Goal: Task Accomplishment & Management: Manage account settings

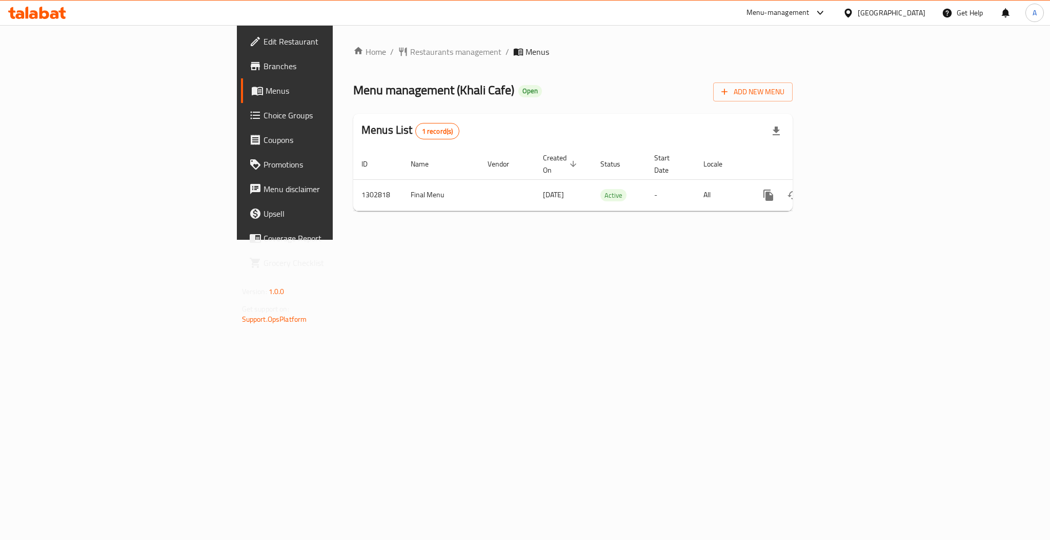
click at [813, 240] on div "Home / Restaurants management / Menus Menu management ( Khali Cafe ) Open Add N…" at bounding box center [573, 132] width 480 height 215
click at [855, 191] on div "enhanced table" at bounding box center [805, 195] width 98 height 25
click at [410, 54] on span "Restaurants management" at bounding box center [455, 52] width 91 height 12
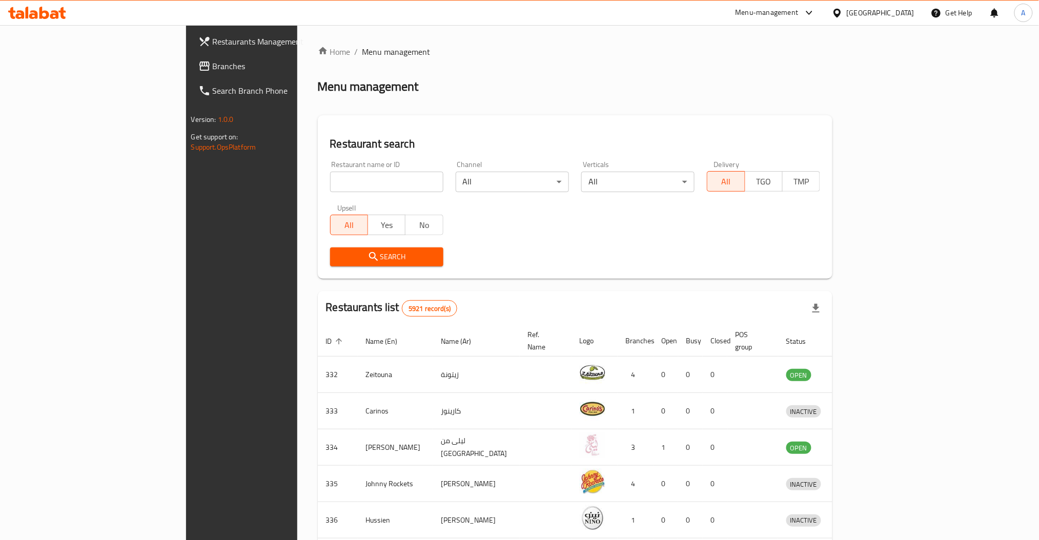
click at [330, 181] on input "search" at bounding box center [386, 182] width 113 height 21
click at [186, 333] on div "Restaurants Management Branches Search Branch Phone Version: 1.0.0 Get support …" at bounding box center [273, 295] width 174 height 540
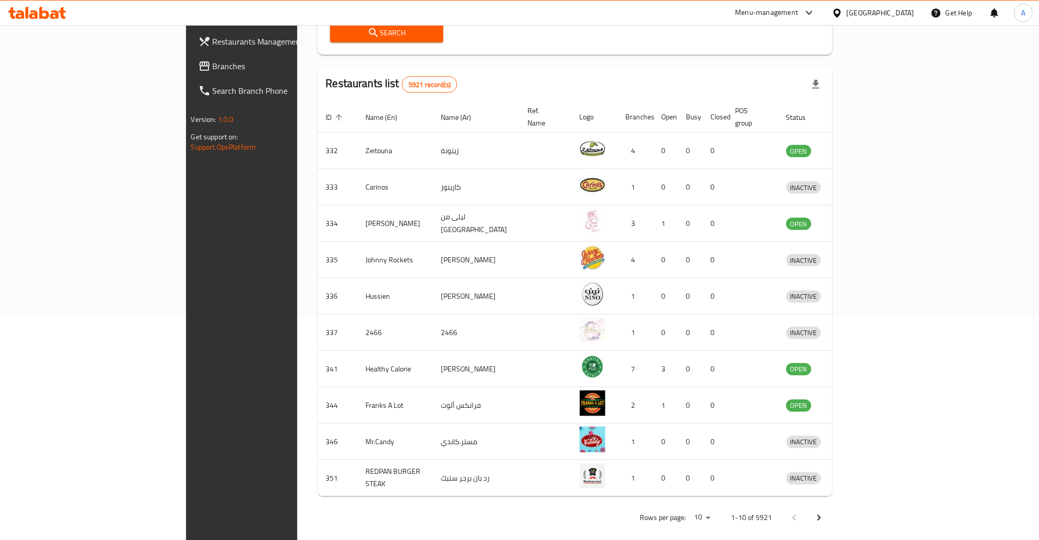
click at [186, 270] on div "Restaurants Management Branches Search Branch Phone Version: 1.0.0 Get support …" at bounding box center [273, 295] width 174 height 540
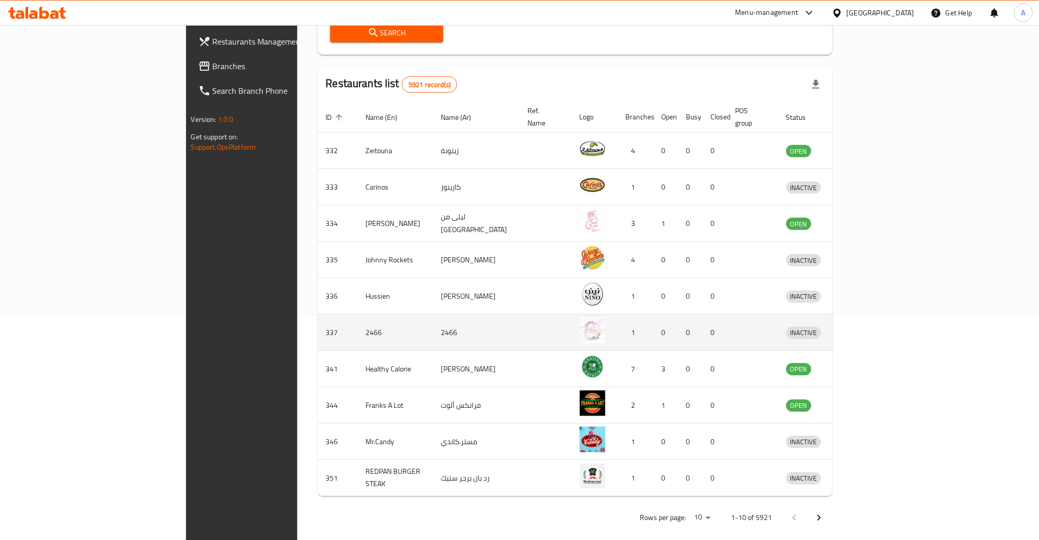
scroll to position [0, 0]
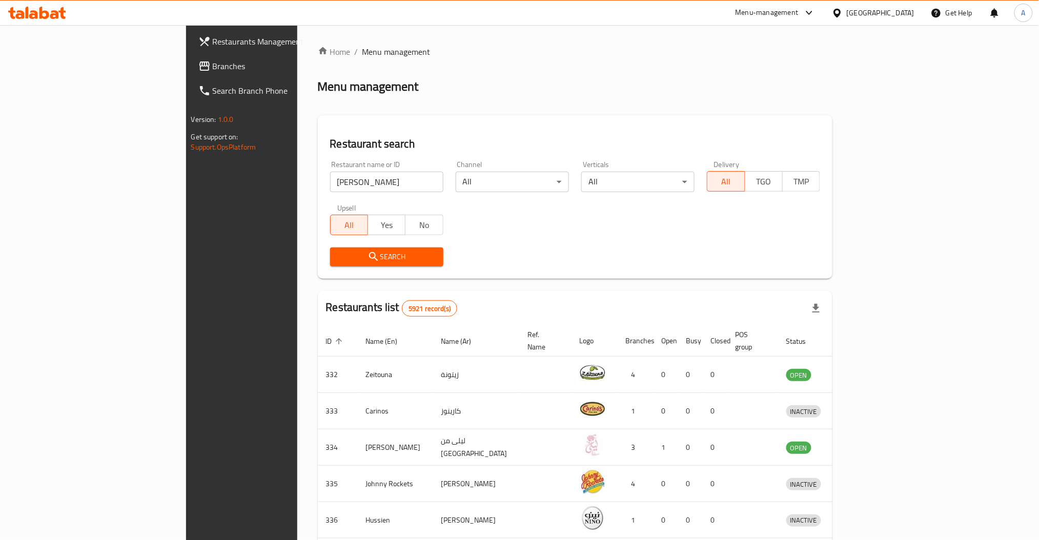
click at [186, 349] on div "Restaurants Management Branches Search Branch Phone Version: 1.0.0 Get support …" at bounding box center [273, 295] width 174 height 540
click at [330, 185] on input "resso" at bounding box center [386, 182] width 113 height 21
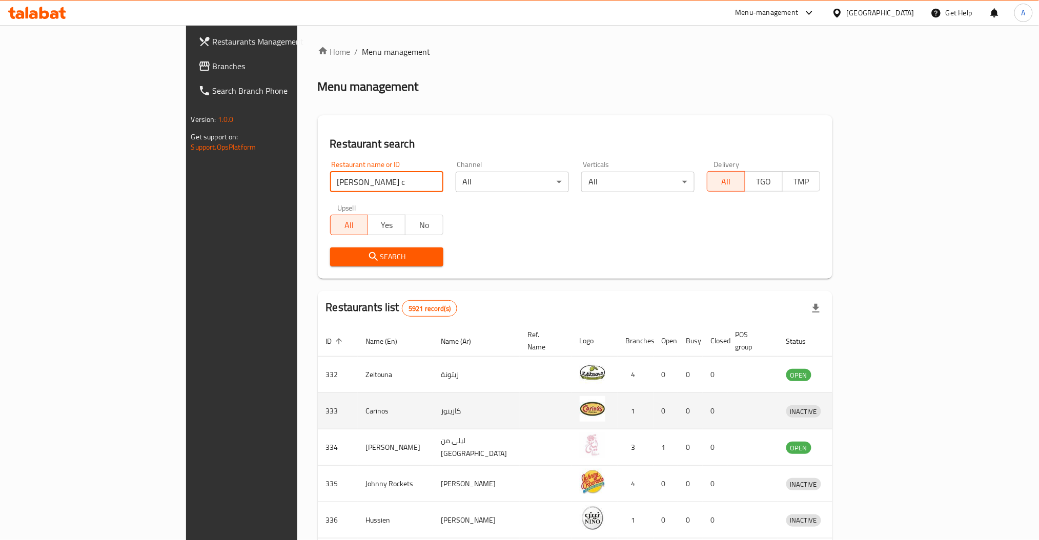
type input "resso c"
click button "Search" at bounding box center [386, 257] width 113 height 19
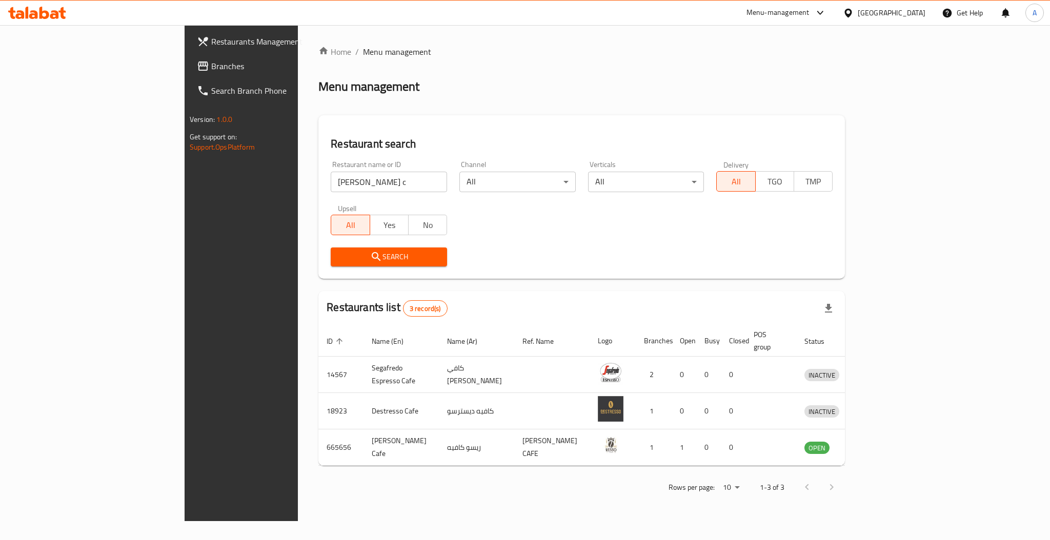
click at [185, 332] on div "Restaurants Management Branches Search Branch Phone Version: 1.0.0 Get support …" at bounding box center [272, 295] width 175 height 540
click at [331, 175] on input "resso c" at bounding box center [389, 182] width 116 height 21
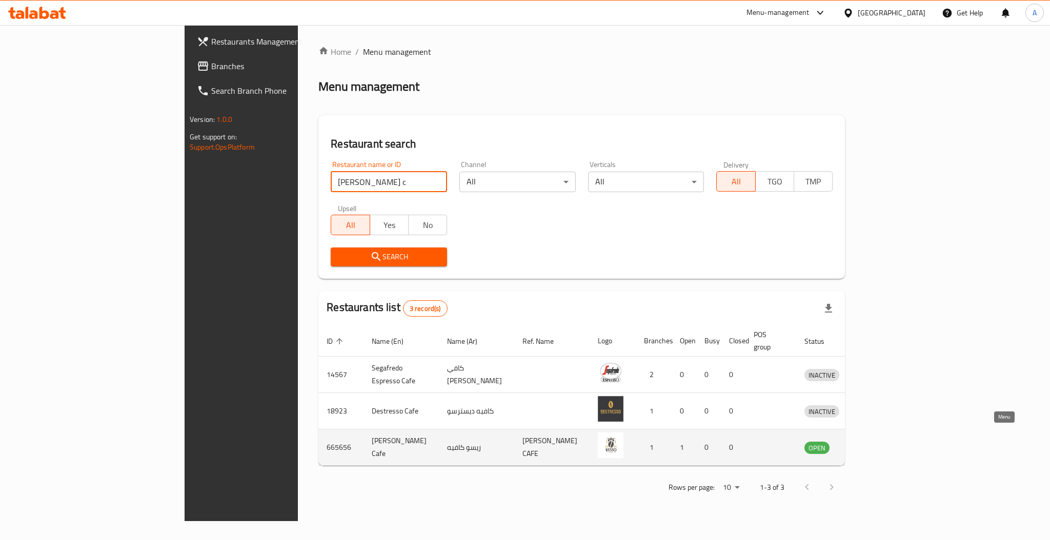
click at [879, 442] on link "enhanced table" at bounding box center [869, 448] width 19 height 12
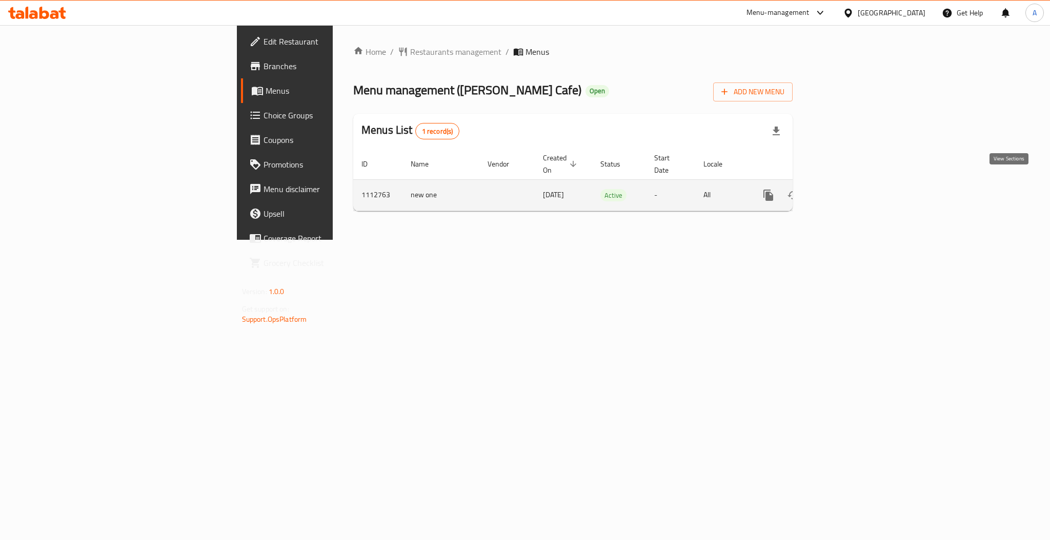
click at [849, 189] on icon "enhanced table" at bounding box center [842, 195] width 12 height 12
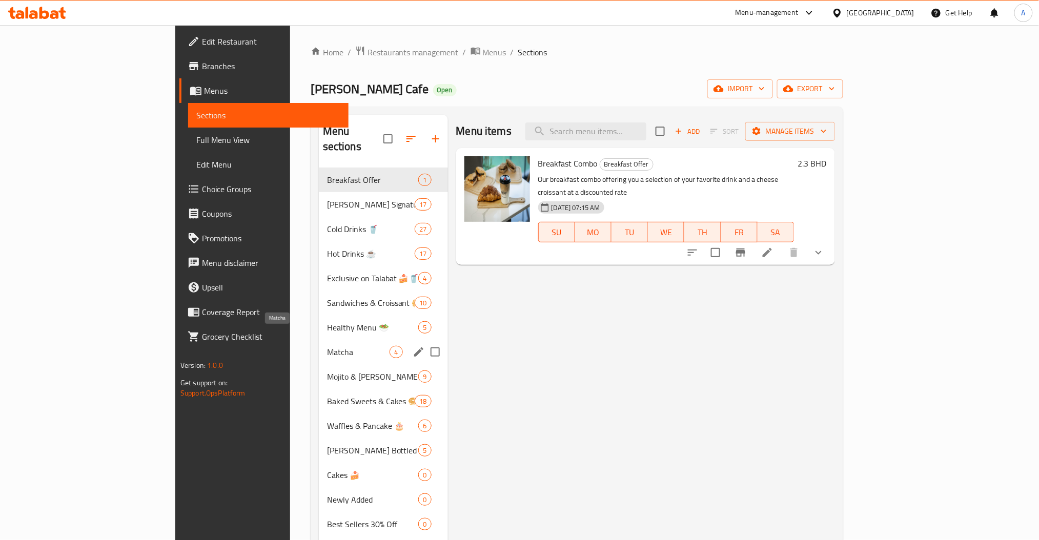
click at [327, 346] on span "Matcha" at bounding box center [358, 352] width 63 height 12
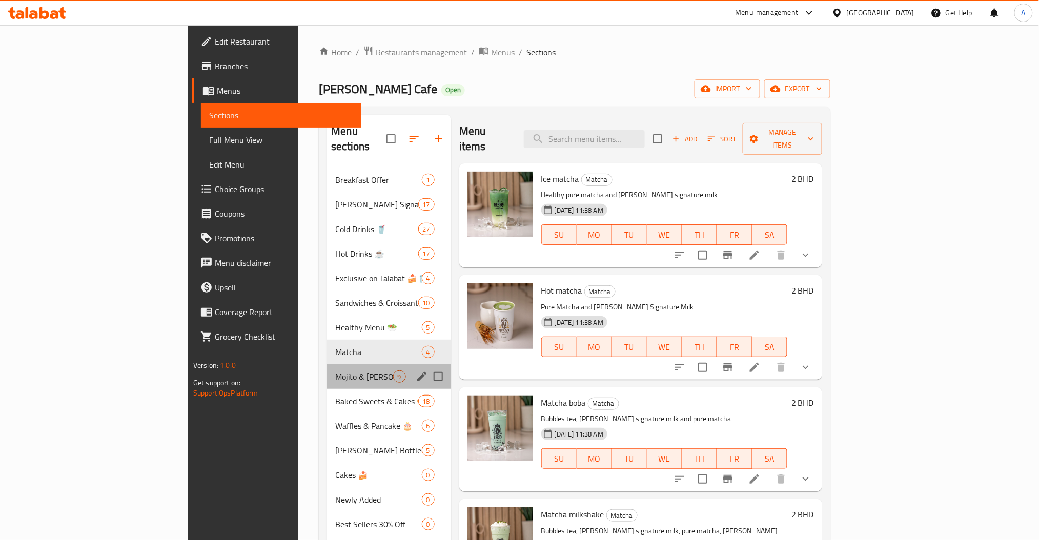
click at [327, 365] on div "Mojito & Boba Drinks 🍷 9" at bounding box center [389, 377] width 124 height 25
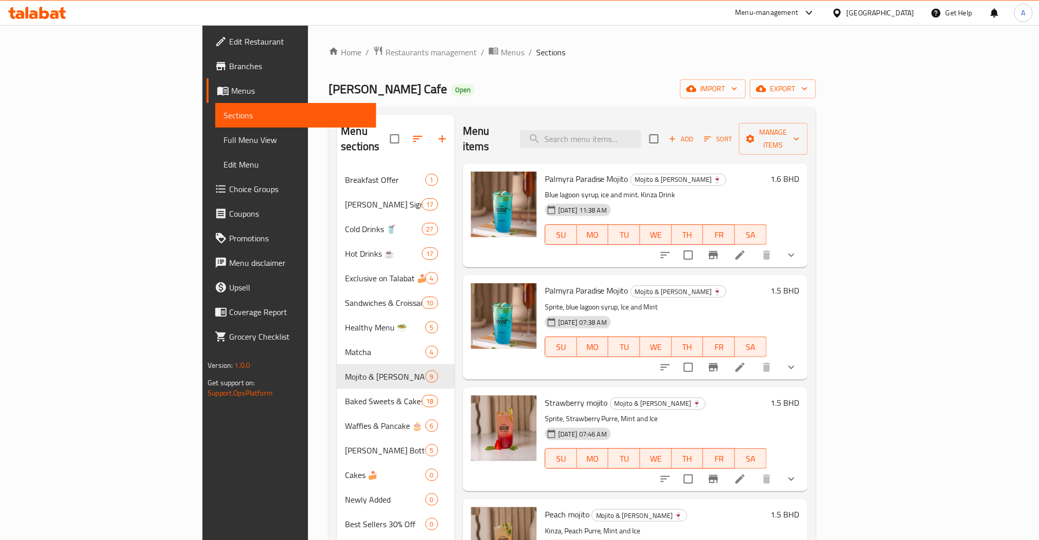
click at [229, 195] on span "Choice Groups" at bounding box center [298, 189] width 139 height 12
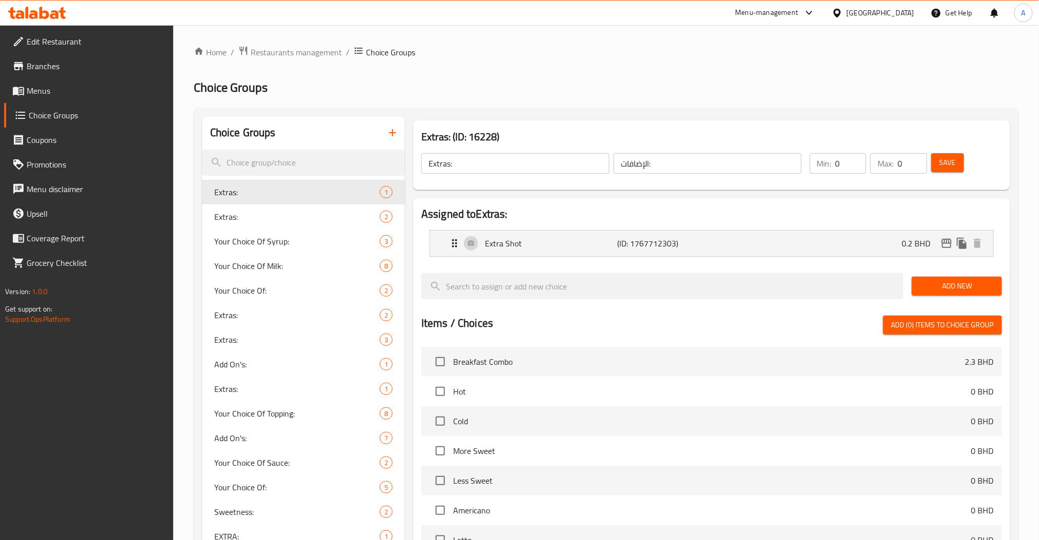
click at [76, 94] on span "Menus" at bounding box center [96, 91] width 139 height 12
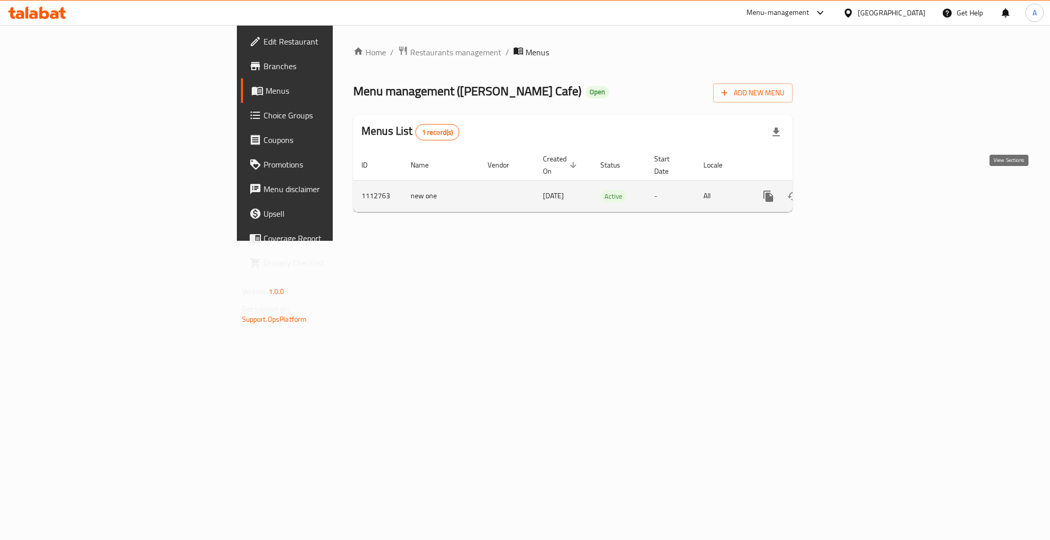
click at [855, 186] on link "enhanced table" at bounding box center [842, 196] width 25 height 25
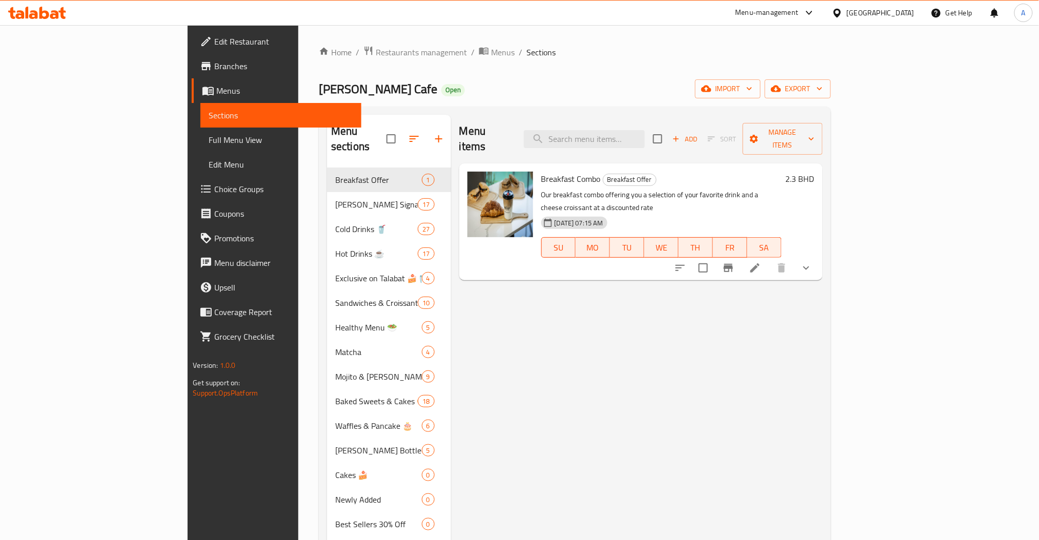
click at [192, 181] on link "Choice Groups" at bounding box center [277, 189] width 170 height 25
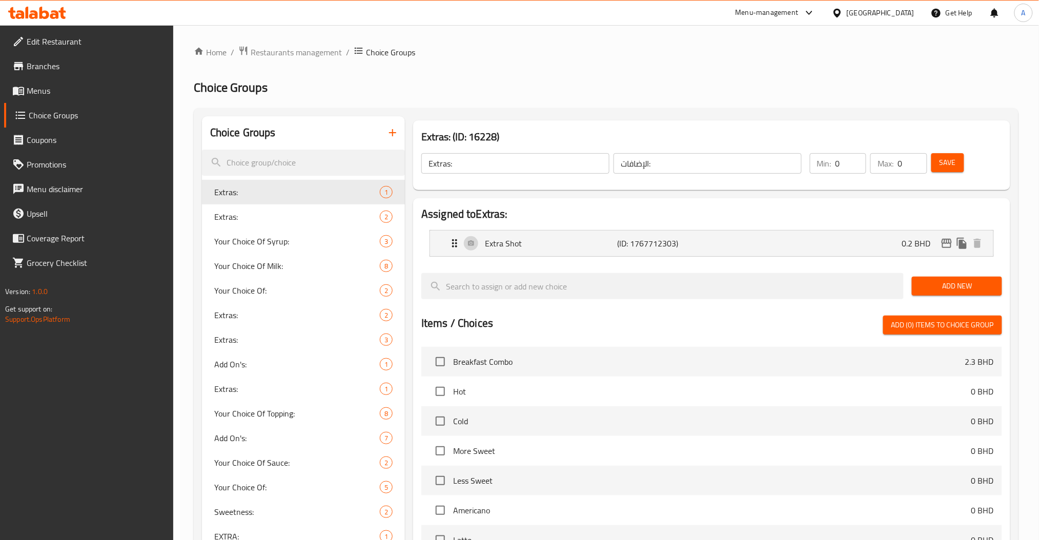
click at [401, 135] on button "button" at bounding box center [393, 133] width 25 height 25
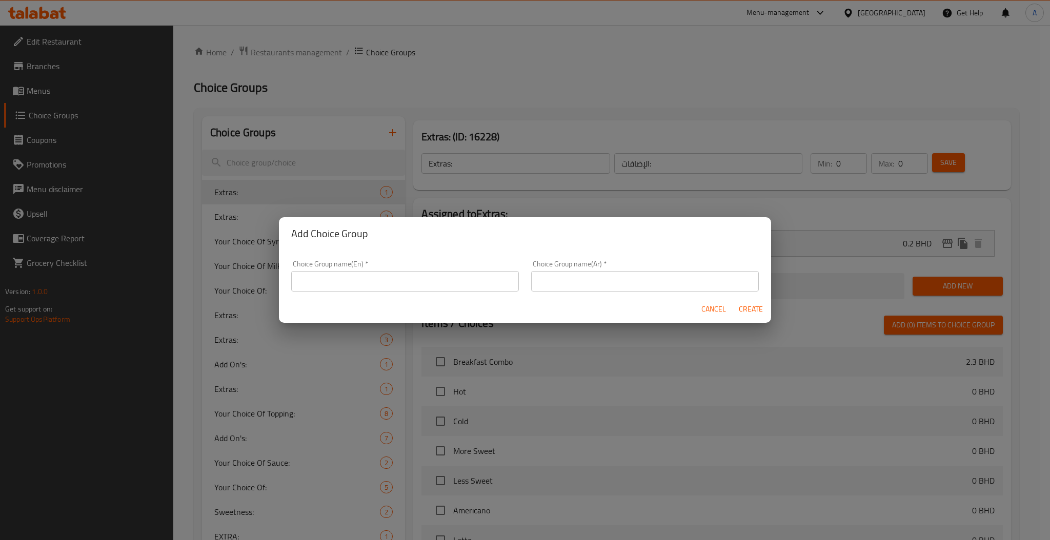
click at [364, 282] on input "text" at bounding box center [405, 281] width 228 height 21
type input "Your choice of Drink:"
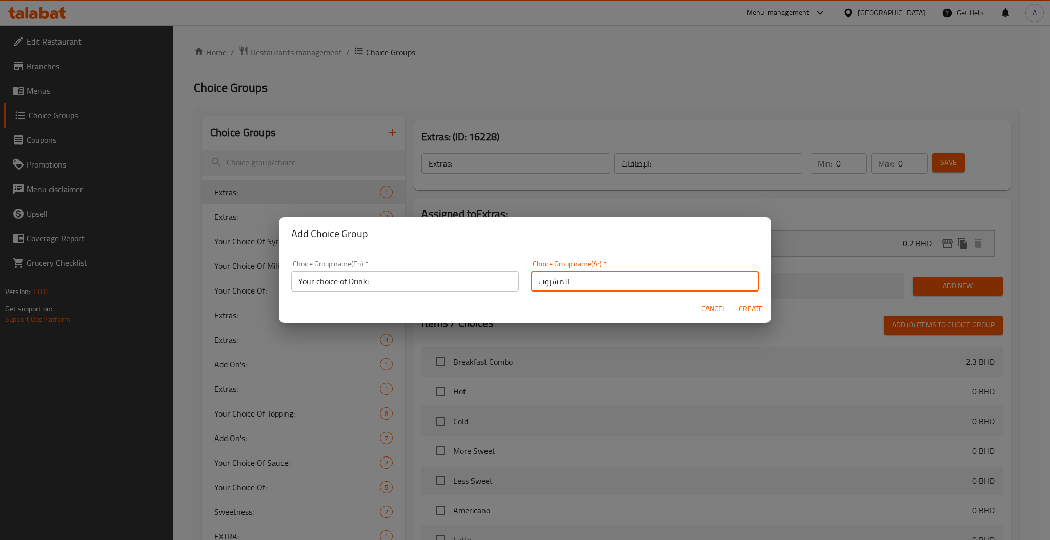
type input "المشروب"
click at [744, 305] on span "Create" at bounding box center [750, 309] width 25 height 13
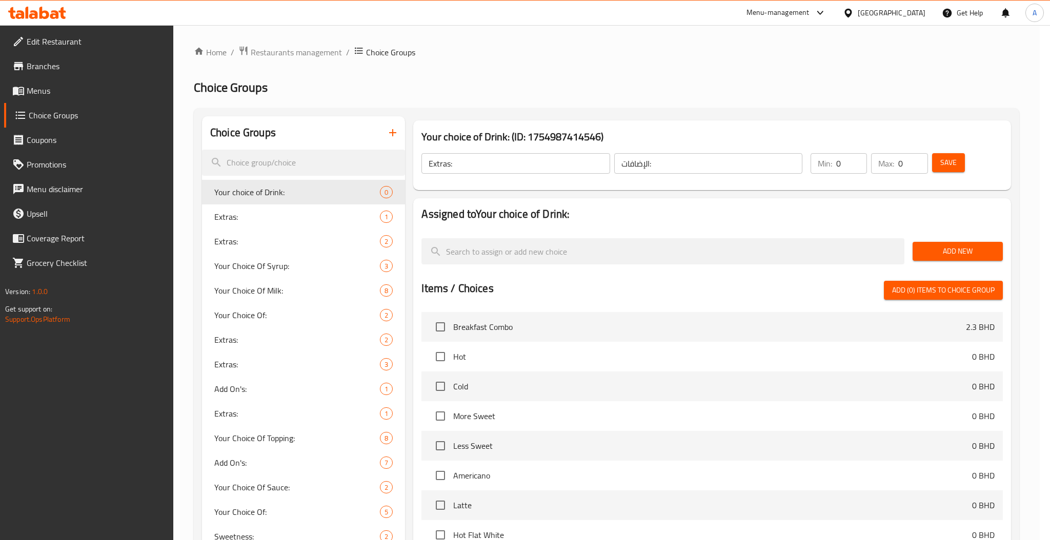
type input "Your choice of Drink:"
type input "المشروب"
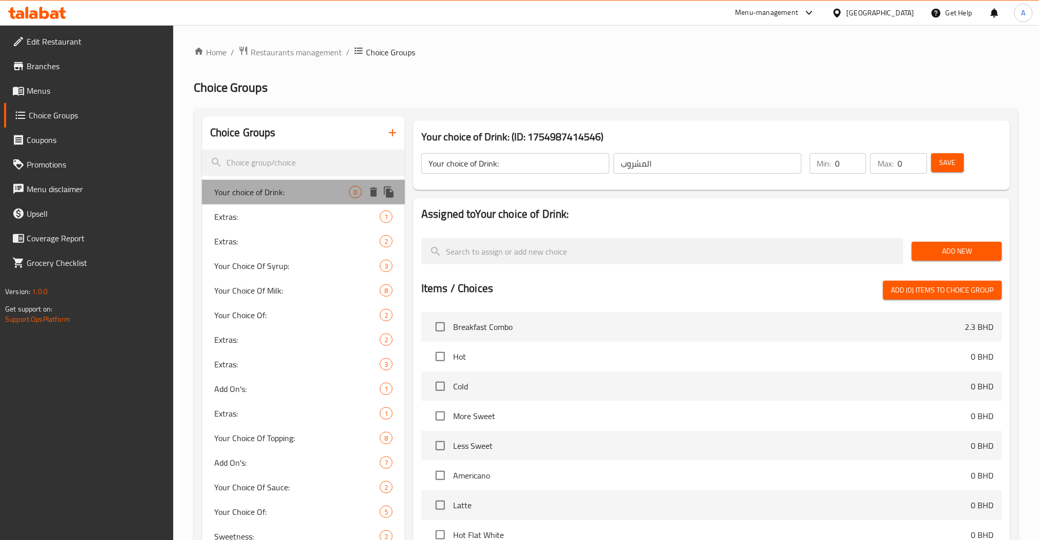
click at [259, 189] on span "Your choice of Drink:" at bounding box center [281, 192] width 135 height 12
click at [275, 191] on span "Your choice of Drink:" at bounding box center [281, 192] width 135 height 12
type input "1"
click at [856, 157] on input "1" at bounding box center [851, 163] width 31 height 21
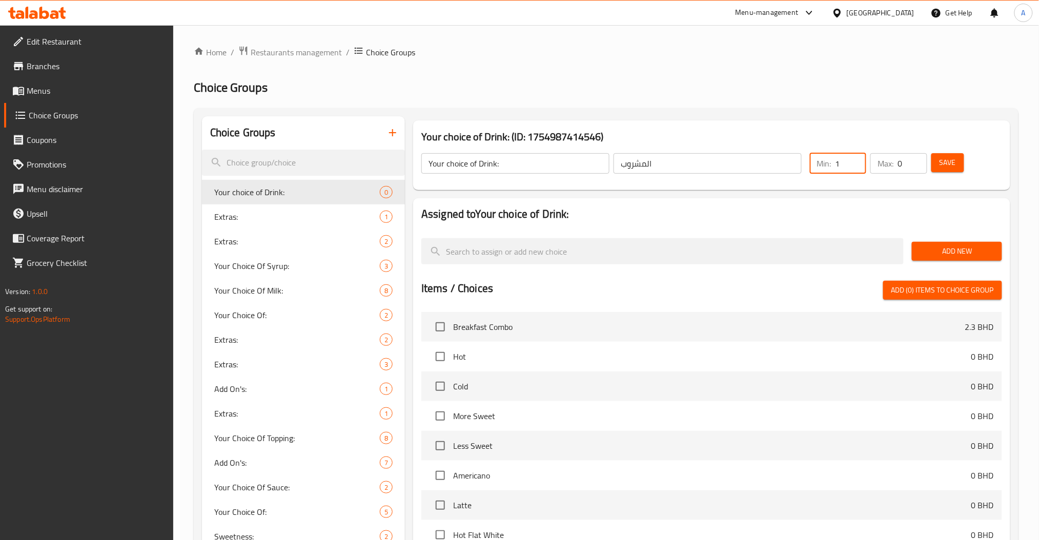
type input "1"
click at [916, 158] on input "1" at bounding box center [912, 163] width 29 height 21
click at [932, 250] on span "Add New" at bounding box center [956, 251] width 73 height 13
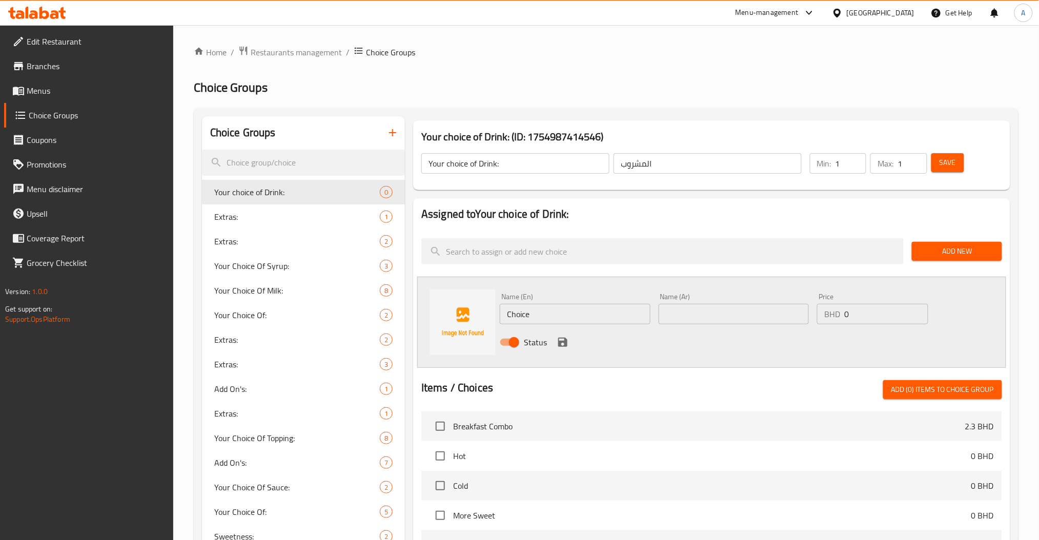
type input "a"
type input "Americano"
type input "ا"
click at [57, 391] on div "Edit Restaurant Branches Menus Choice Groups Coupons Promotions Menu disclaimer…" at bounding box center [87, 295] width 174 height 540
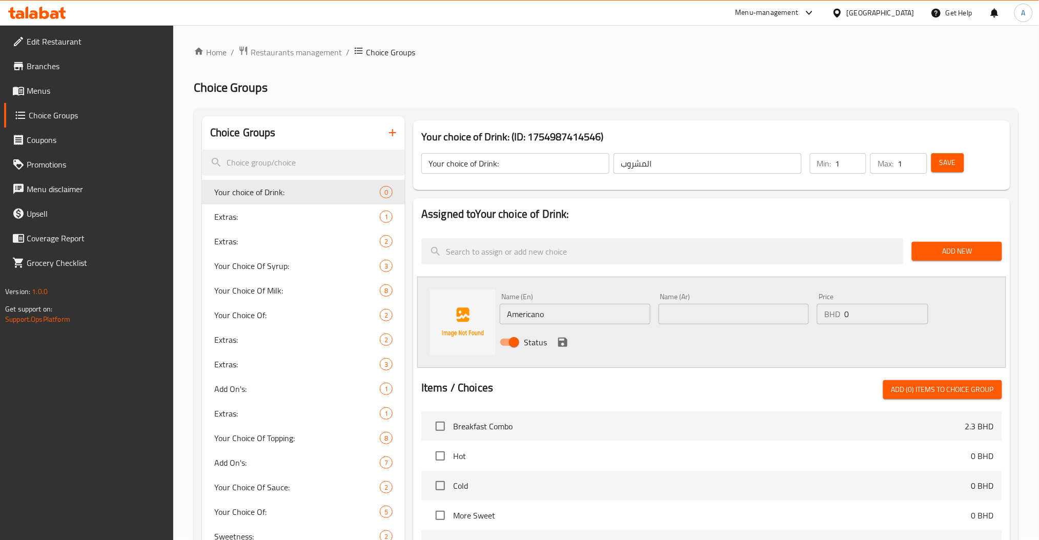
click at [755, 312] on input "text" at bounding box center [734, 314] width 151 height 21
paste input "أمريكانو"
type input "أمريكانو"
click at [562, 336] on icon "save" at bounding box center [563, 342] width 12 height 12
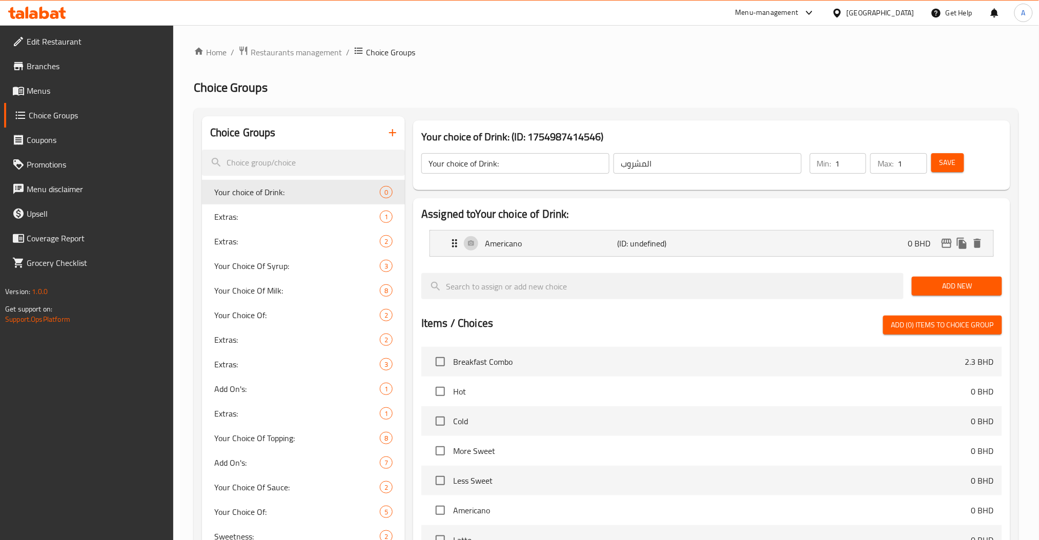
click at [938, 292] on span "Add New" at bounding box center [956, 286] width 73 height 13
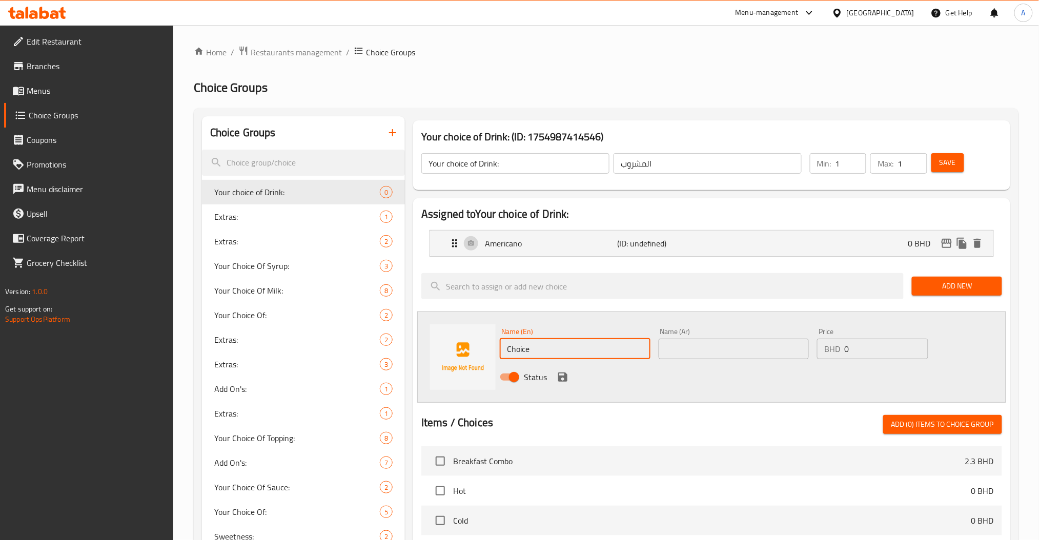
type input "Latte"
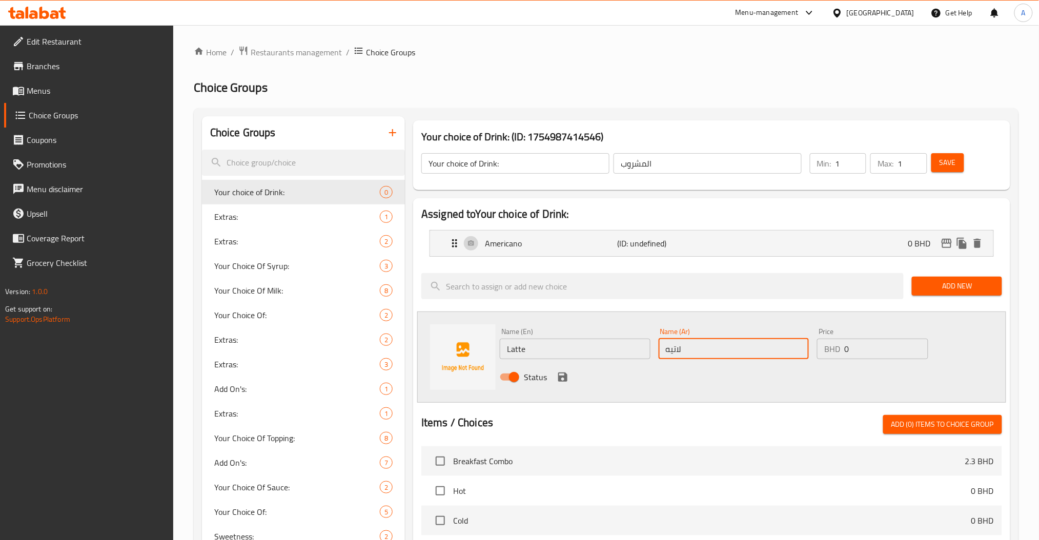
type input "لاتيه"
click at [567, 381] on icon "save" at bounding box center [562, 377] width 9 height 9
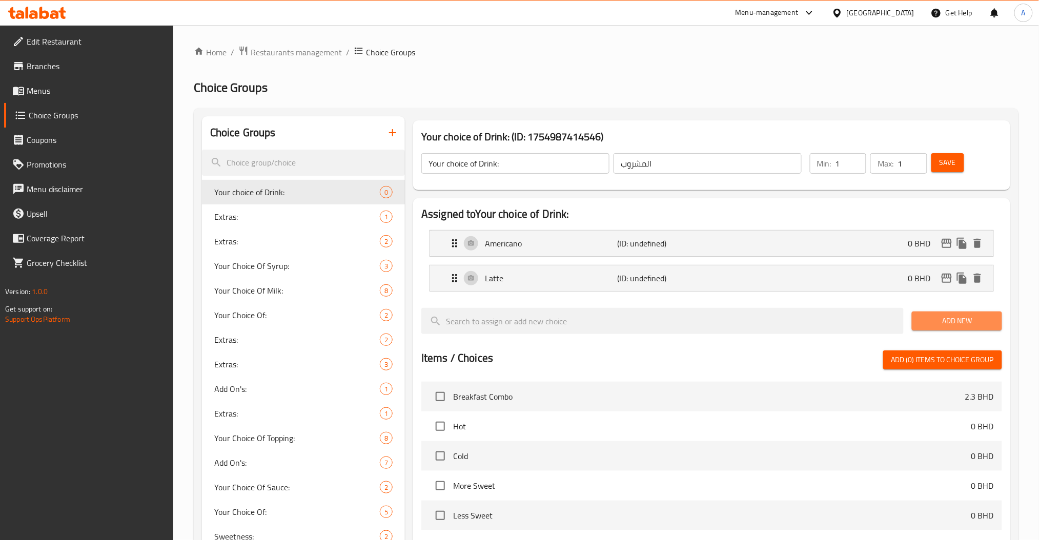
click at [922, 323] on span "Add New" at bounding box center [956, 321] width 73 height 13
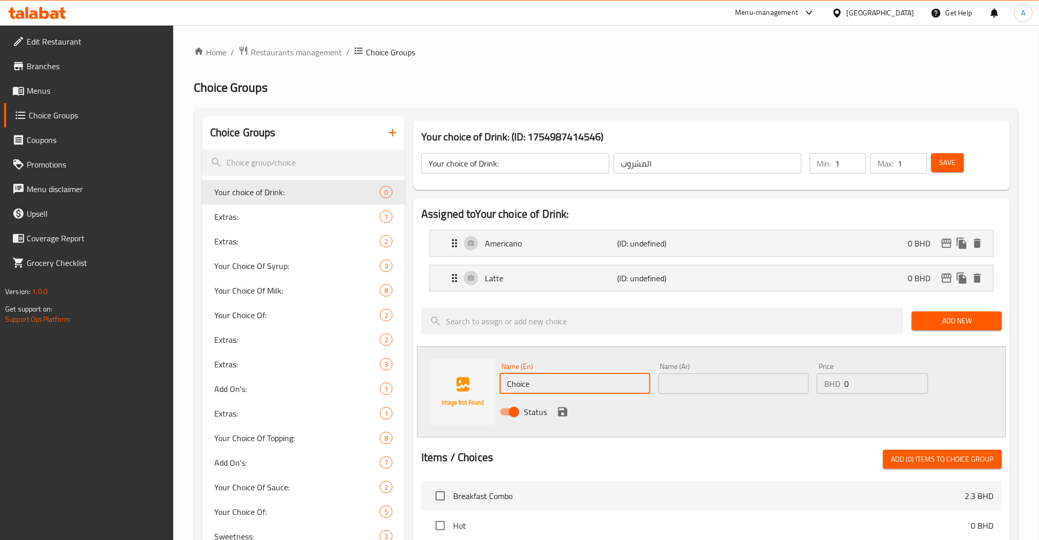
drag, startPoint x: 527, startPoint y: 379, endPoint x: 469, endPoint y: 391, distance: 59.1
click at [469, 391] on div "Name (En) Choice Name (En) Name (Ar) Name (Ar) Price BHD 0 Price Status" at bounding box center [711, 392] width 589 height 91
click at [550, 386] on input "Choice" at bounding box center [575, 384] width 151 height 21
click at [451, 398] on div "Name (En) Choice Name (En) Name (Ar) Name (Ar) Price BHD 0 Price Status" at bounding box center [711, 392] width 589 height 91
type input "ر"
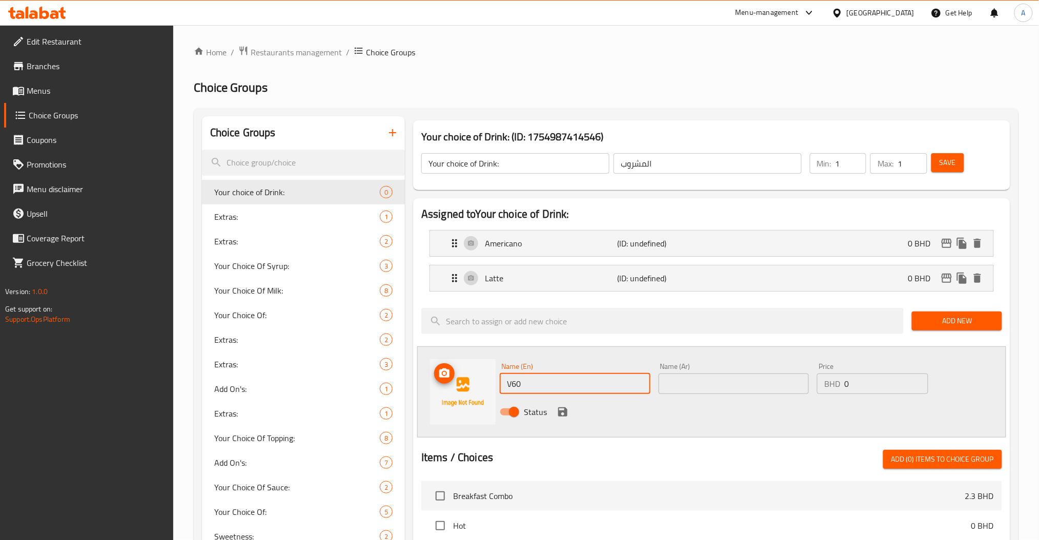
type input "V60"
type input "في 60"
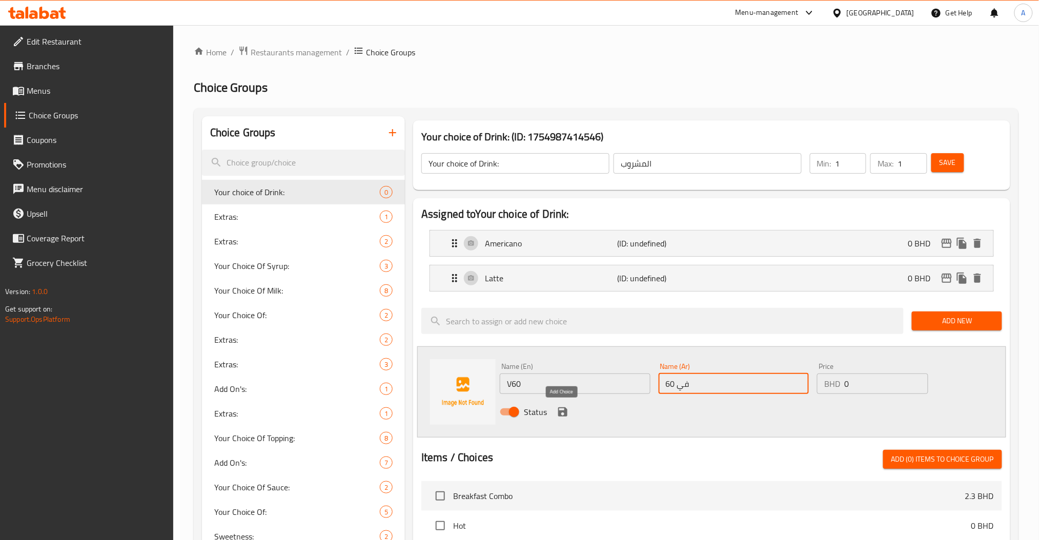
click at [567, 415] on icon "save" at bounding box center [562, 412] width 9 height 9
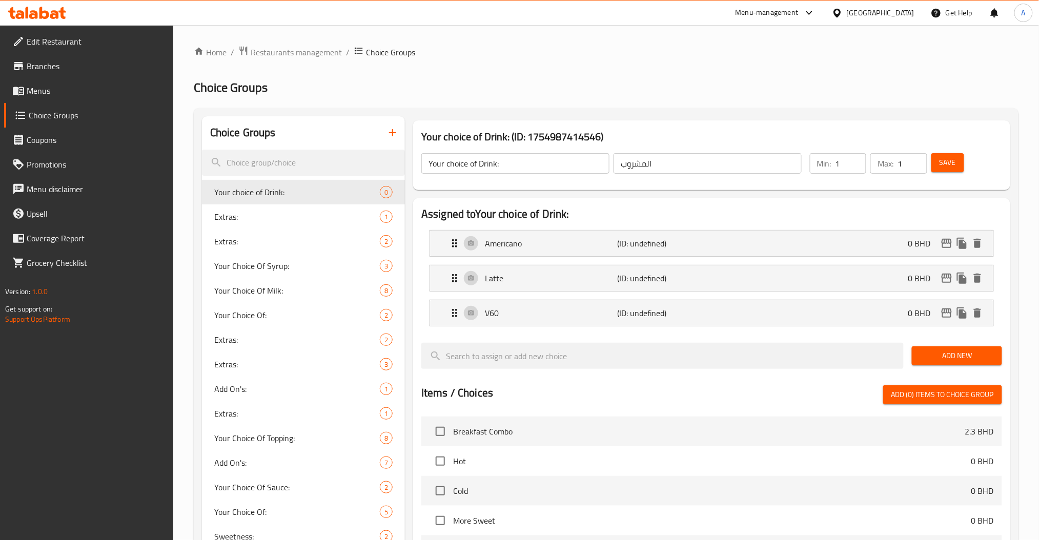
click at [942, 359] on span "Add New" at bounding box center [956, 356] width 73 height 13
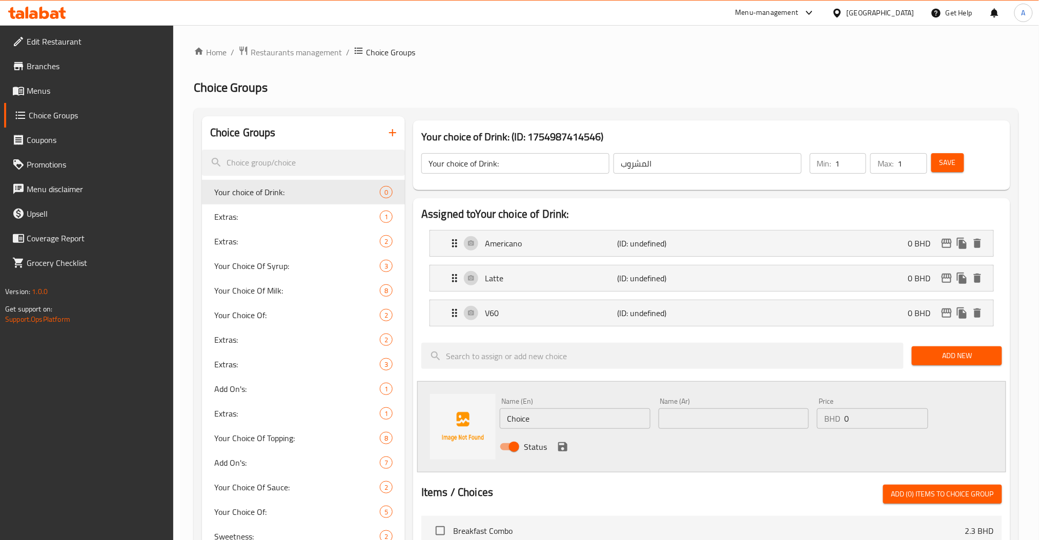
click at [430, 430] on div "Name (En) Choice Name (En) Name (Ar) Name (Ar) Price BHD 0 Price Status" at bounding box center [711, 427] width 589 height 91
type input "M"
type input "V"
click at [600, 417] on input "Caramel Machiato" at bounding box center [575, 419] width 151 height 21
click at [523, 418] on input "Caramel Machiato" at bounding box center [575, 419] width 151 height 21
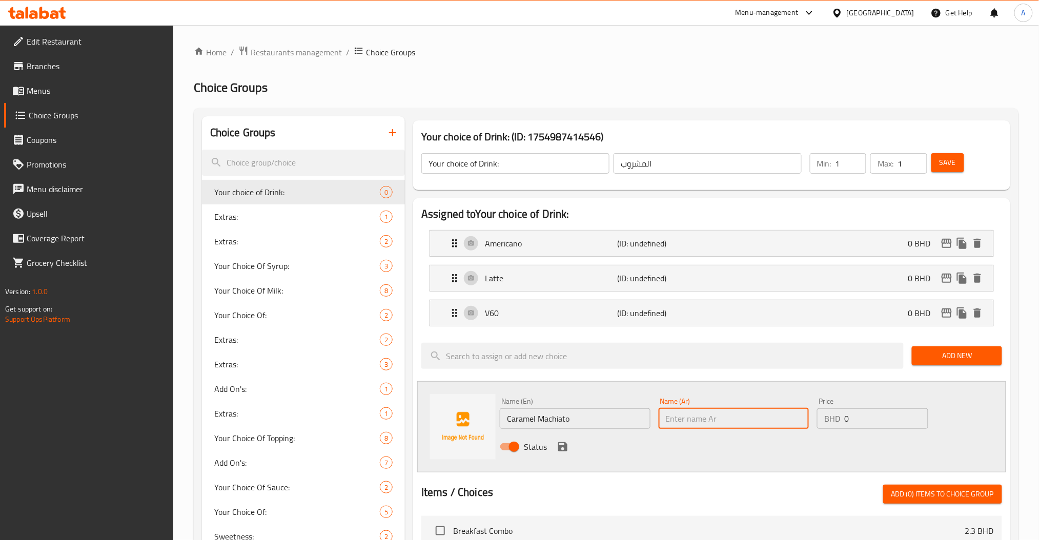
click at [674, 417] on input "text" at bounding box center [734, 419] width 151 height 21
drag, startPoint x: 528, startPoint y: 434, endPoint x: 450, endPoint y: 456, distance: 81.5
click at [450, 456] on div "Name (En) Caramel Machiato Name (En) Name (Ar) Name (Ar) Price BHD 0 Price Stat…" at bounding box center [711, 427] width 589 height 91
paste input "machiato"
type input "Caramel machiato"
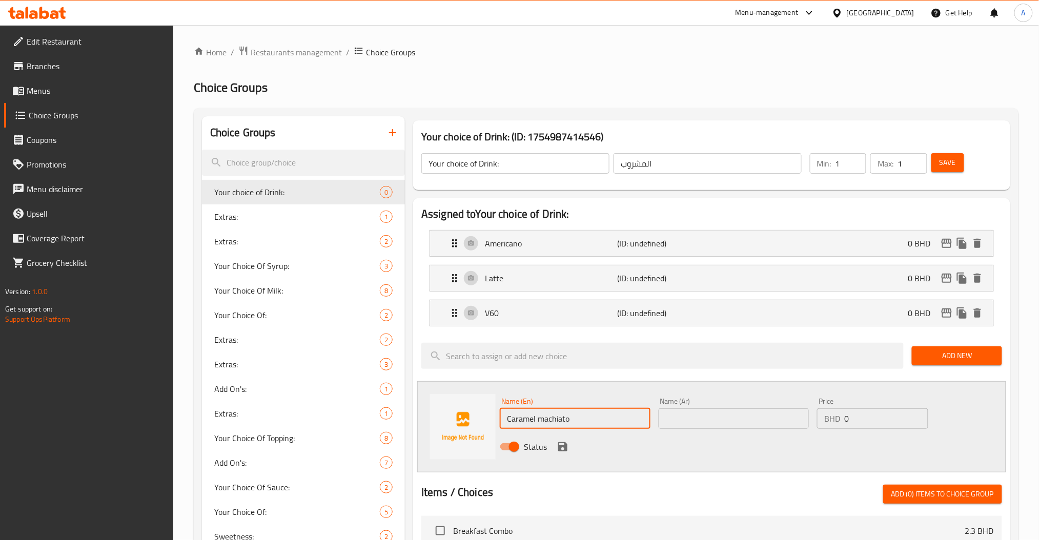
click at [731, 416] on input "text" at bounding box center [734, 419] width 151 height 21
type input "كراميل ماكيتو"
click at [567, 444] on icon "save" at bounding box center [562, 447] width 9 height 9
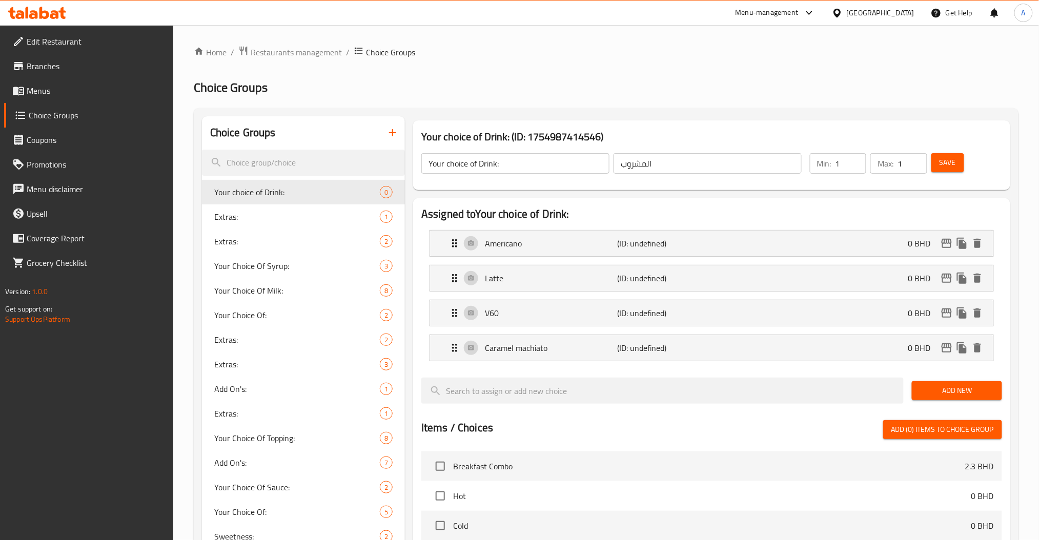
click at [922, 385] on span "Add New" at bounding box center [956, 391] width 73 height 13
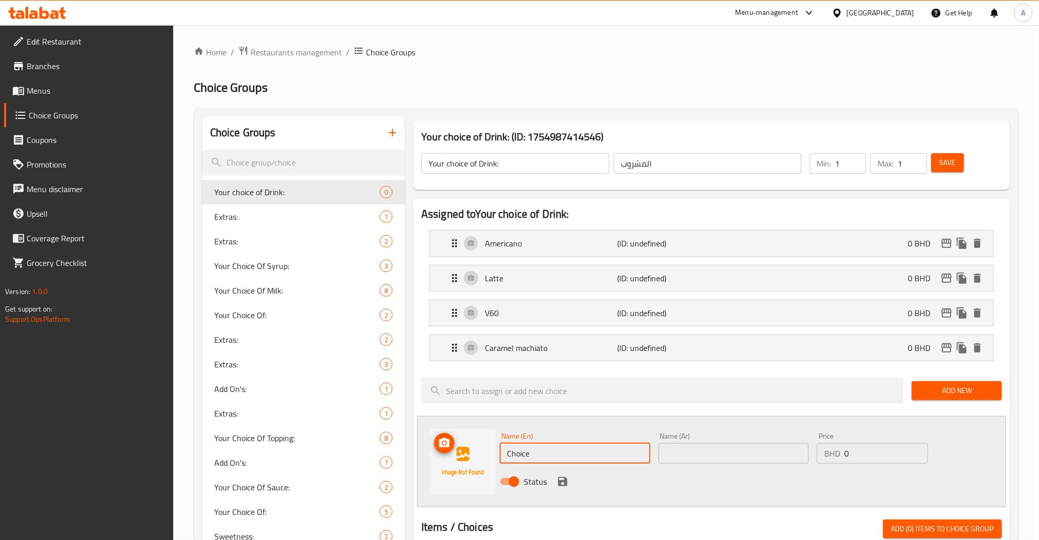
paste input "salted caramel"
drag, startPoint x: 550, startPoint y: 460, endPoint x: 446, endPoint y: 457, distance: 103.6
click at [446, 457] on div "Name (En) Choice Name (En) Name (Ar) Name (Ar) Price BHD 0 Price Status" at bounding box center [711, 461] width 589 height 91
type input "salted caramel"
click at [750, 451] on input "text" at bounding box center [734, 454] width 151 height 21
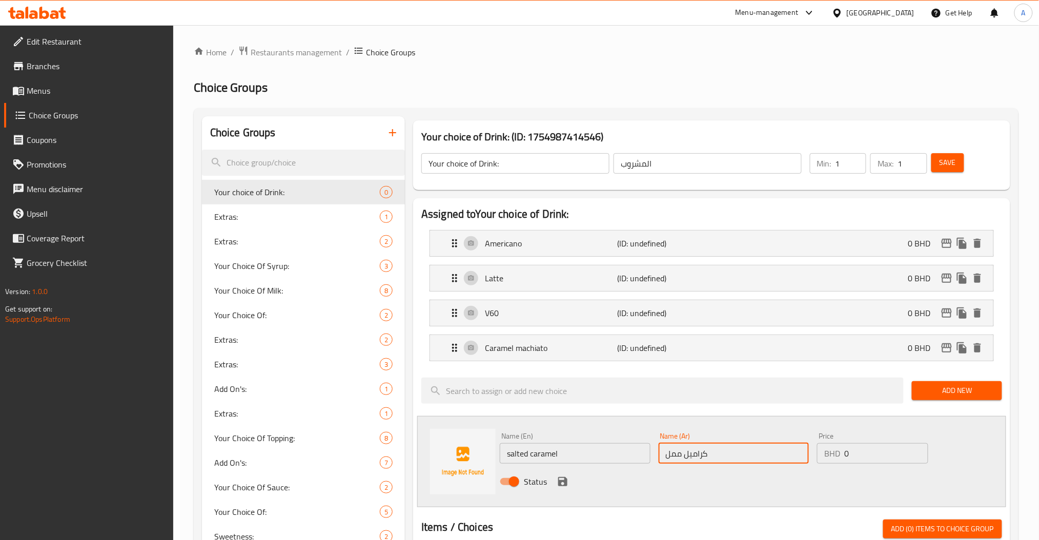
type input "كراميل مملح"
click at [564, 477] on icon "save" at bounding box center [563, 482] width 12 height 12
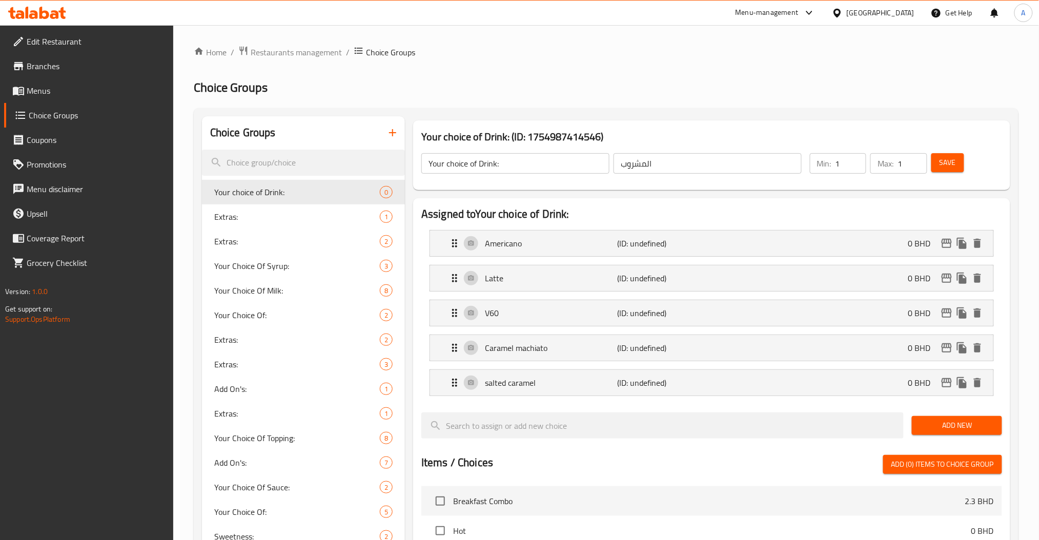
click at [936, 413] on div "Add New" at bounding box center [957, 426] width 98 height 34
click at [934, 419] on button "Add New" at bounding box center [957, 425] width 90 height 19
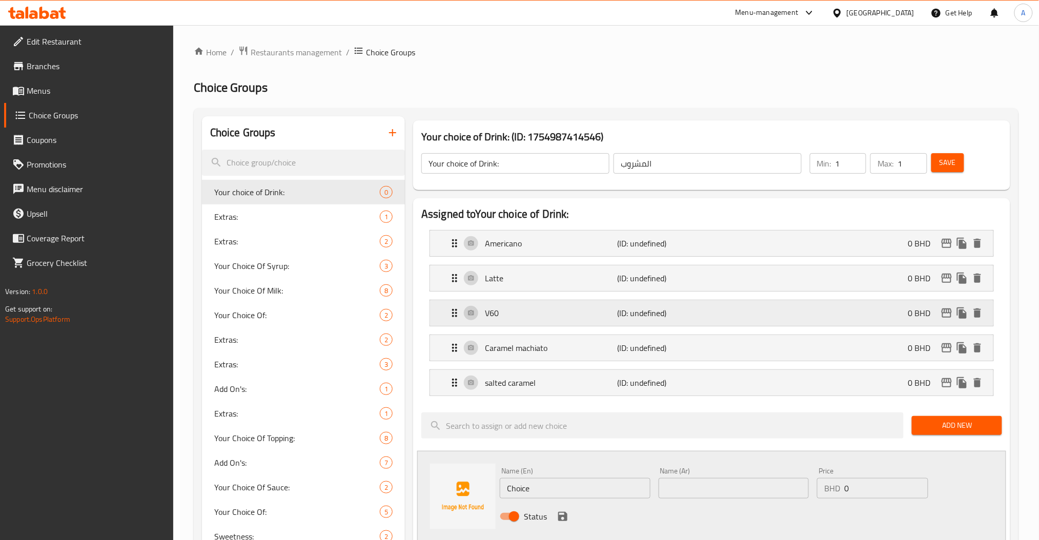
scroll to position [111, 0]
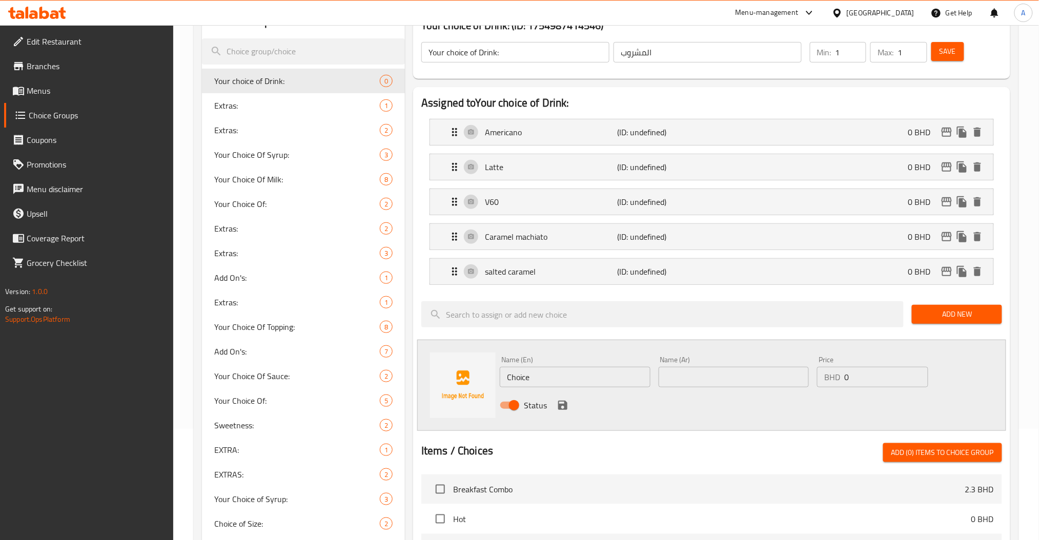
click at [557, 367] on div "Name (En) Choice Name (En)" at bounding box center [575, 371] width 151 height 31
click at [553, 373] on input "Choice" at bounding box center [575, 377] width 151 height 21
click at [539, 379] on input "Choice" at bounding box center [575, 377] width 151 height 21
type input "Mocha"
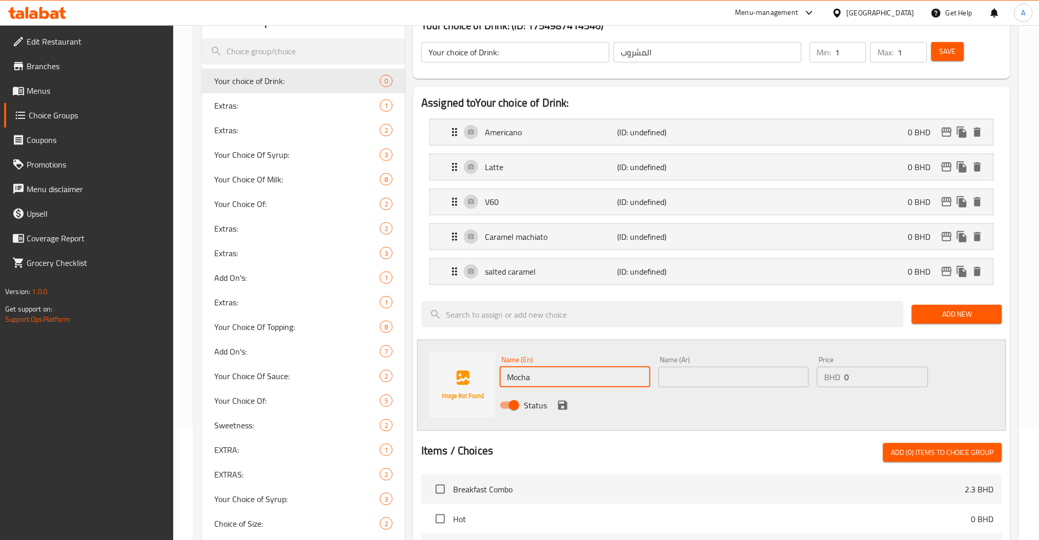
click at [754, 375] on input "text" at bounding box center [734, 377] width 151 height 21
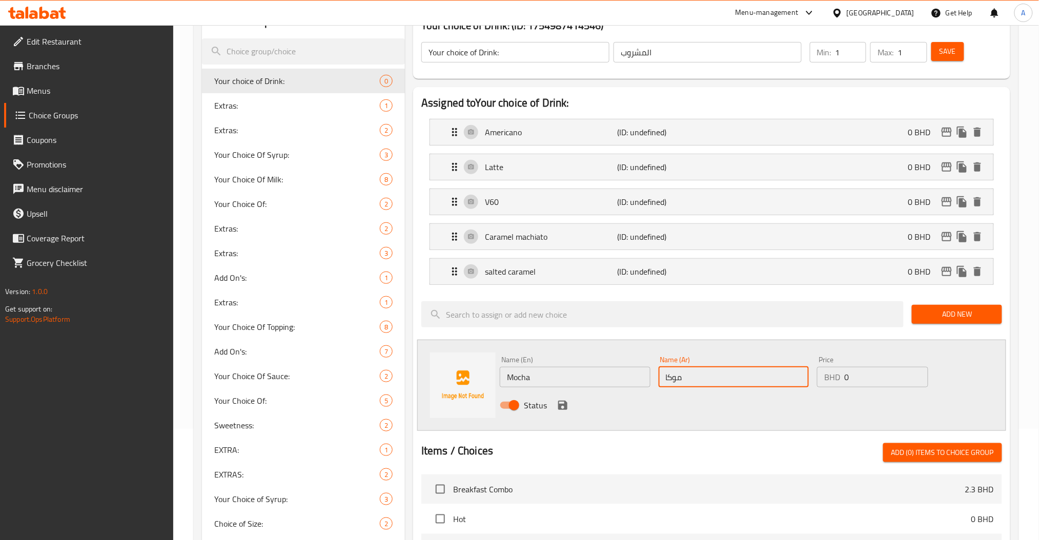
type input "موكا"
click at [558, 398] on div "Status" at bounding box center [734, 406] width 476 height 28
click at [562, 404] on icon "save" at bounding box center [563, 405] width 12 height 12
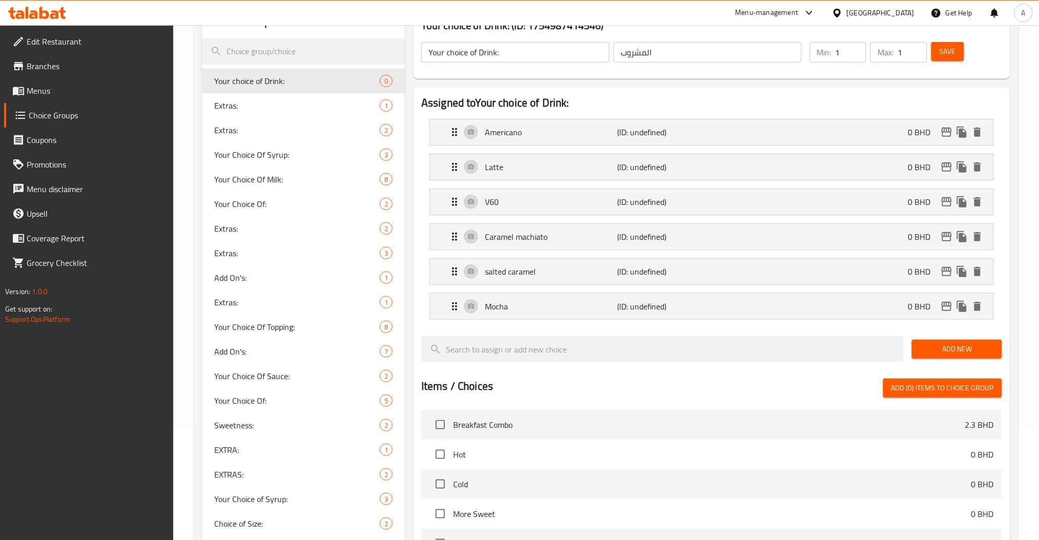
click at [958, 60] on button "Save" at bounding box center [948, 51] width 33 height 19
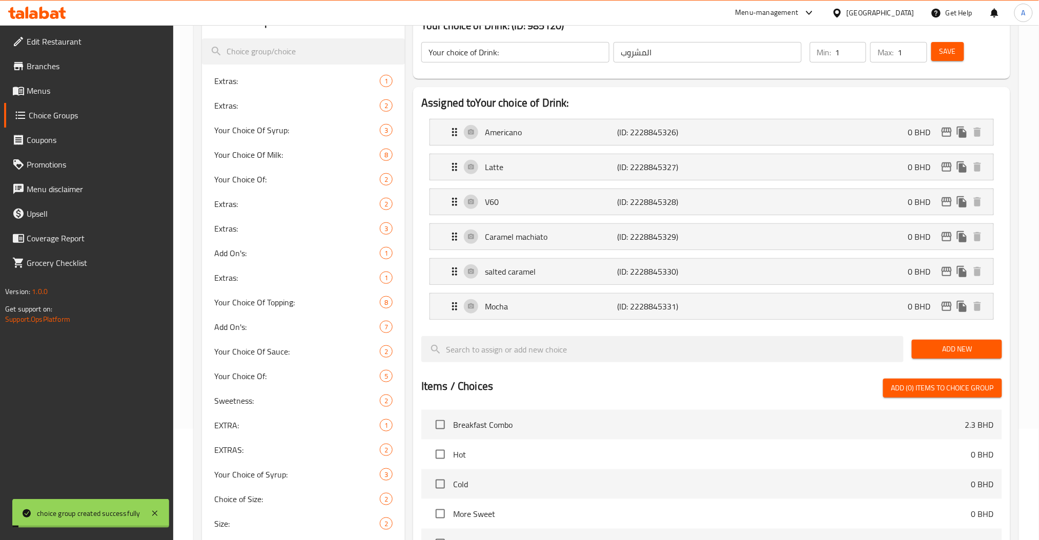
click at [939, 348] on span "Add New" at bounding box center [956, 349] width 73 height 13
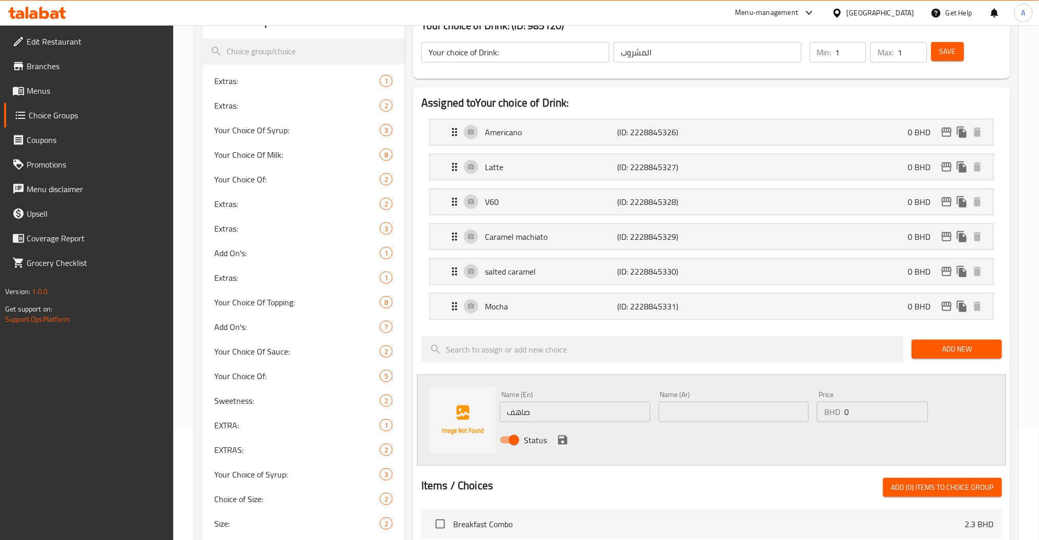
type input "White Mocha"
type input "ك"
type input "موكا بيضاء"
click at [558, 440] on icon "save" at bounding box center [562, 440] width 9 height 9
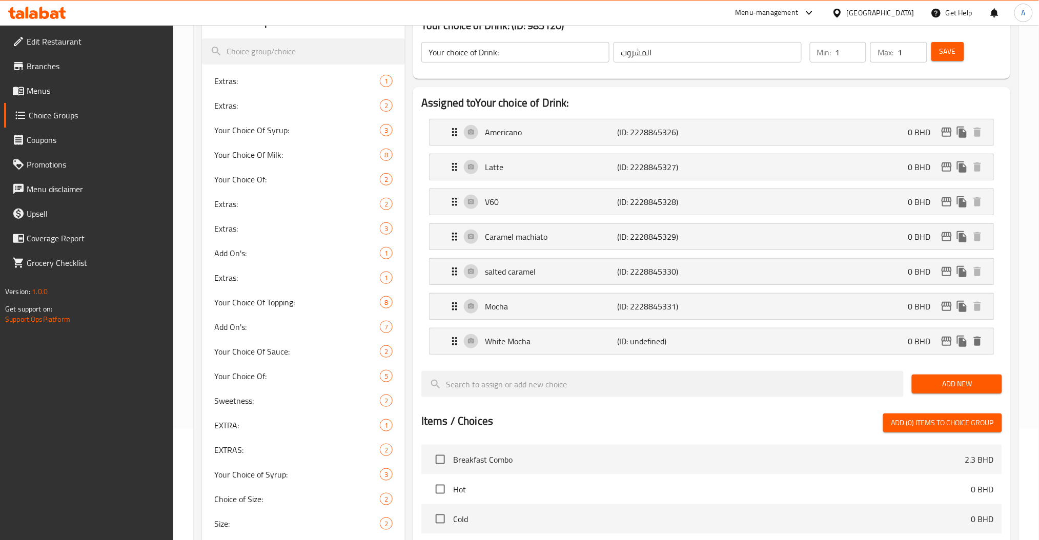
click at [938, 49] on button "Save" at bounding box center [948, 51] width 33 height 19
click at [756, 330] on div "White Mocha (ID: 2228845337) 0 BHD" at bounding box center [715, 342] width 533 height 26
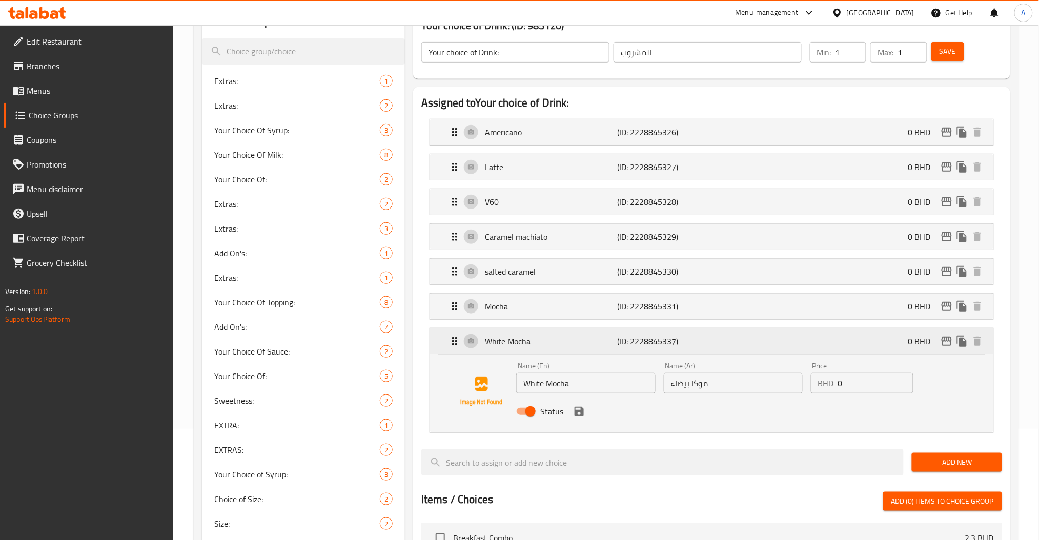
click at [782, 336] on div "White Mocha (ID: 2228845337) 0 BHD" at bounding box center [715, 342] width 533 height 26
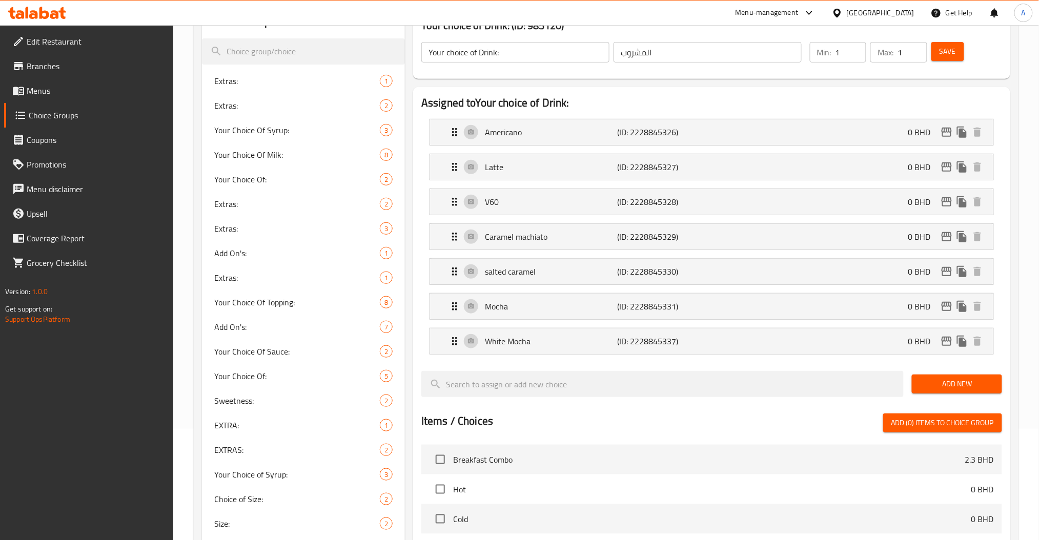
click at [916, 378] on button "Add New" at bounding box center [957, 384] width 90 height 19
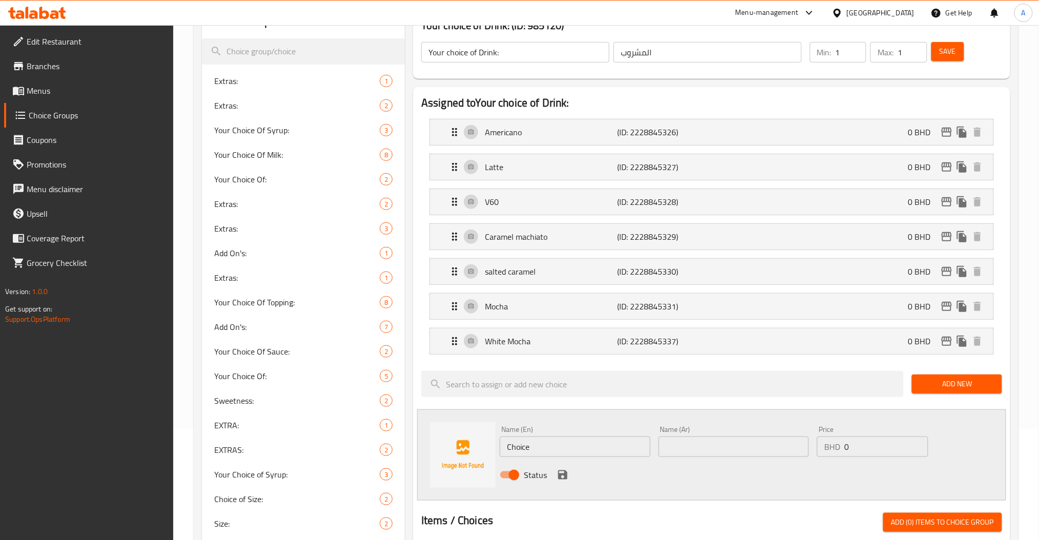
type input "Rose Latte"
type input "روز لاتيه"
click at [557, 476] on icon "save" at bounding box center [563, 475] width 12 height 12
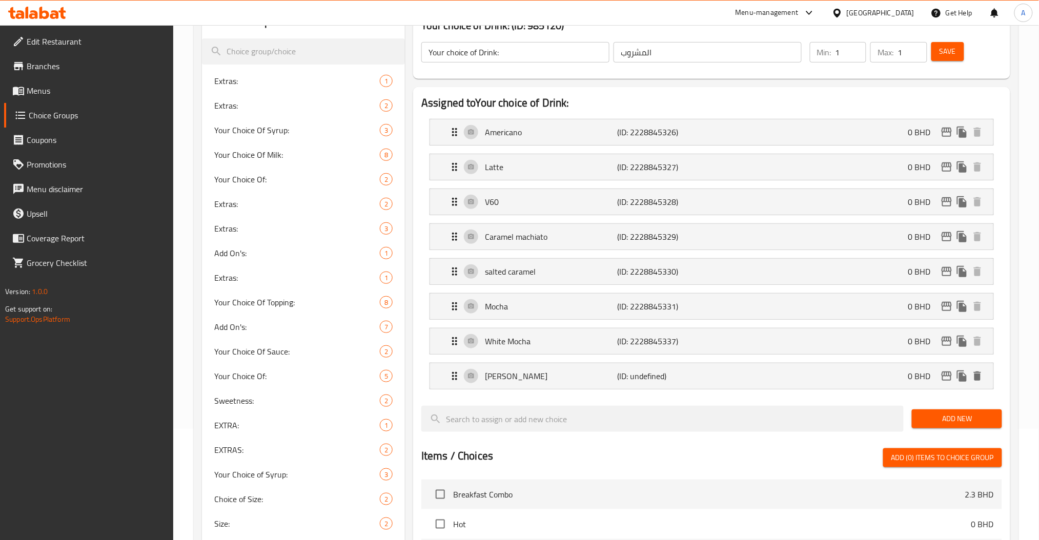
click at [912, 418] on div "Add New" at bounding box center [957, 419] width 98 height 34
click at [944, 415] on span "Add New" at bounding box center [956, 419] width 73 height 13
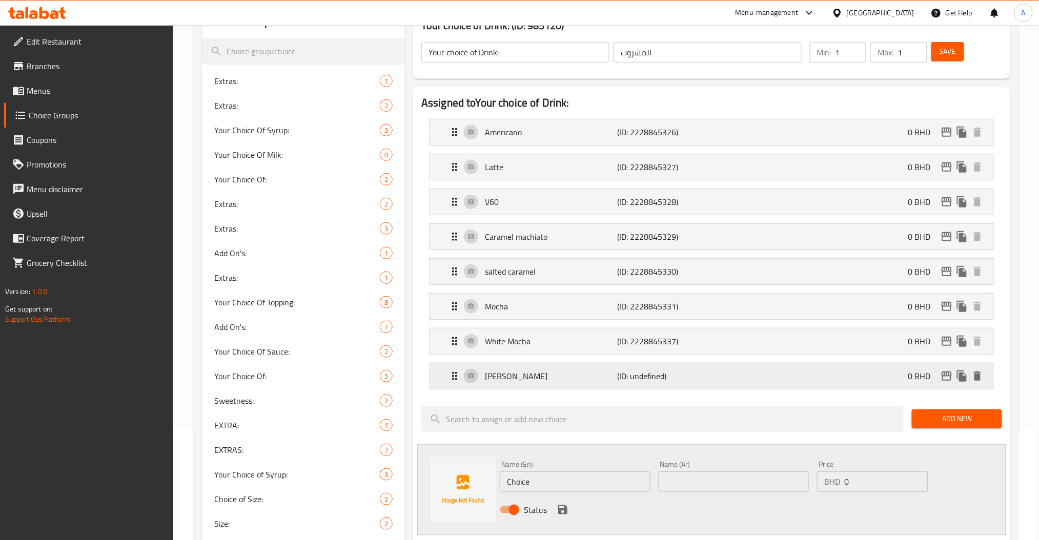
click at [548, 370] on div "Rose Latte (ID: undefined) 0 BHD" at bounding box center [715, 377] width 533 height 26
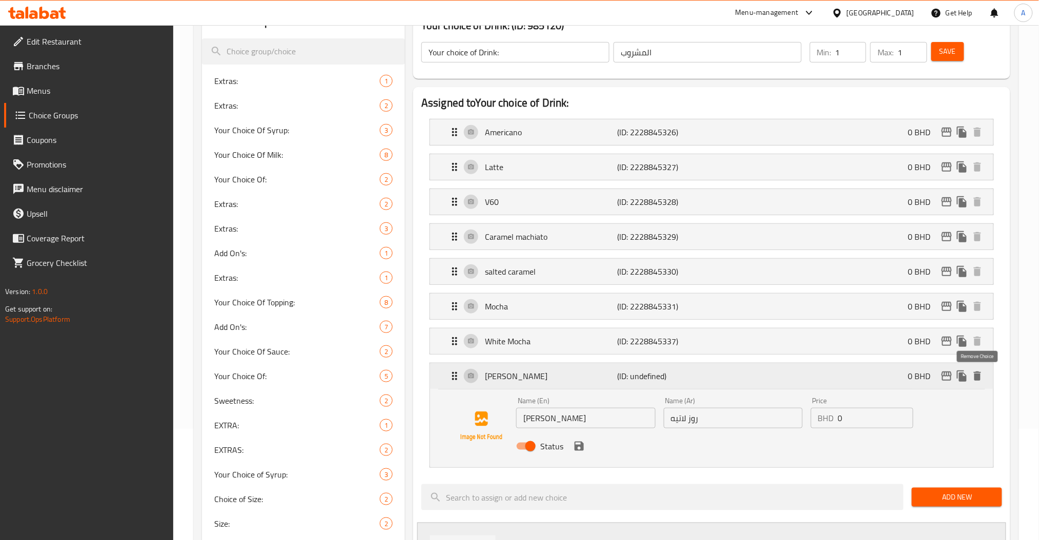
click at [979, 375] on icon "delete" at bounding box center [977, 376] width 7 height 9
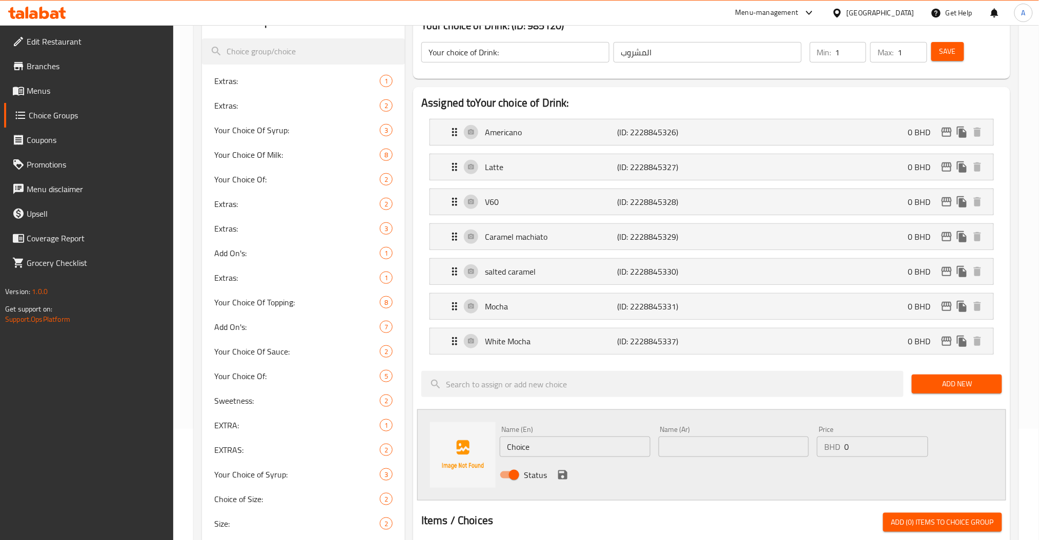
click at [948, 53] on span "Save" at bounding box center [948, 51] width 16 height 13
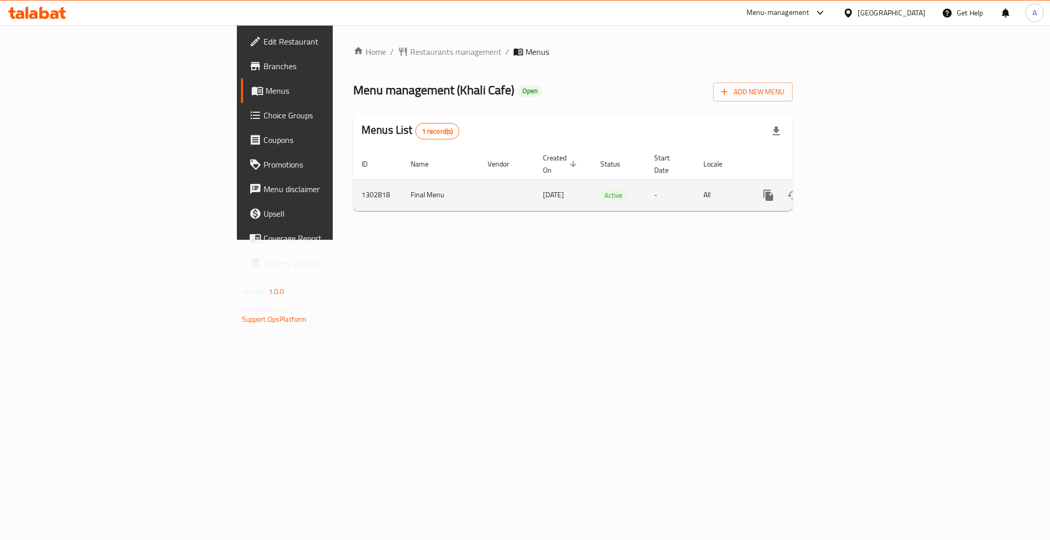
click at [855, 183] on link "enhanced table" at bounding box center [842, 195] width 25 height 25
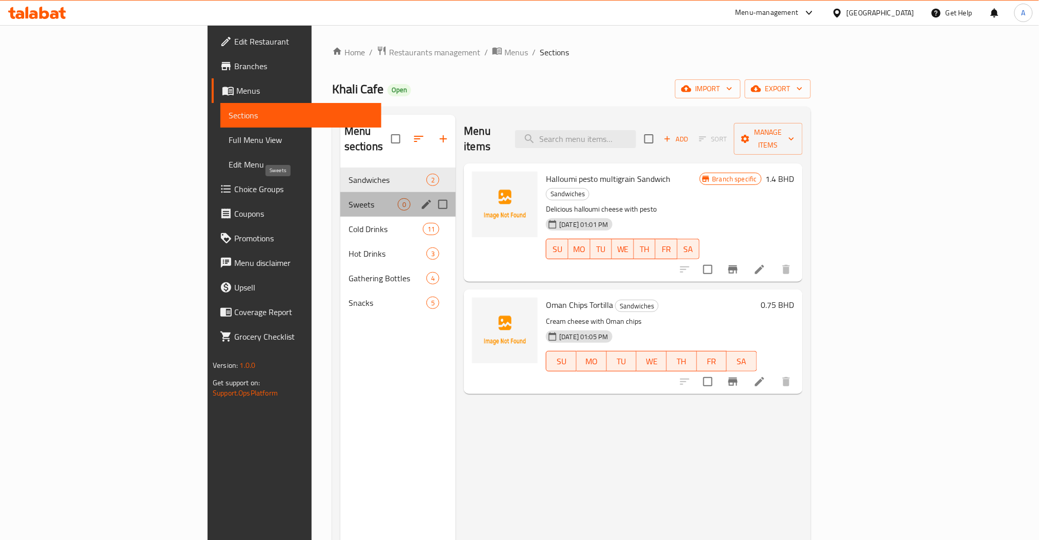
click at [349, 198] on span "Sweets" at bounding box center [373, 204] width 49 height 12
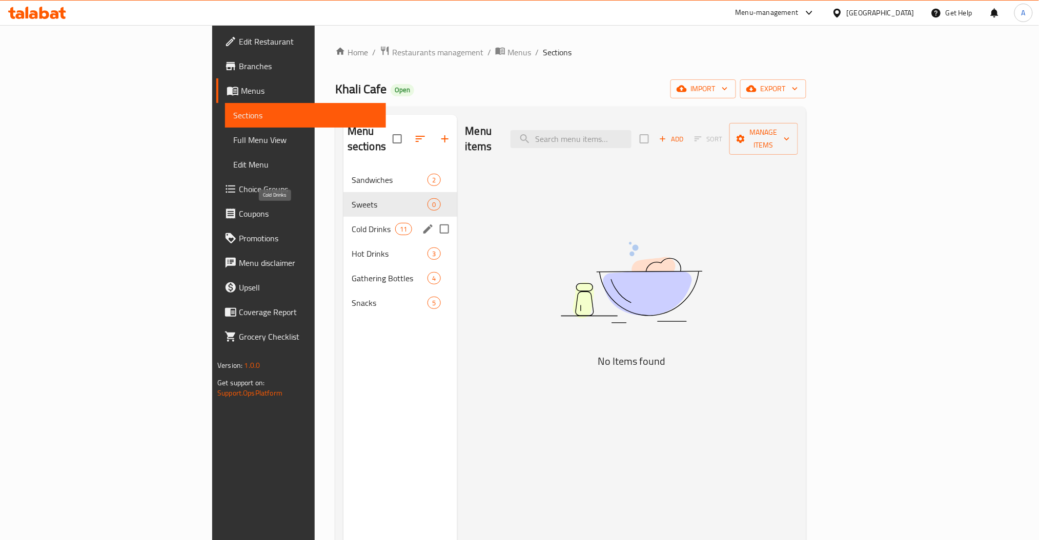
click at [352, 223] on span "Cold Drinks" at bounding box center [374, 229] width 44 height 12
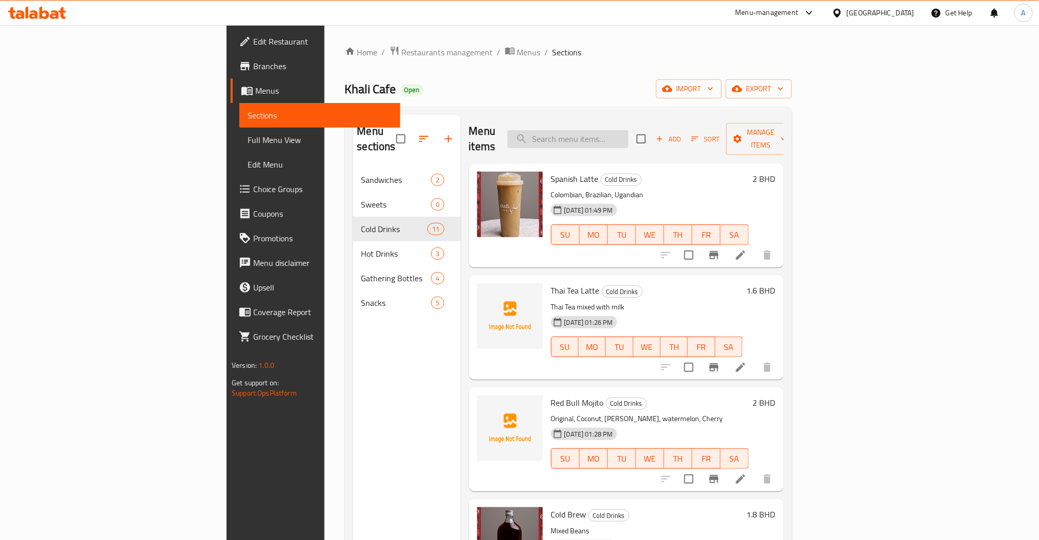
click at [629, 130] on input "search" at bounding box center [568, 139] width 121 height 18
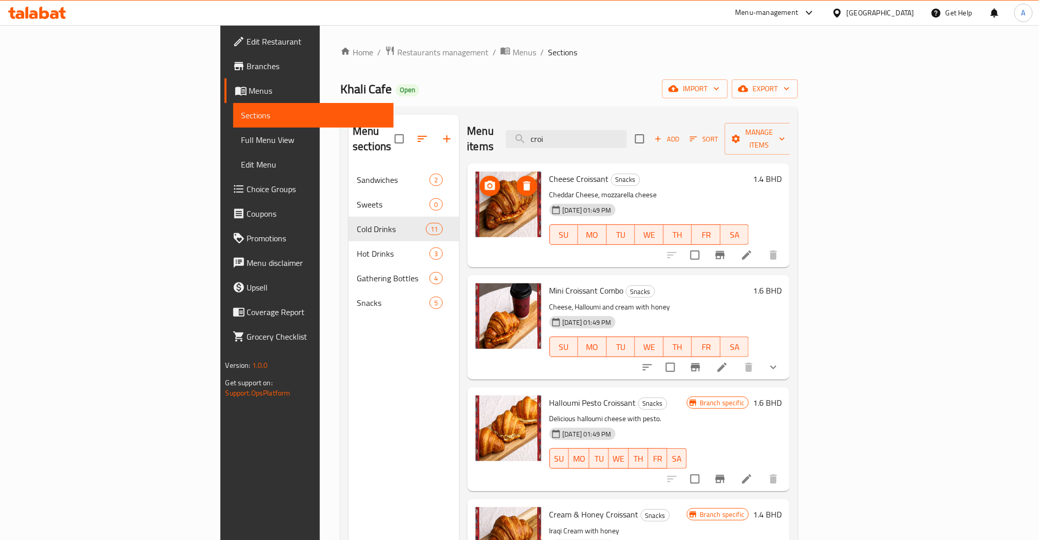
type input "croi"
click at [476, 202] on img at bounding box center [509, 205] width 66 height 66
click at [524, 182] on icon "delete image" at bounding box center [527, 186] width 7 height 9
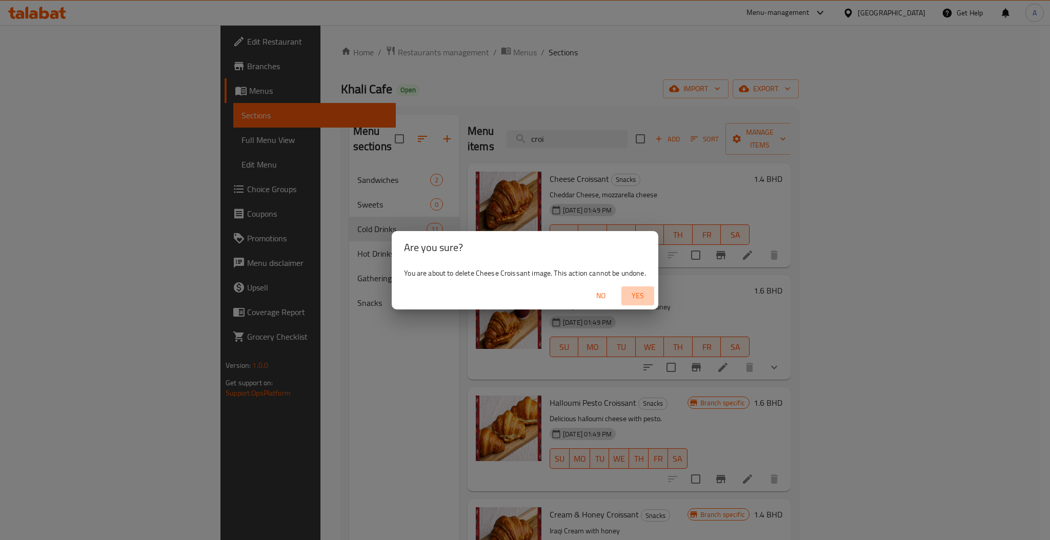
click at [637, 293] on span "Yes" at bounding box center [638, 296] width 25 height 13
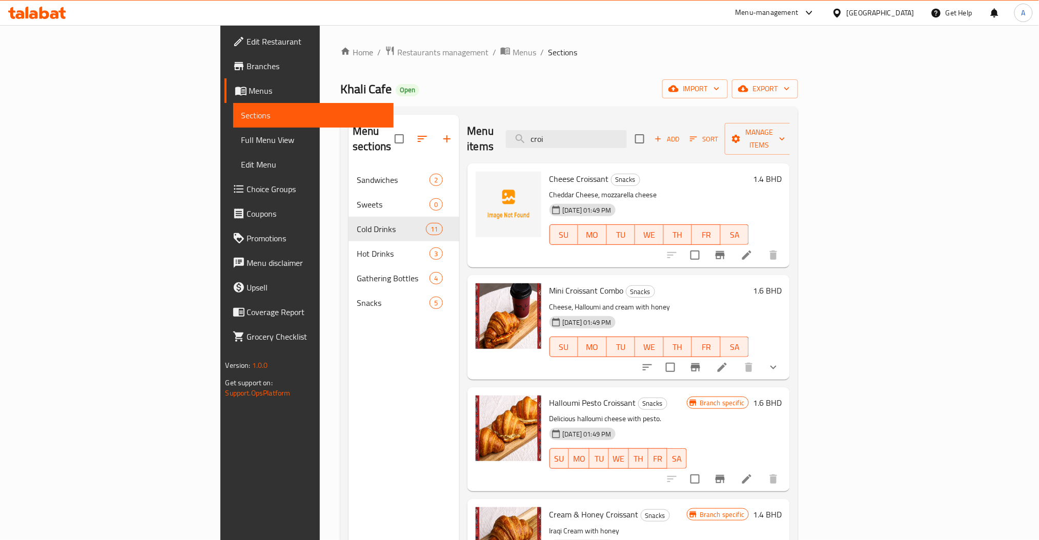
click at [786, 359] on button "show more" at bounding box center [774, 367] width 25 height 25
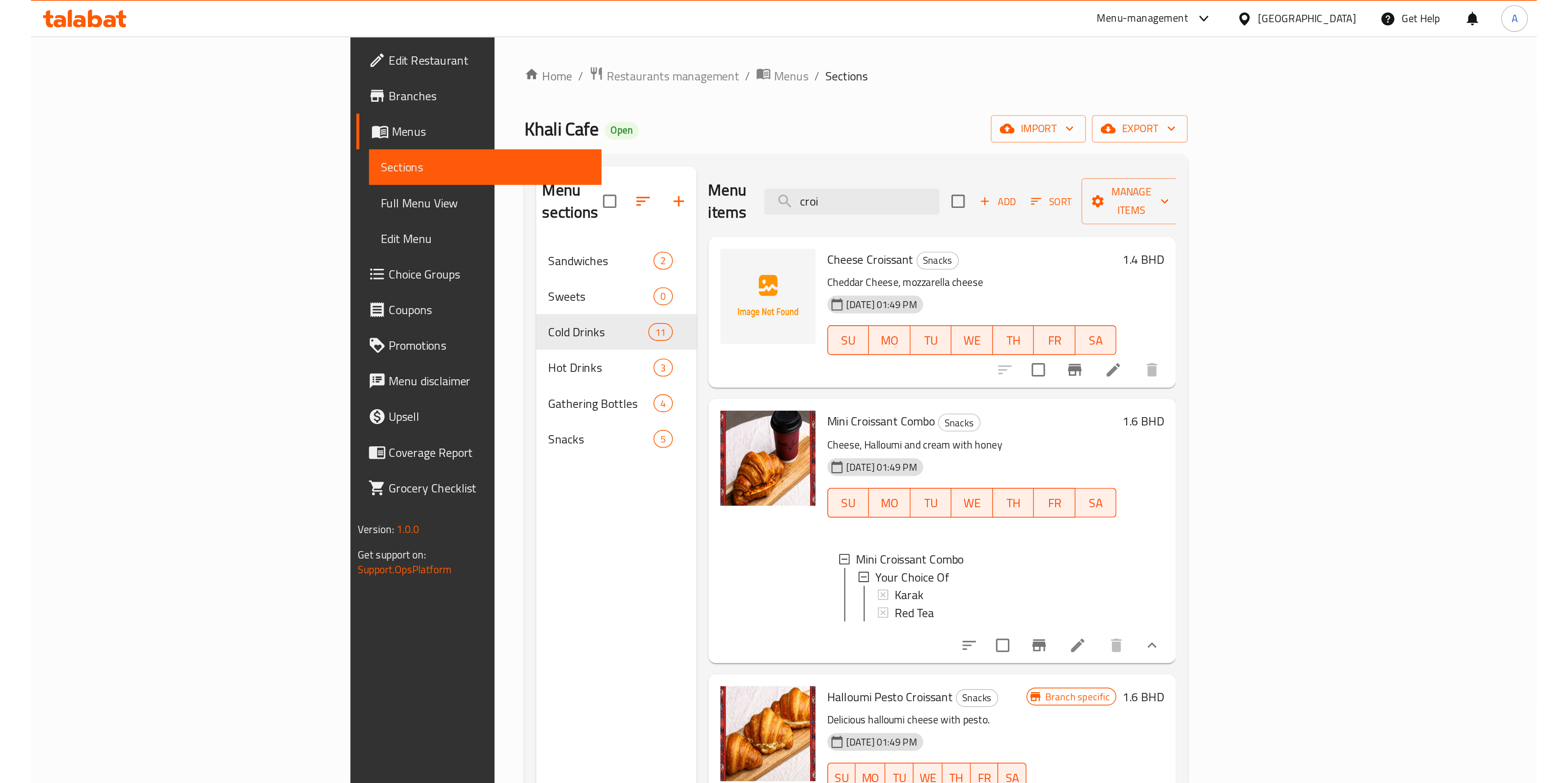
scroll to position [19, 0]
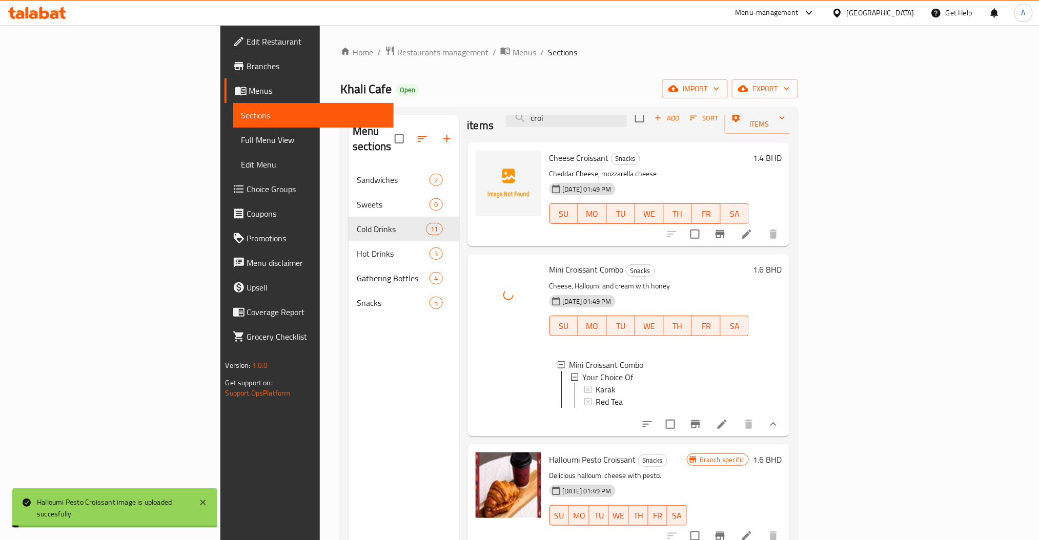
click at [349, 453] on div "Menu sections Sandwiches 2 Sweets 0 Cold Drinks 11 Hot Drinks 3 Gathering Bottl…" at bounding box center [404, 385] width 110 height 540
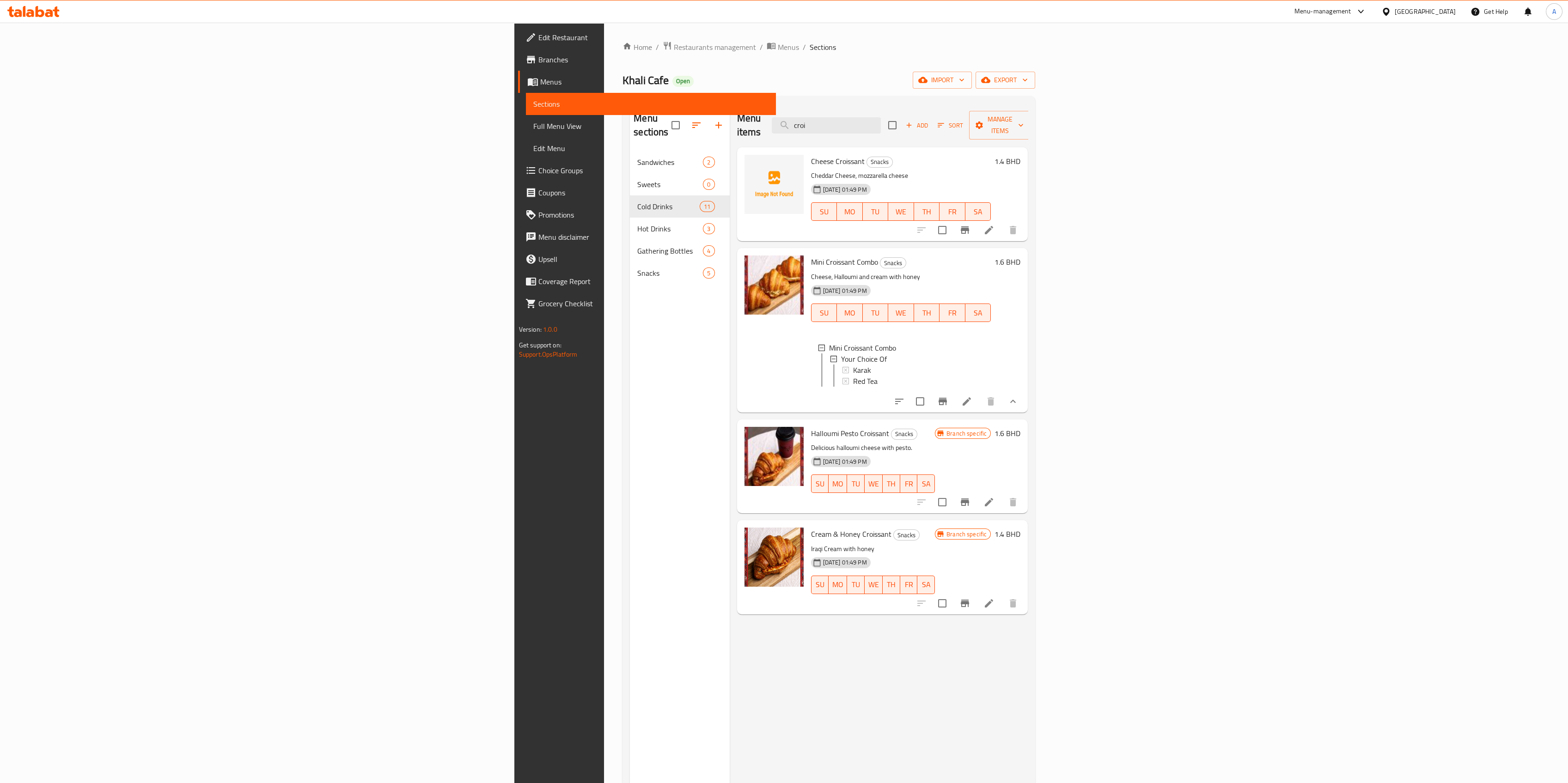
scroll to position [0, 0]
click at [752, 440] on icon "upload picture" at bounding box center [757, 440] width 11 height 11
click at [946, 405] on button "show more" at bounding box center [1013, 401] width 23 height 23
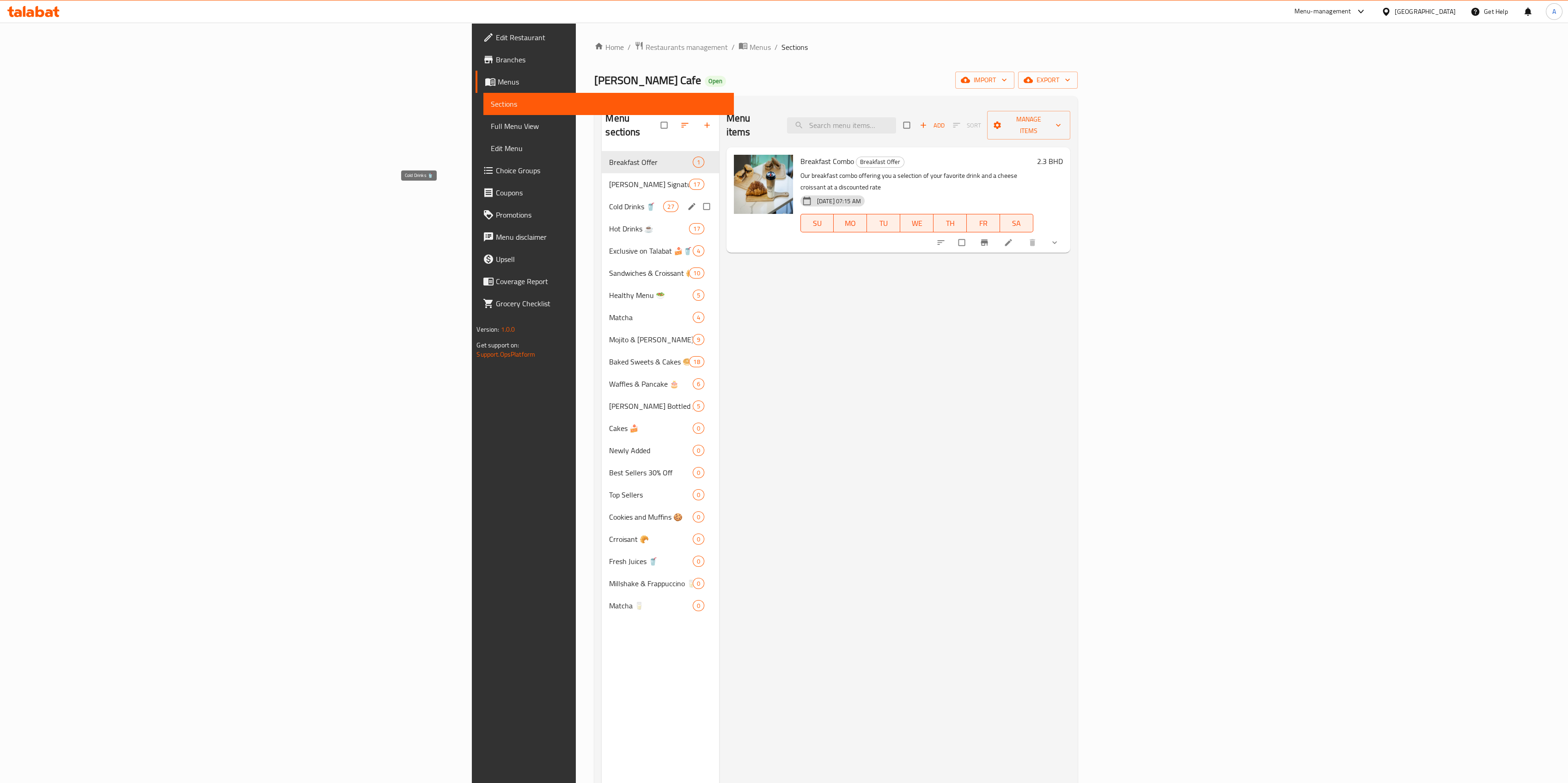
click at [609, 201] on span "Cold Drinks 🥤" at bounding box center [636, 206] width 54 height 11
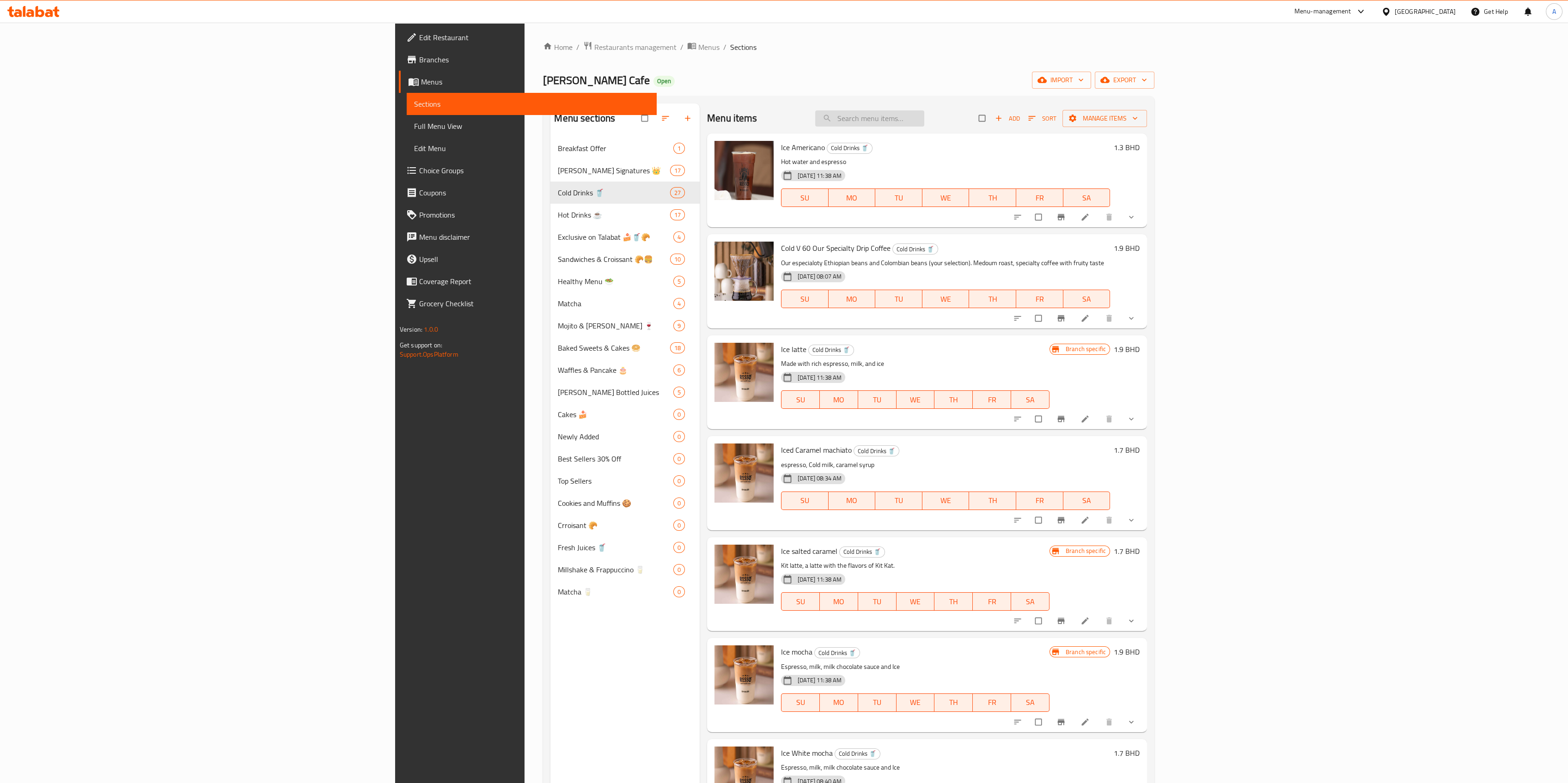
click at [925, 126] on input "search" at bounding box center [870, 119] width 109 height 16
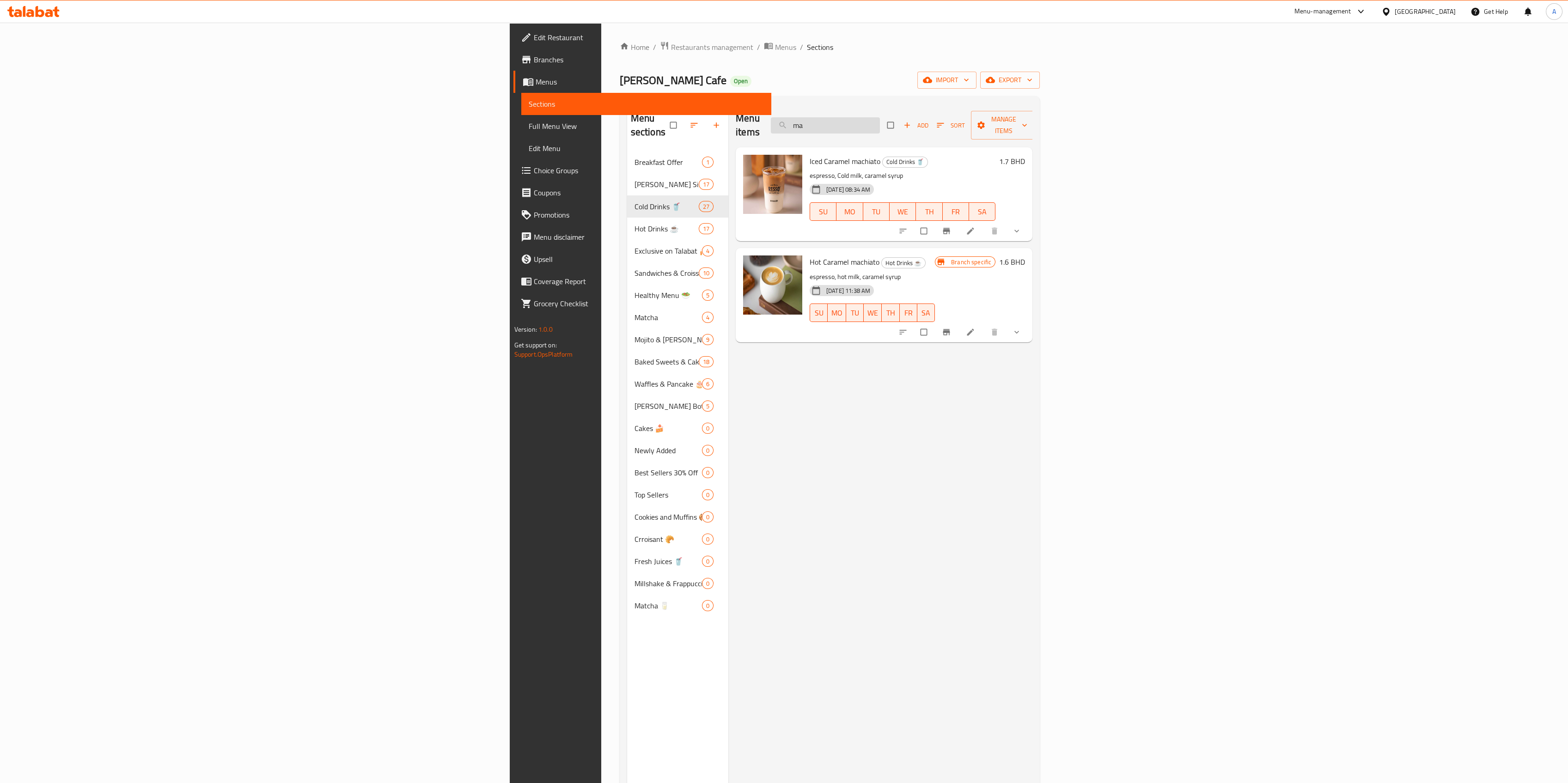
type input "m"
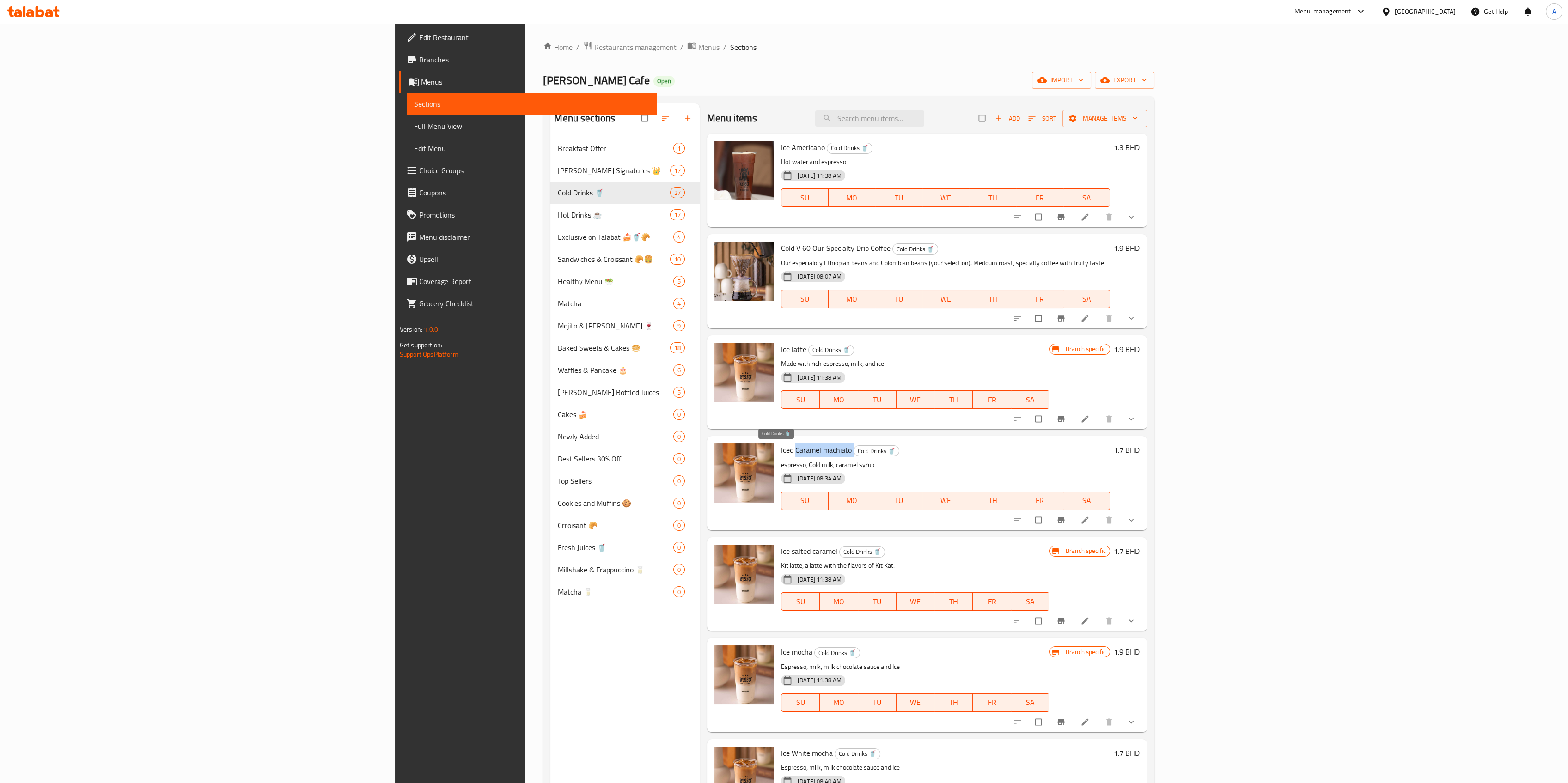
drag, startPoint x: 697, startPoint y: 450, endPoint x: 759, endPoint y: 451, distance: 62.0
click at [781, 451] on h6 "Iced Caramel machiato Cold Drinks 🥤" at bounding box center [945, 450] width 329 height 13
copy h6 "Caramel machiato"
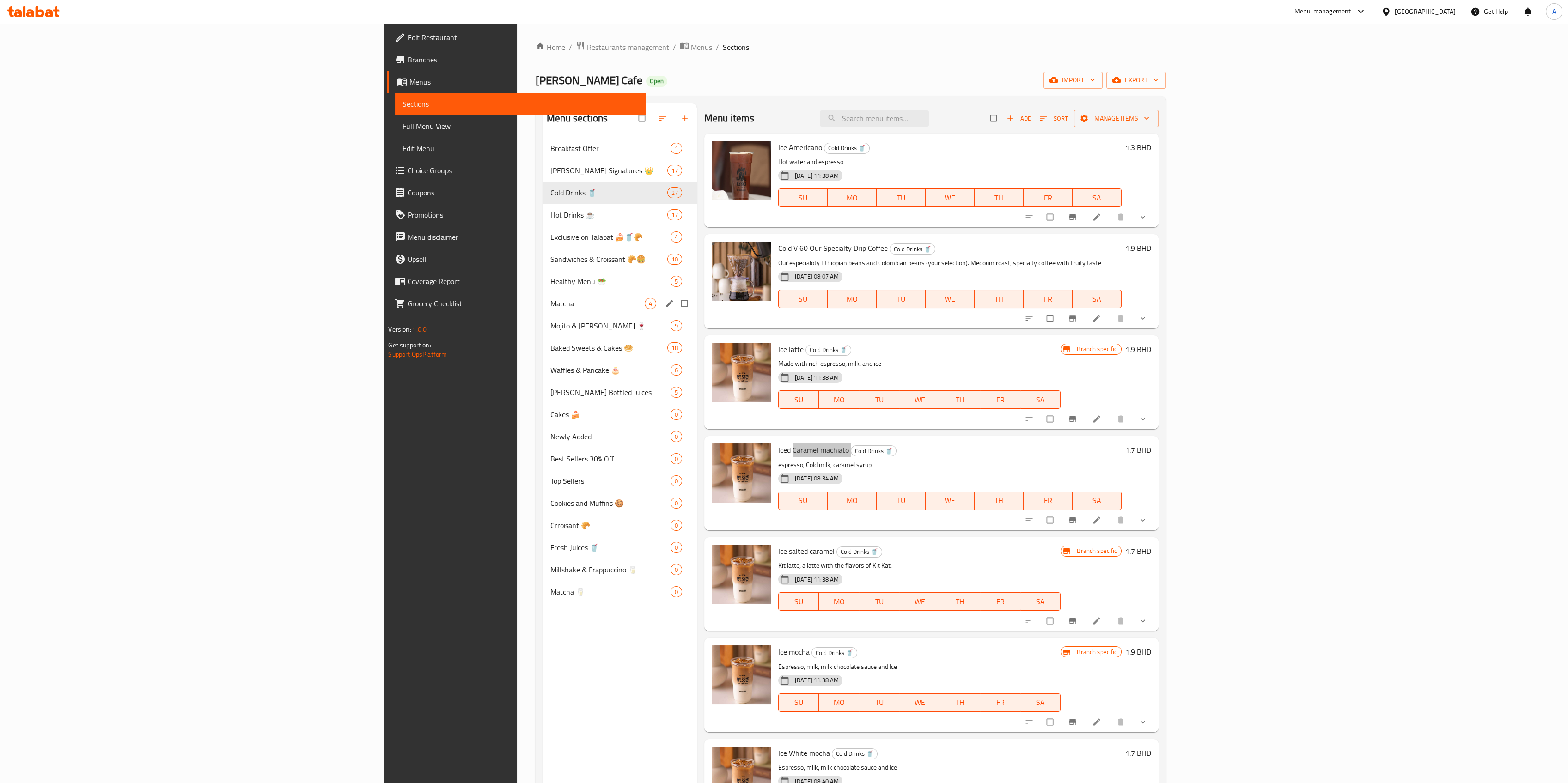
scroll to position [130, 0]
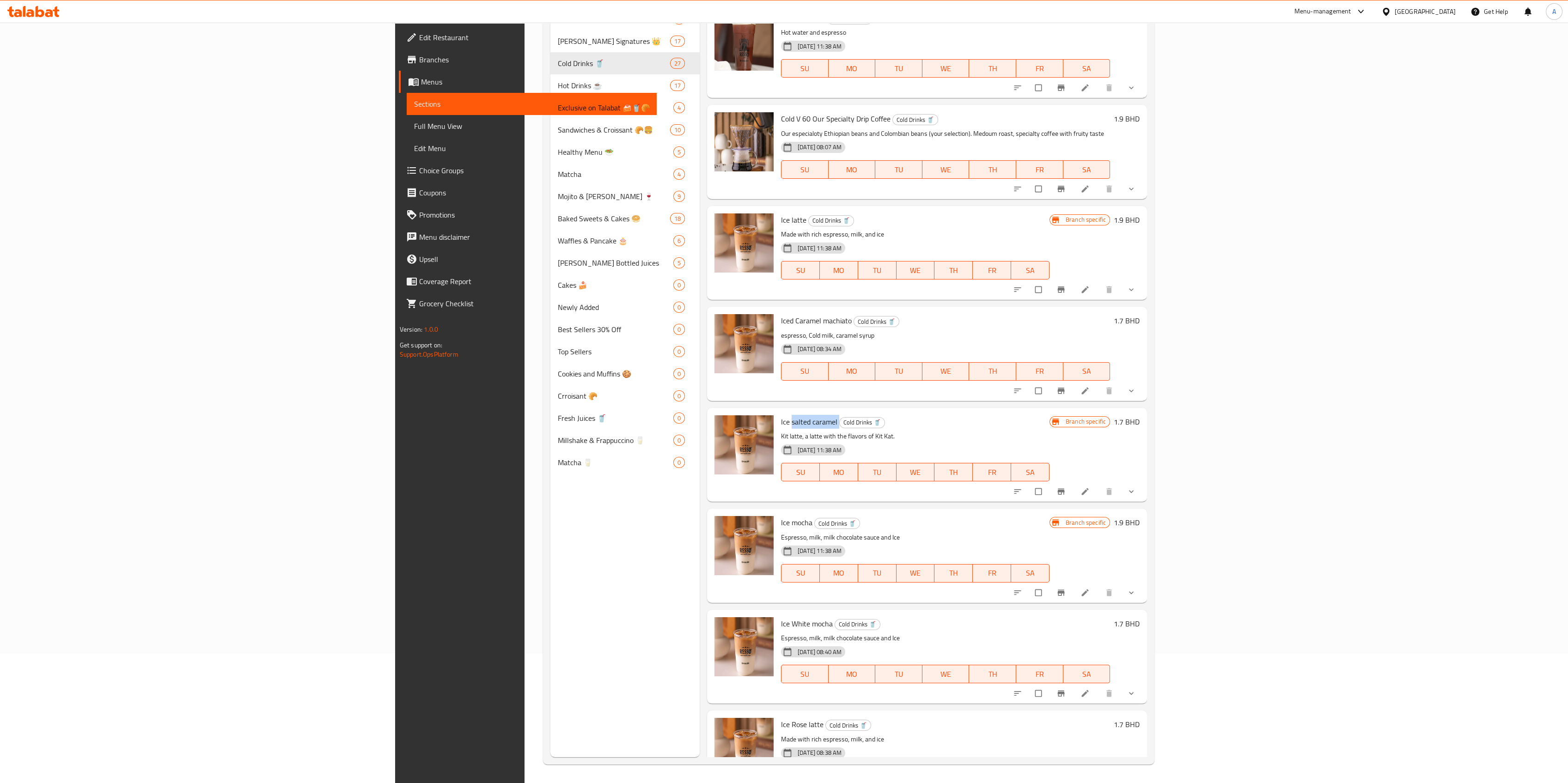
drag, startPoint x: 692, startPoint y: 423, endPoint x: 740, endPoint y: 423, distance: 48.0
click at [781, 423] on h6 "Ice salted caramel Cold Drinks 🥤" at bounding box center [916, 422] width 269 height 13
copy h6 "salted caramel"
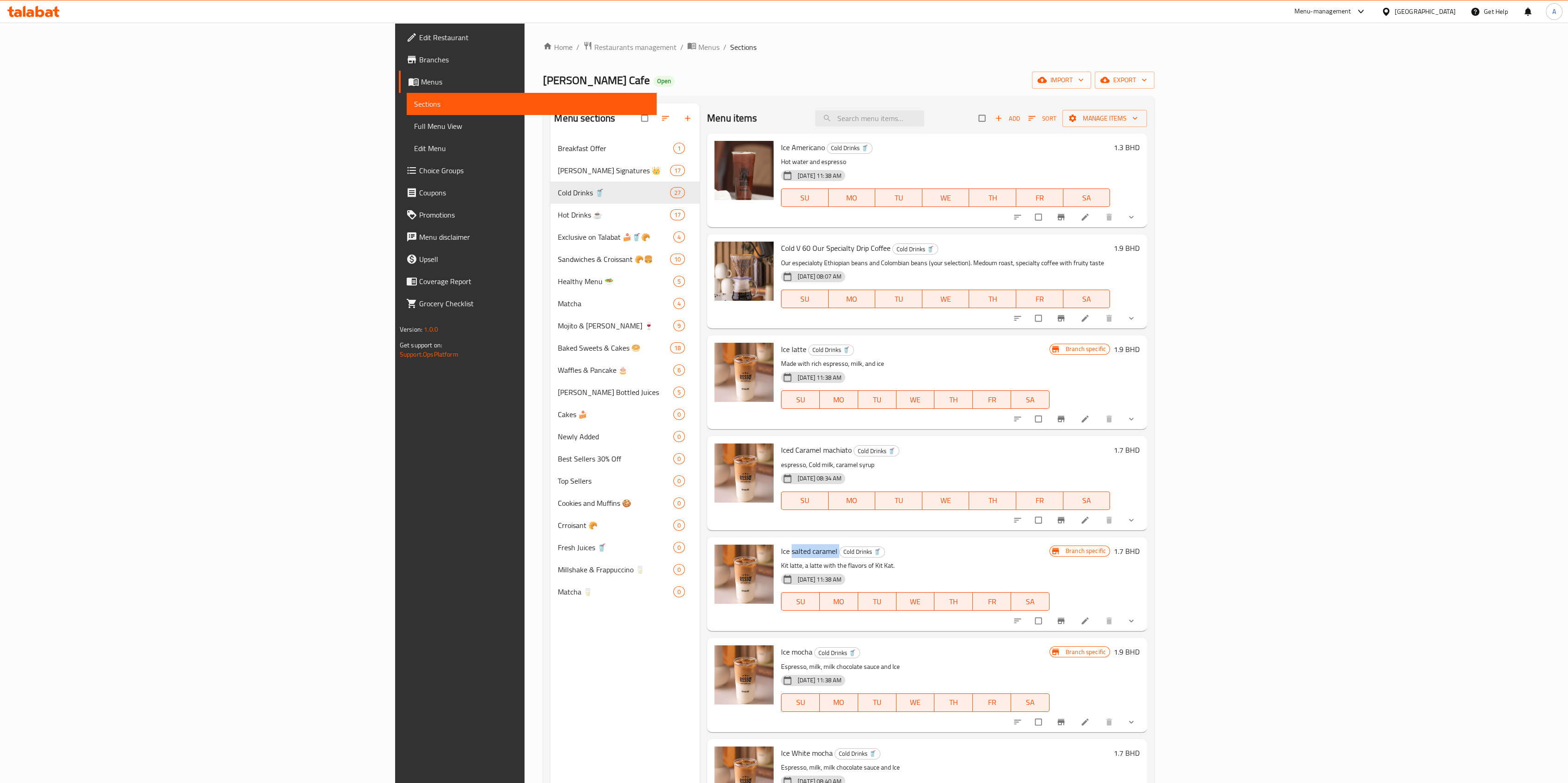
click at [925, 126] on input "search" at bounding box center [870, 119] width 109 height 16
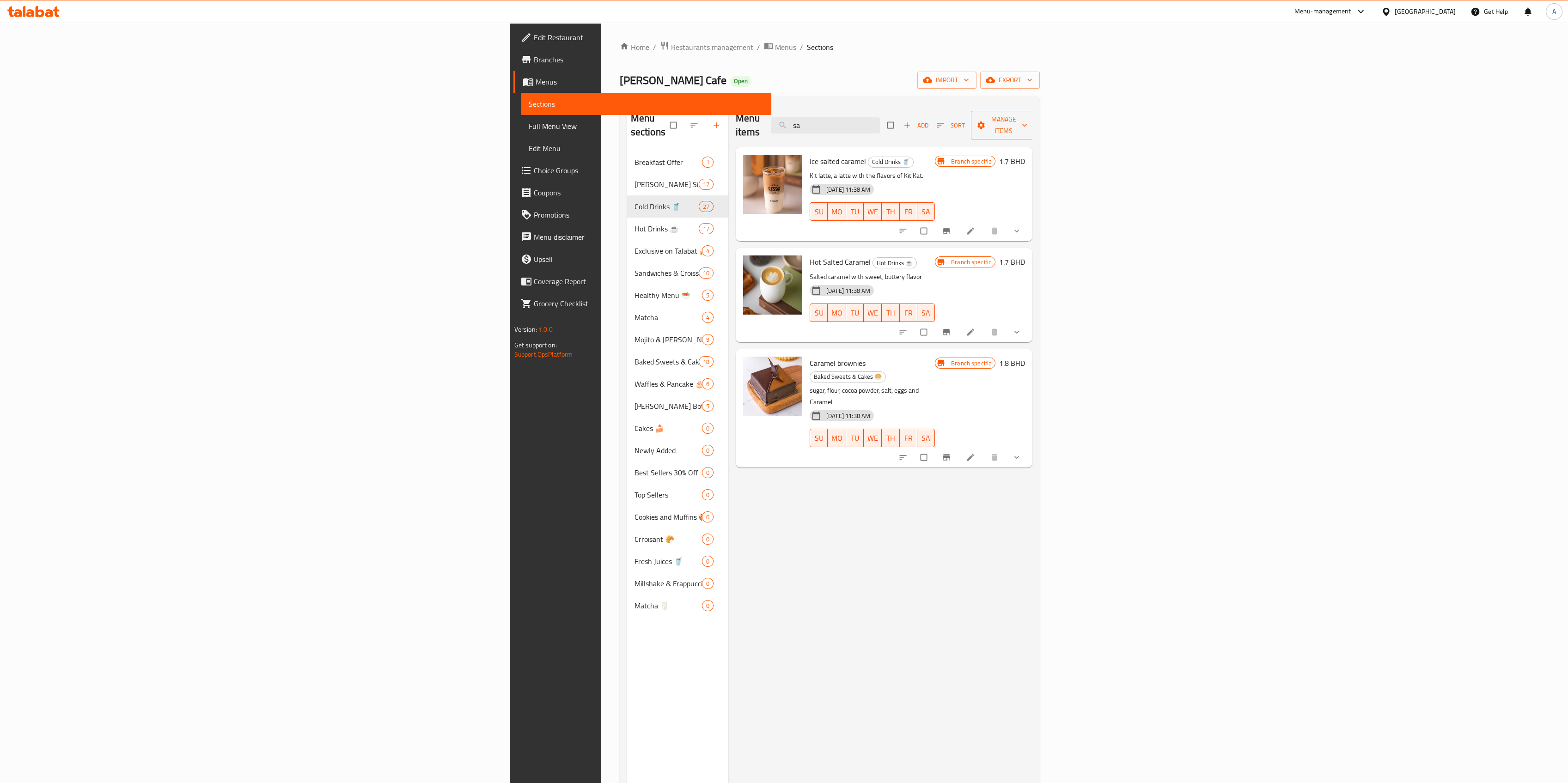
type input "s"
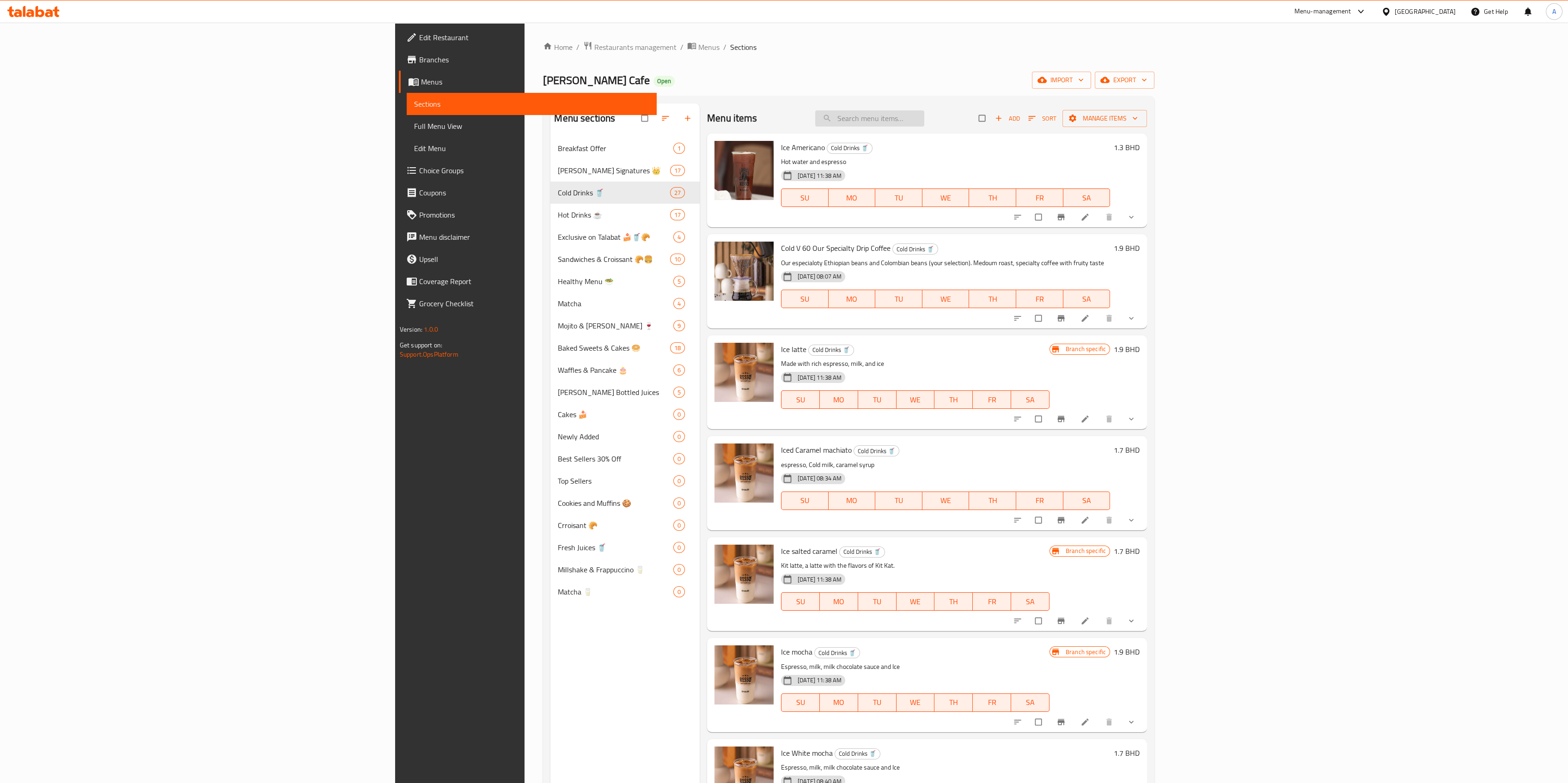
click at [925, 112] on input "search" at bounding box center [870, 119] width 109 height 16
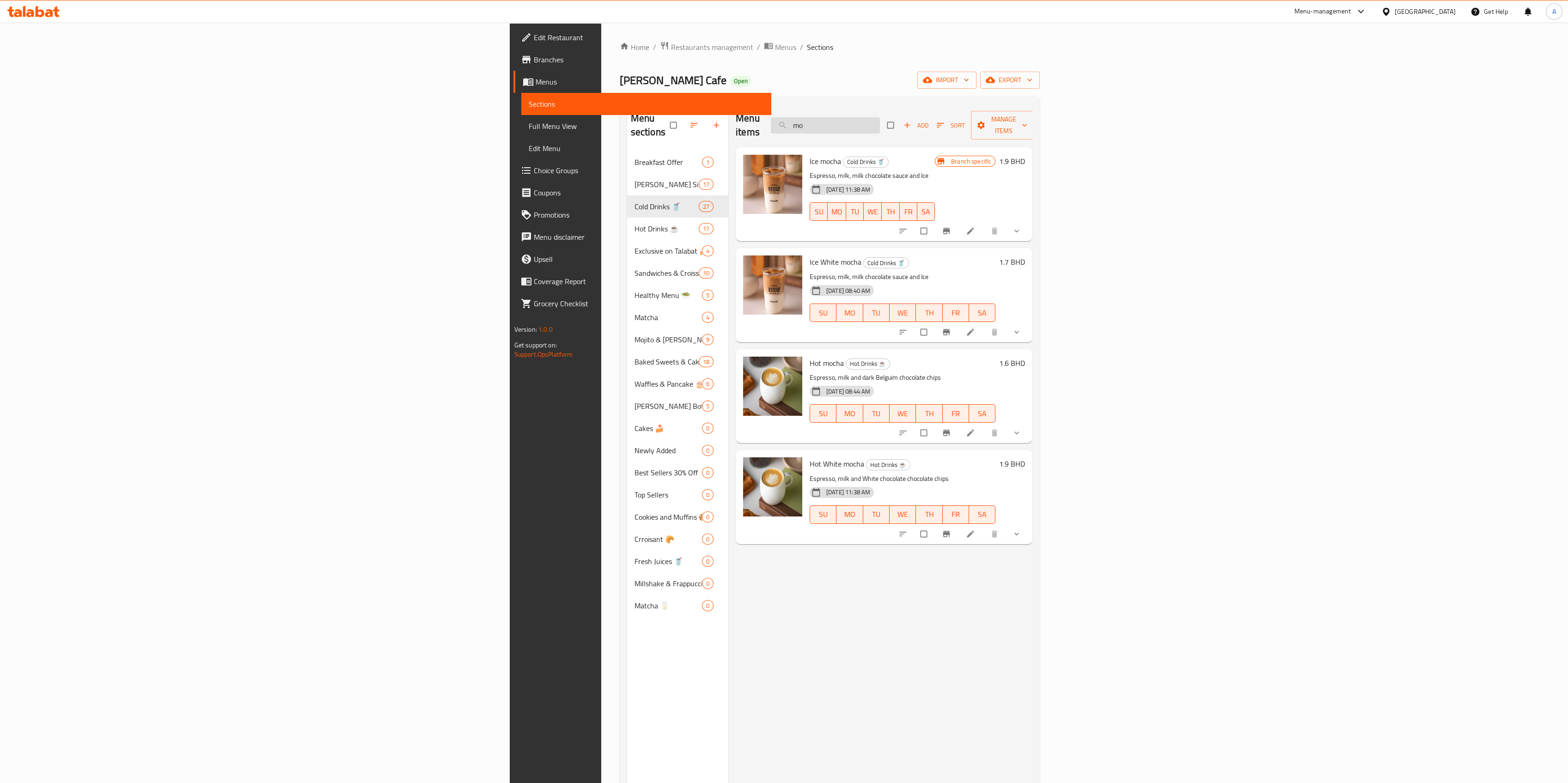
type input "m"
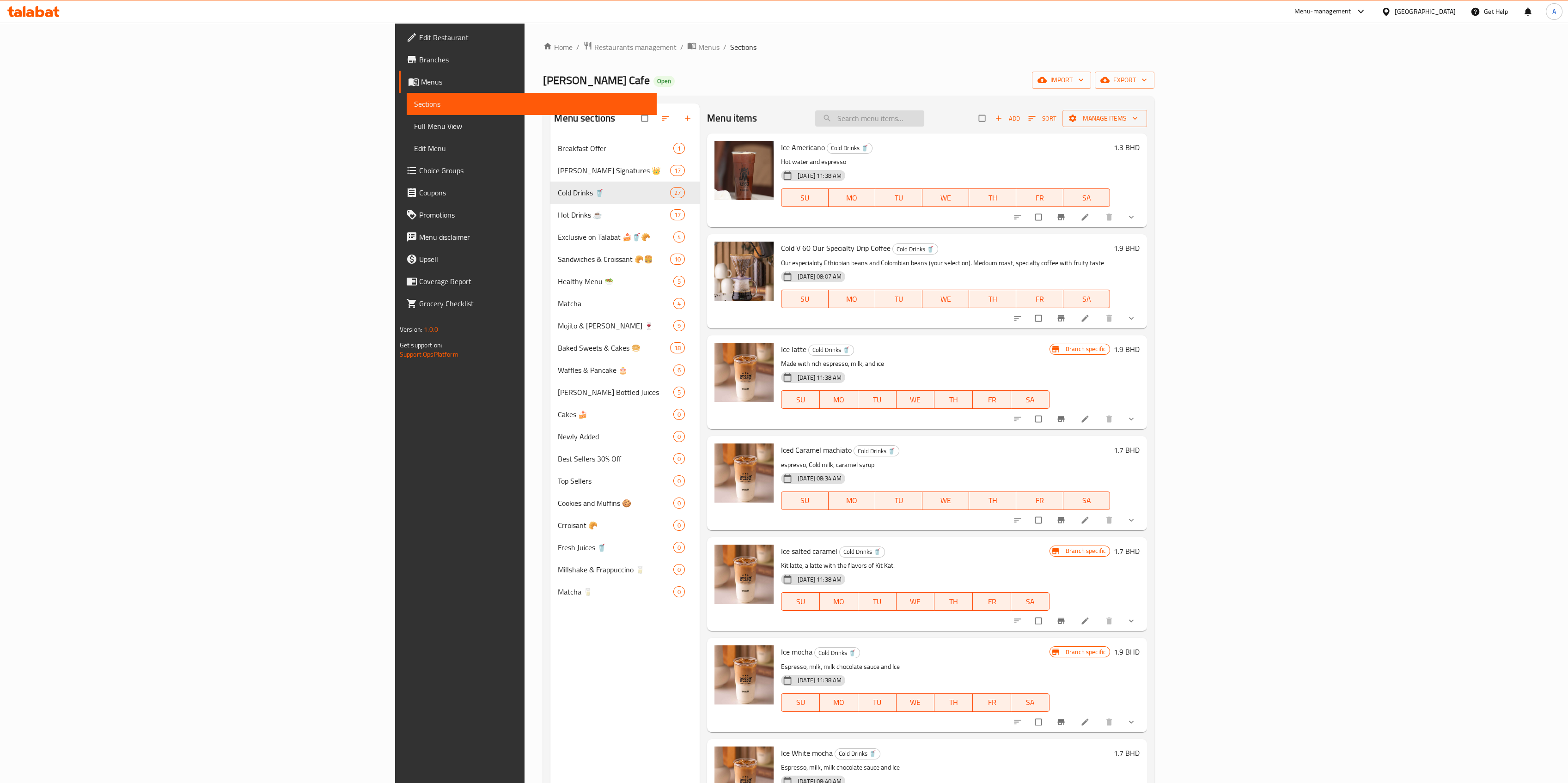
click at [925, 118] on input "search" at bounding box center [870, 119] width 109 height 16
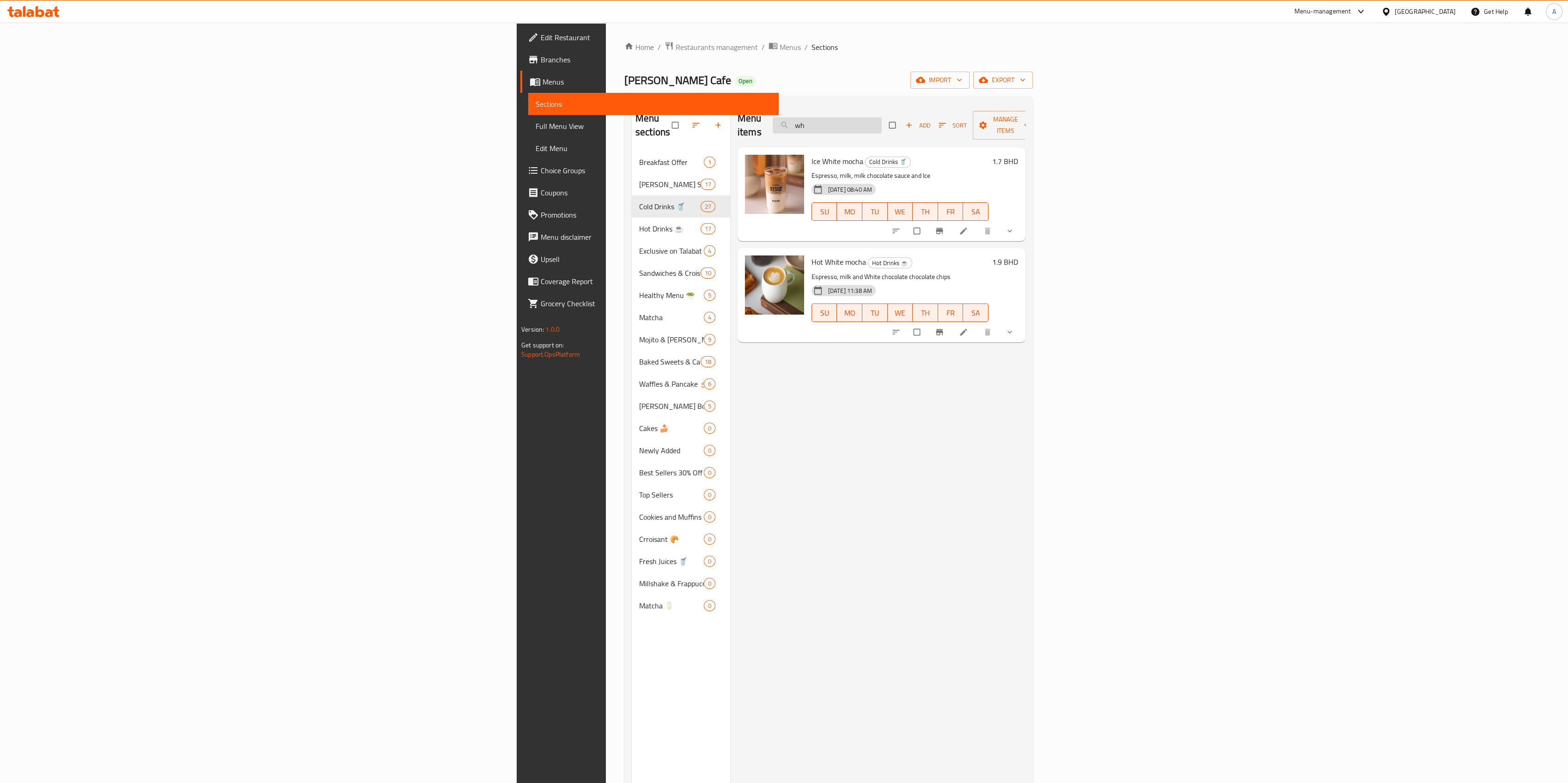
type input "w"
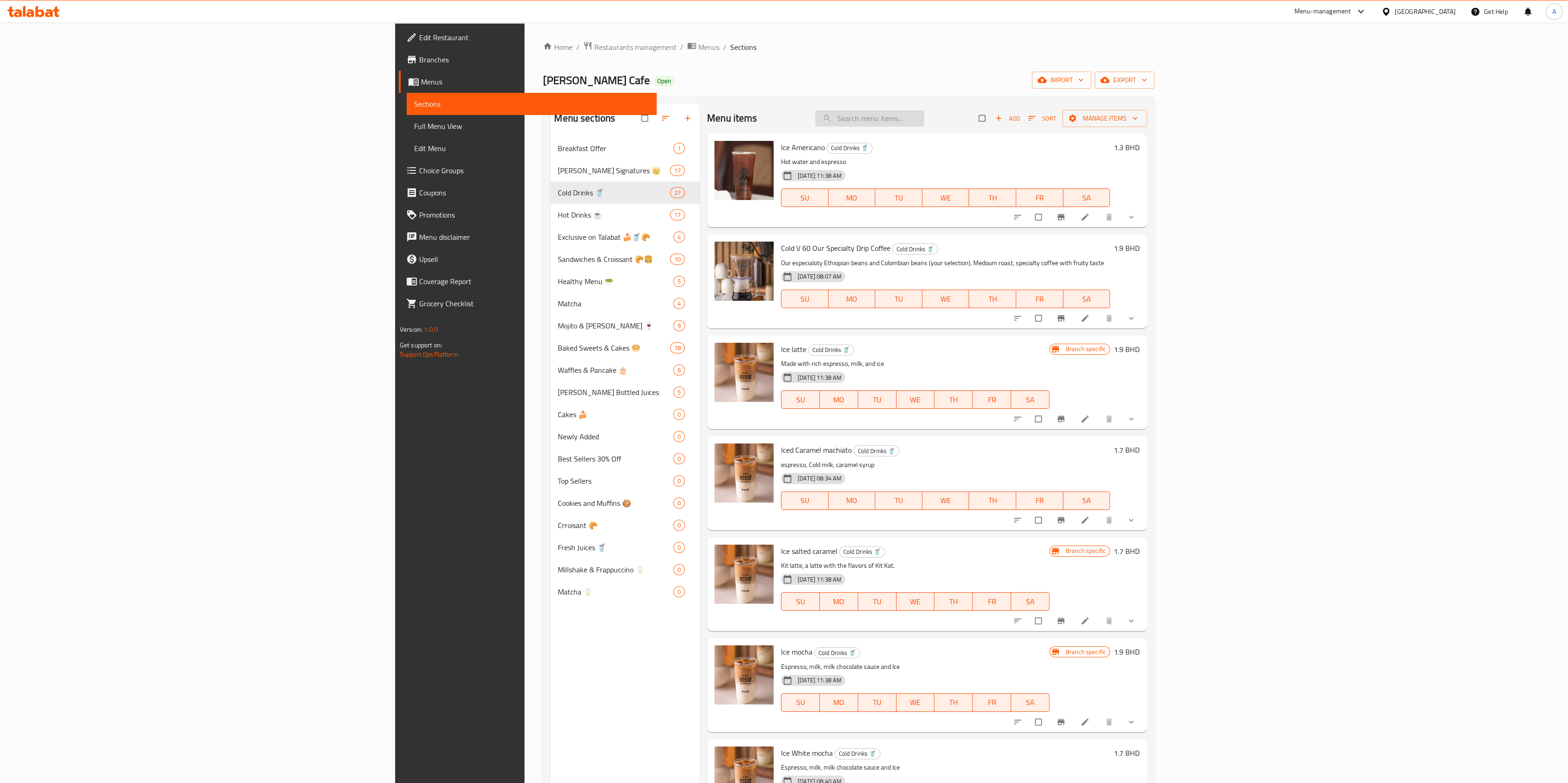
click at [925, 117] on input "search" at bounding box center [870, 119] width 109 height 16
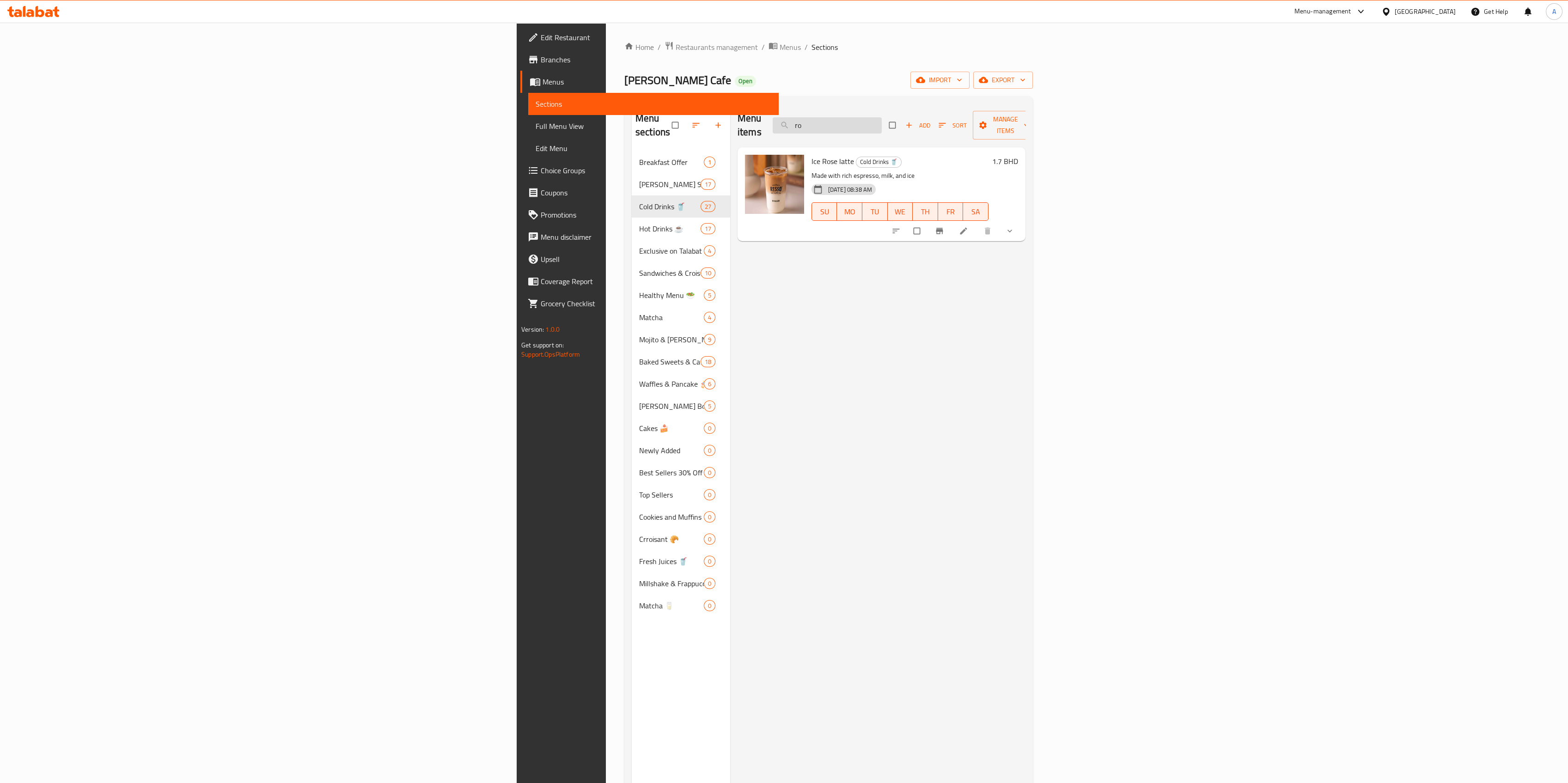
type input "r"
type input "s"
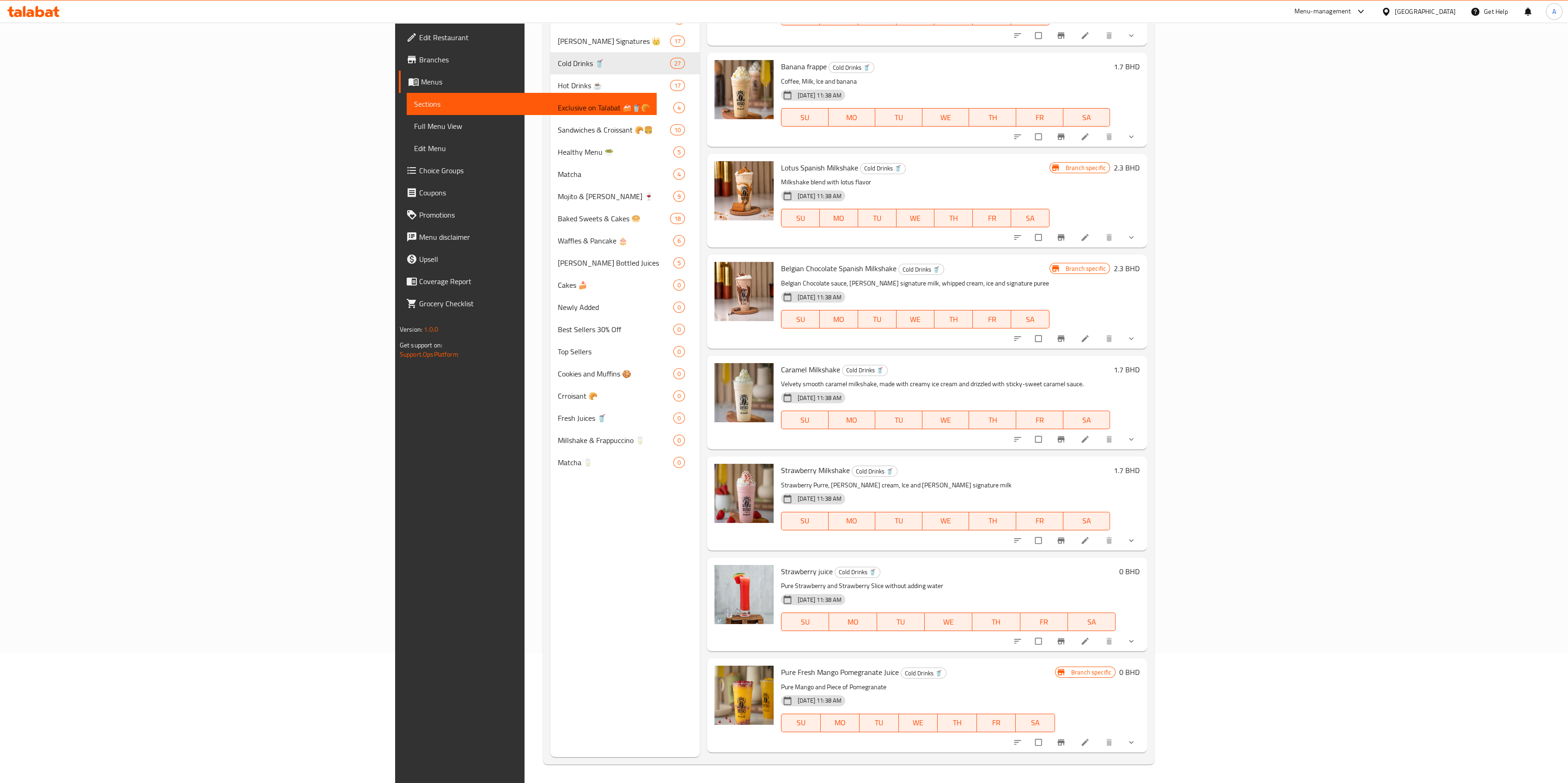
scroll to position [1297, 0]
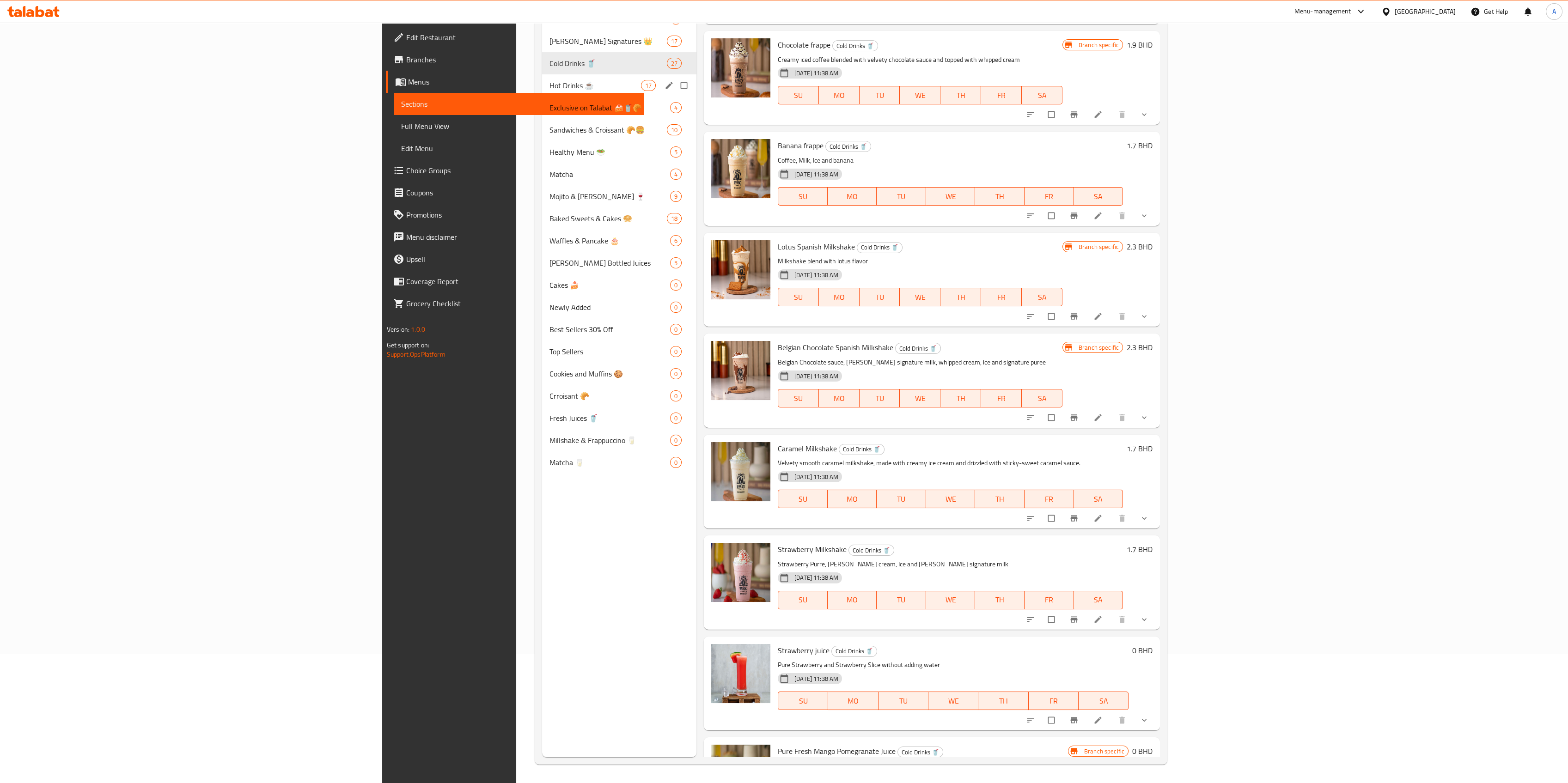
click at [542, 77] on div "Hot Drinks ☕ 17" at bounding box center [619, 86] width 154 height 23
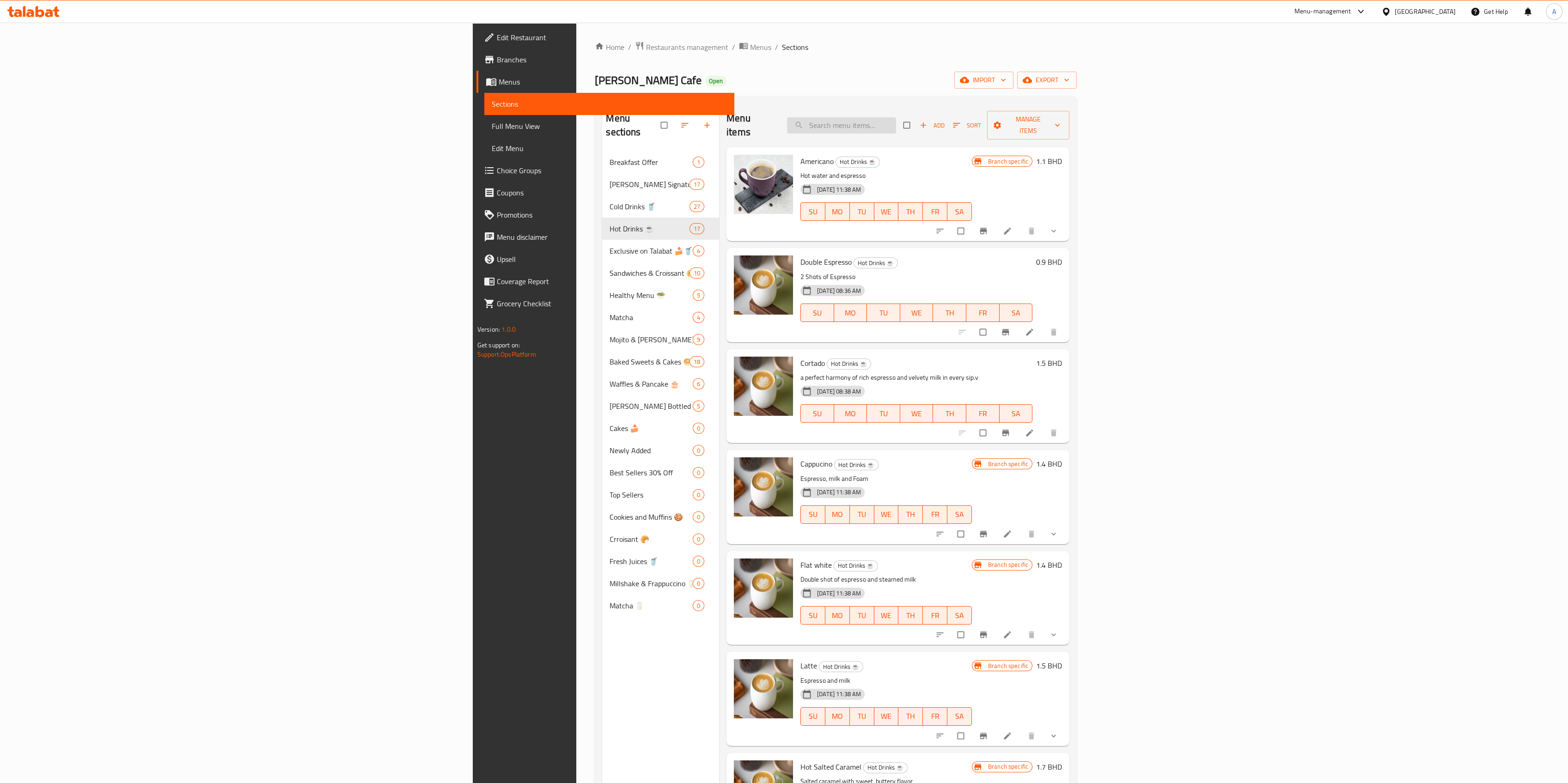
click at [896, 117] on input "search" at bounding box center [841, 125] width 109 height 16
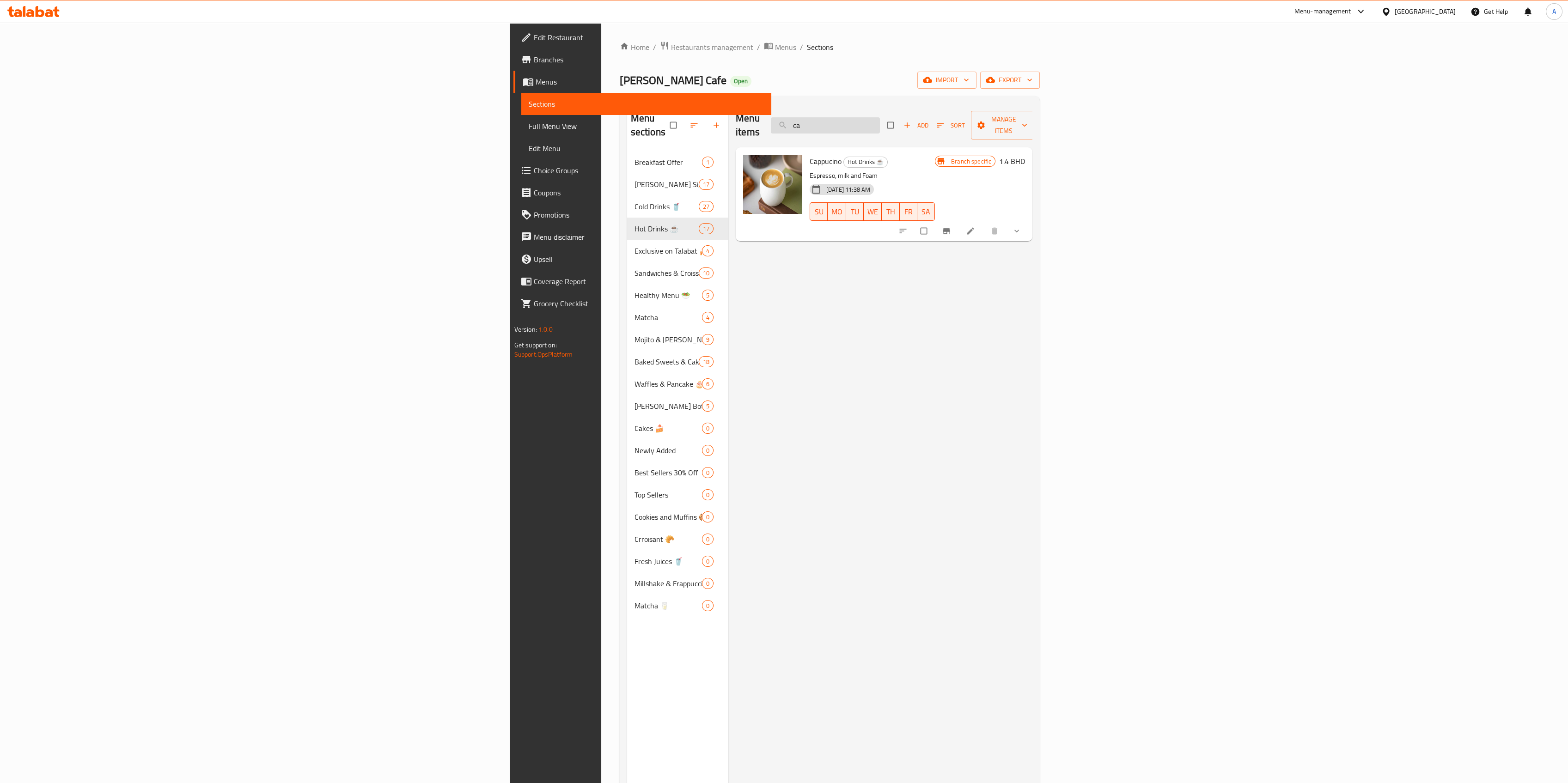
type input "c"
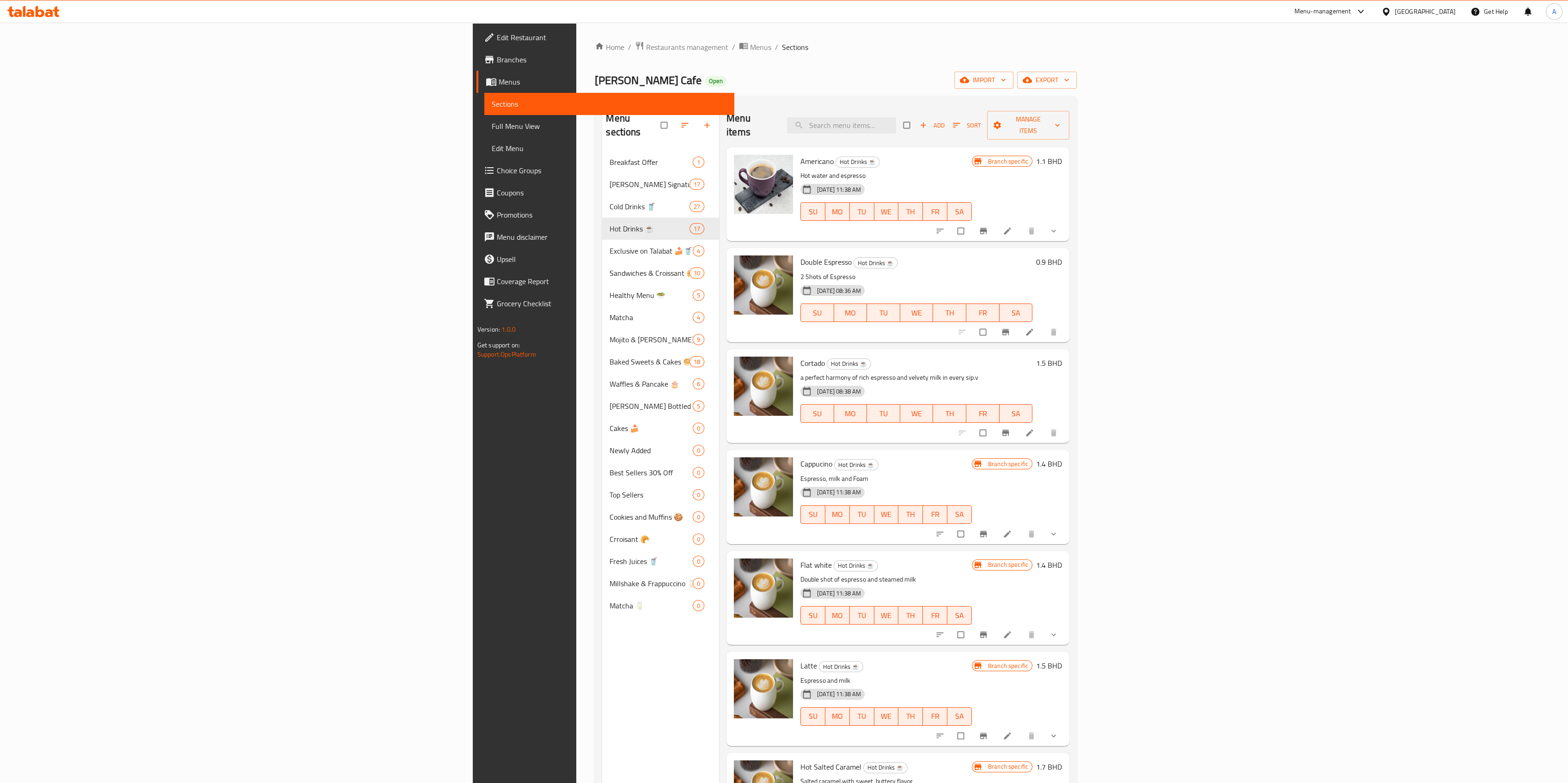
click at [800, 356] on span "Cortado" at bounding box center [812, 362] width 24 height 14
click at [896, 118] on input "search" at bounding box center [841, 125] width 109 height 16
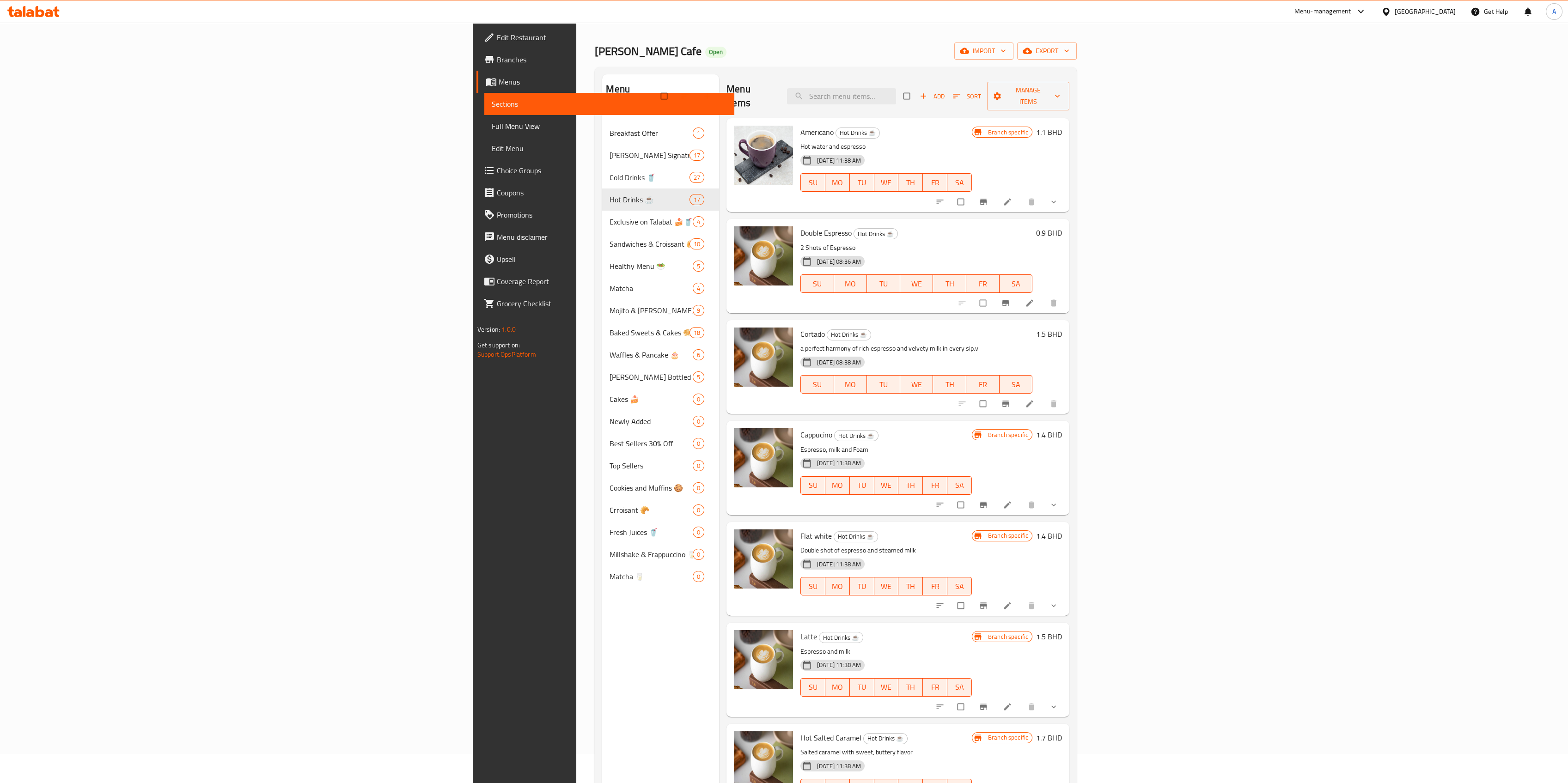
scroll to position [24, 0]
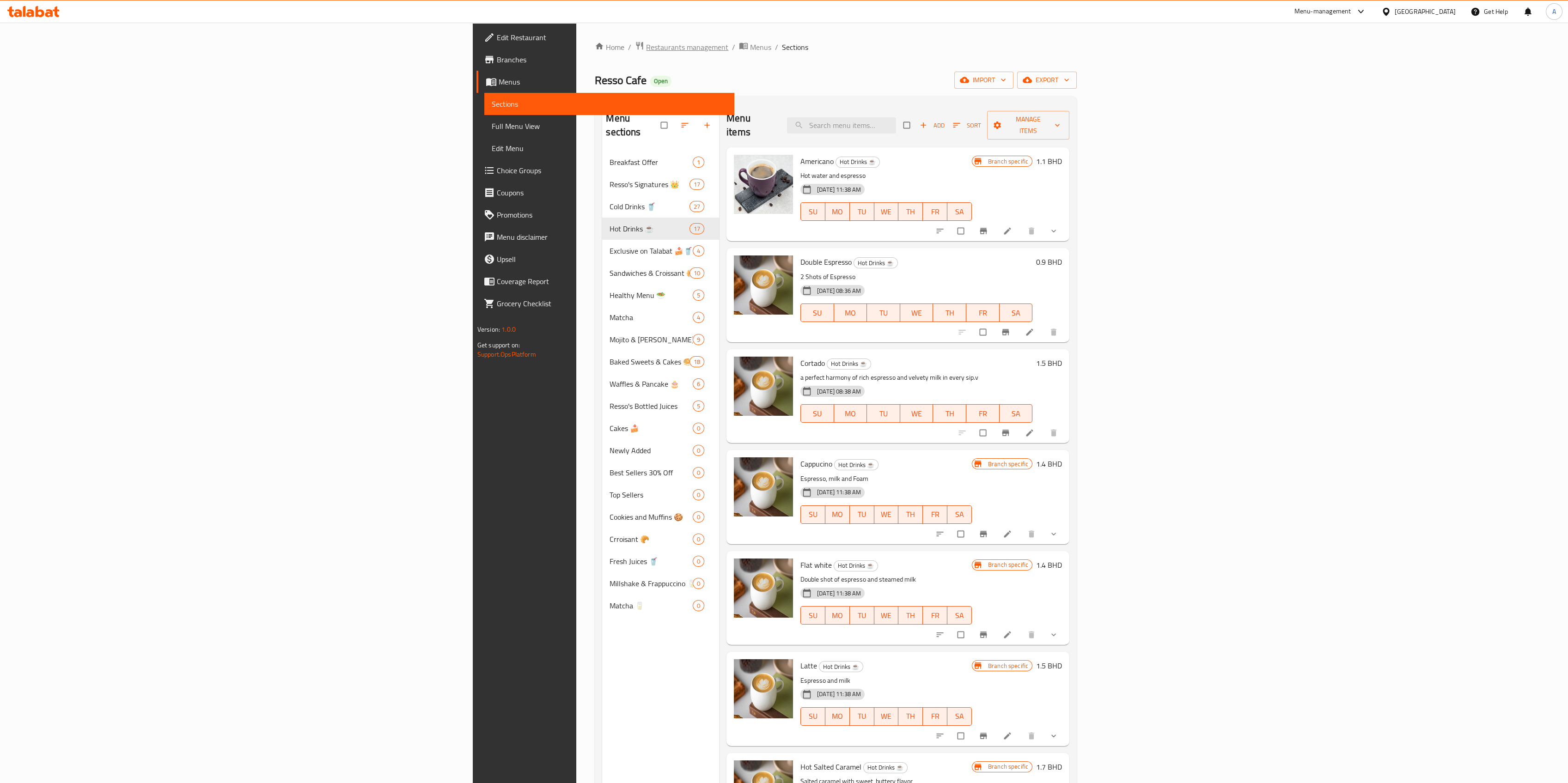
click at [646, 42] on span "Restaurants management" at bounding box center [687, 47] width 82 height 11
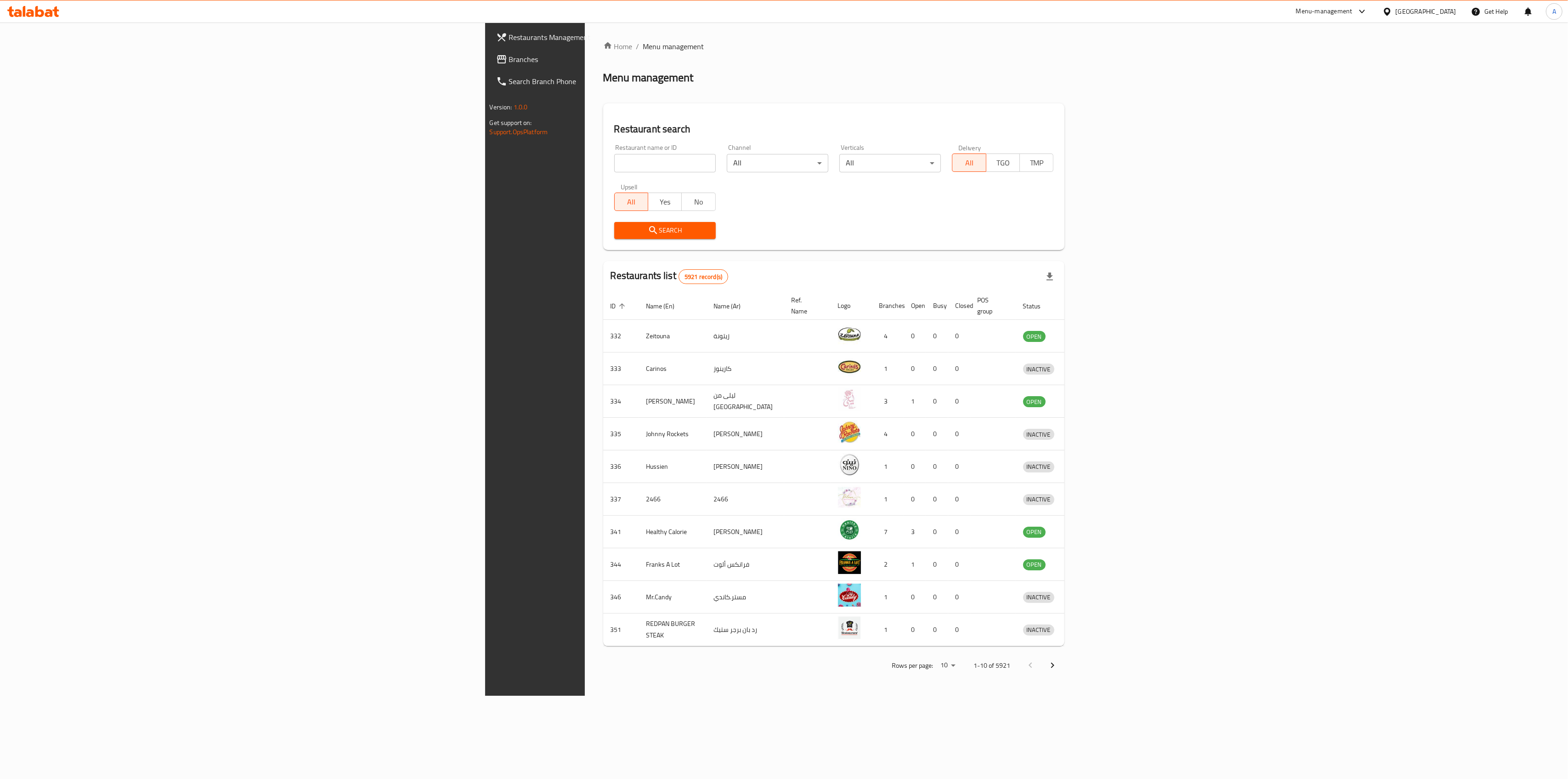
click at [349, 164] on div at bounding box center [784, 389] width 1568 height 779
click at [615, 164] on input "search" at bounding box center [665, 163] width 101 height 19
click button "Search" at bounding box center [665, 230] width 101 height 17
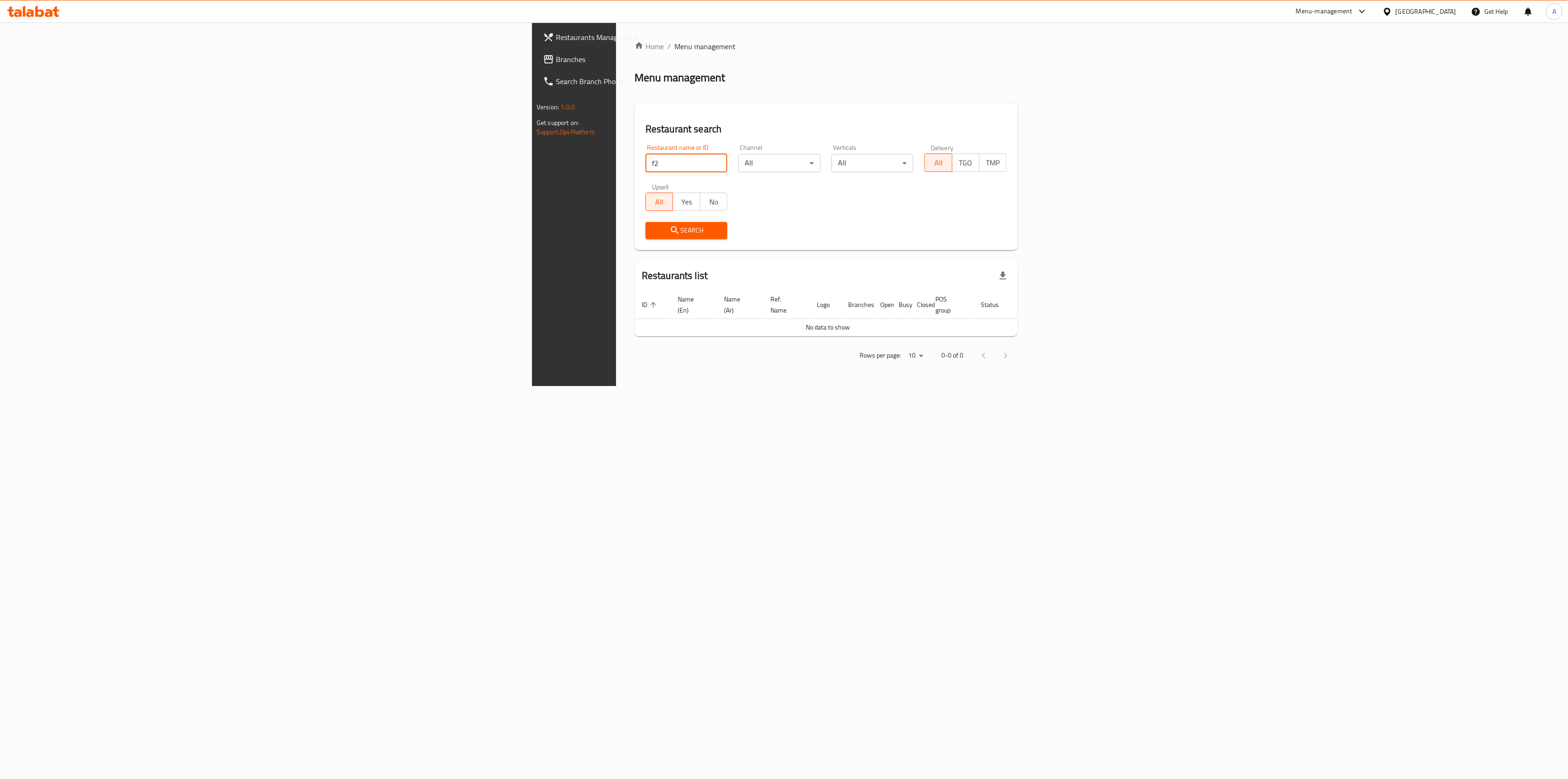
type input "f"
click at [645, 164] on input "search" at bounding box center [686, 163] width 82 height 19
type input "f"
type input "r"
type input "two c"
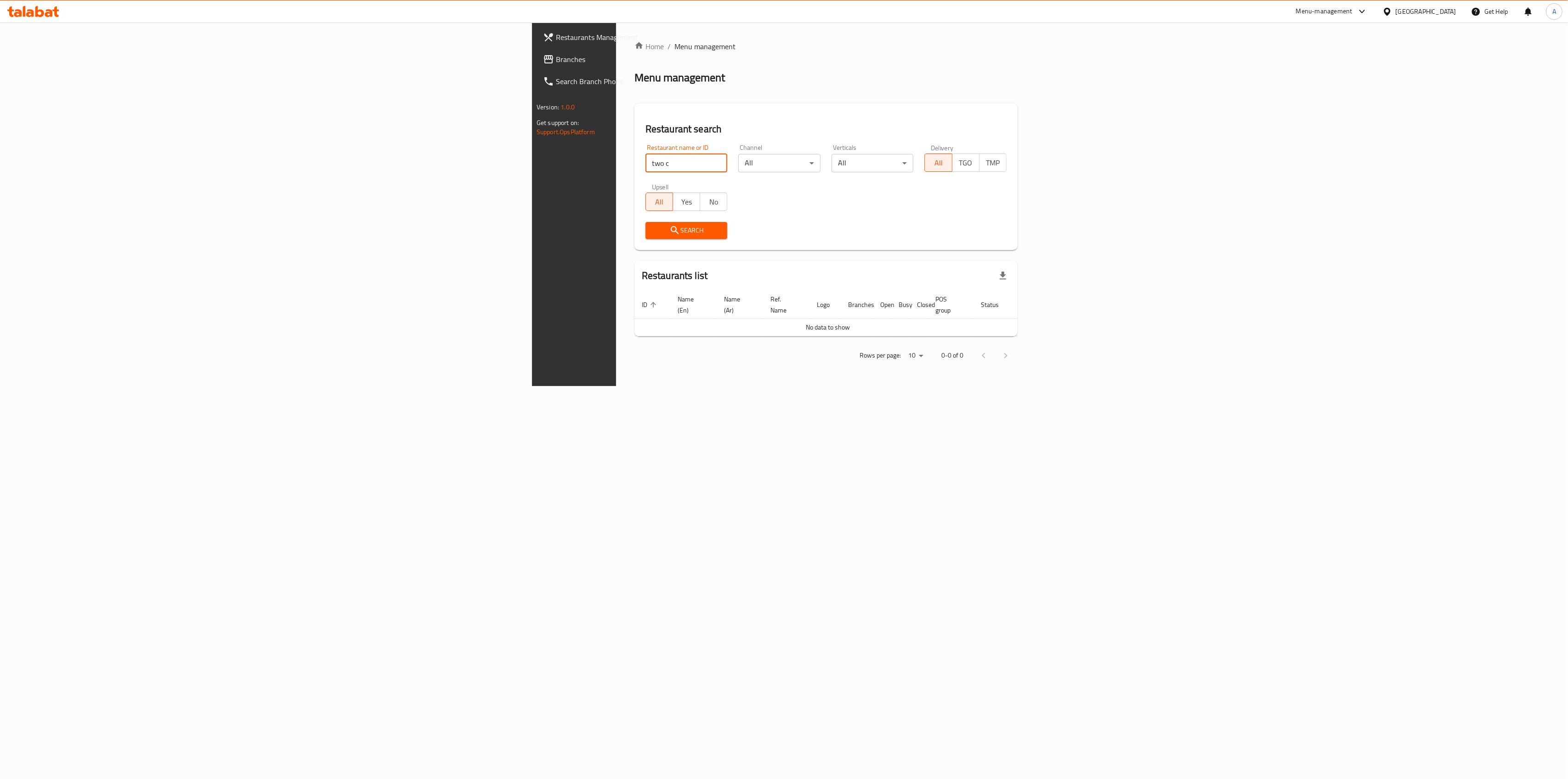
click button "Search" at bounding box center [686, 230] width 82 height 17
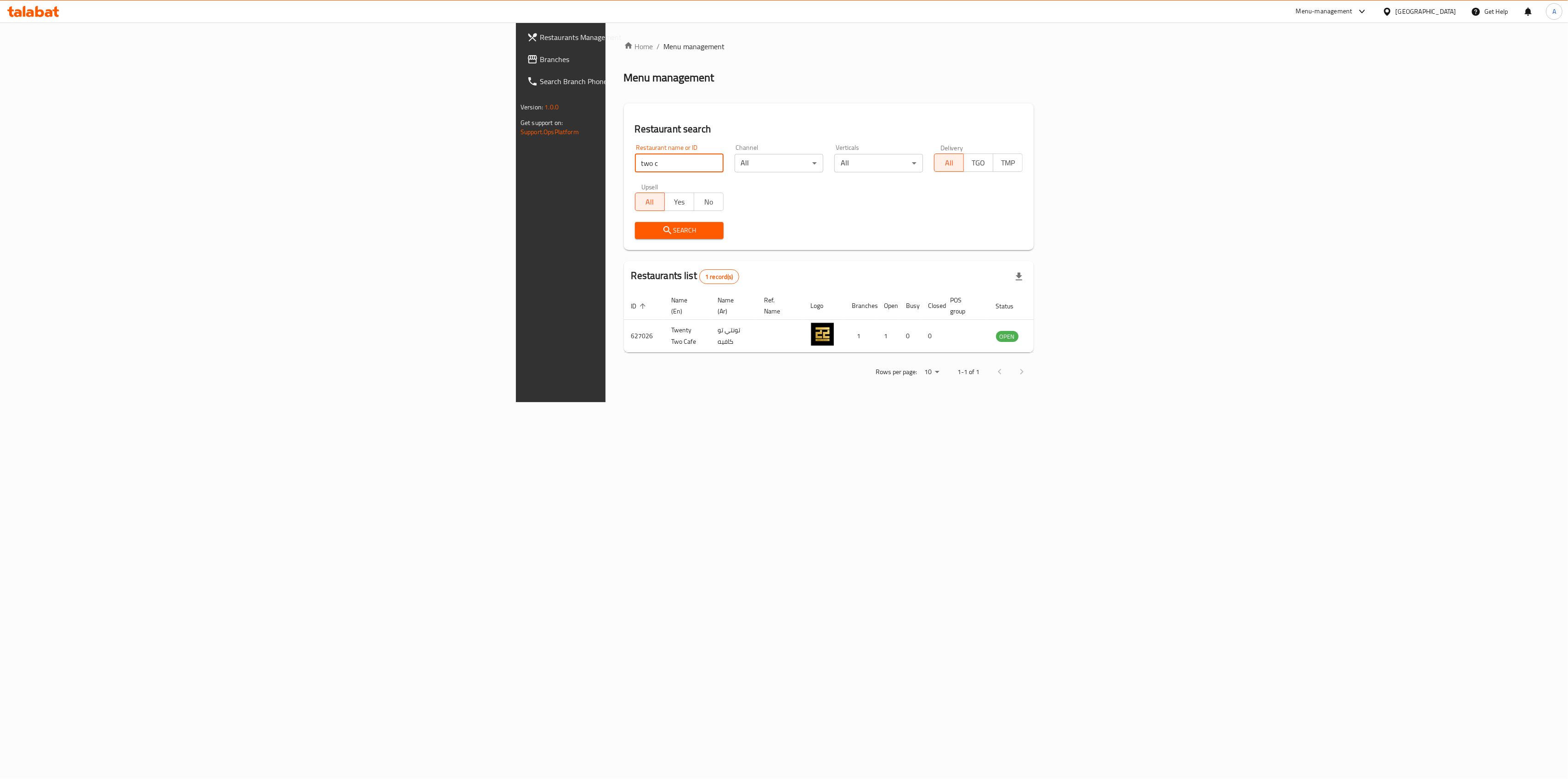
click at [635, 161] on input "two c" at bounding box center [679, 163] width 89 height 19
click at [665, 325] on td "Twenty Two Cafe" at bounding box center [688, 336] width 47 height 32
click at [624, 360] on div "Rows per page: 10 1-1 of 1" at bounding box center [828, 372] width 409 height 24
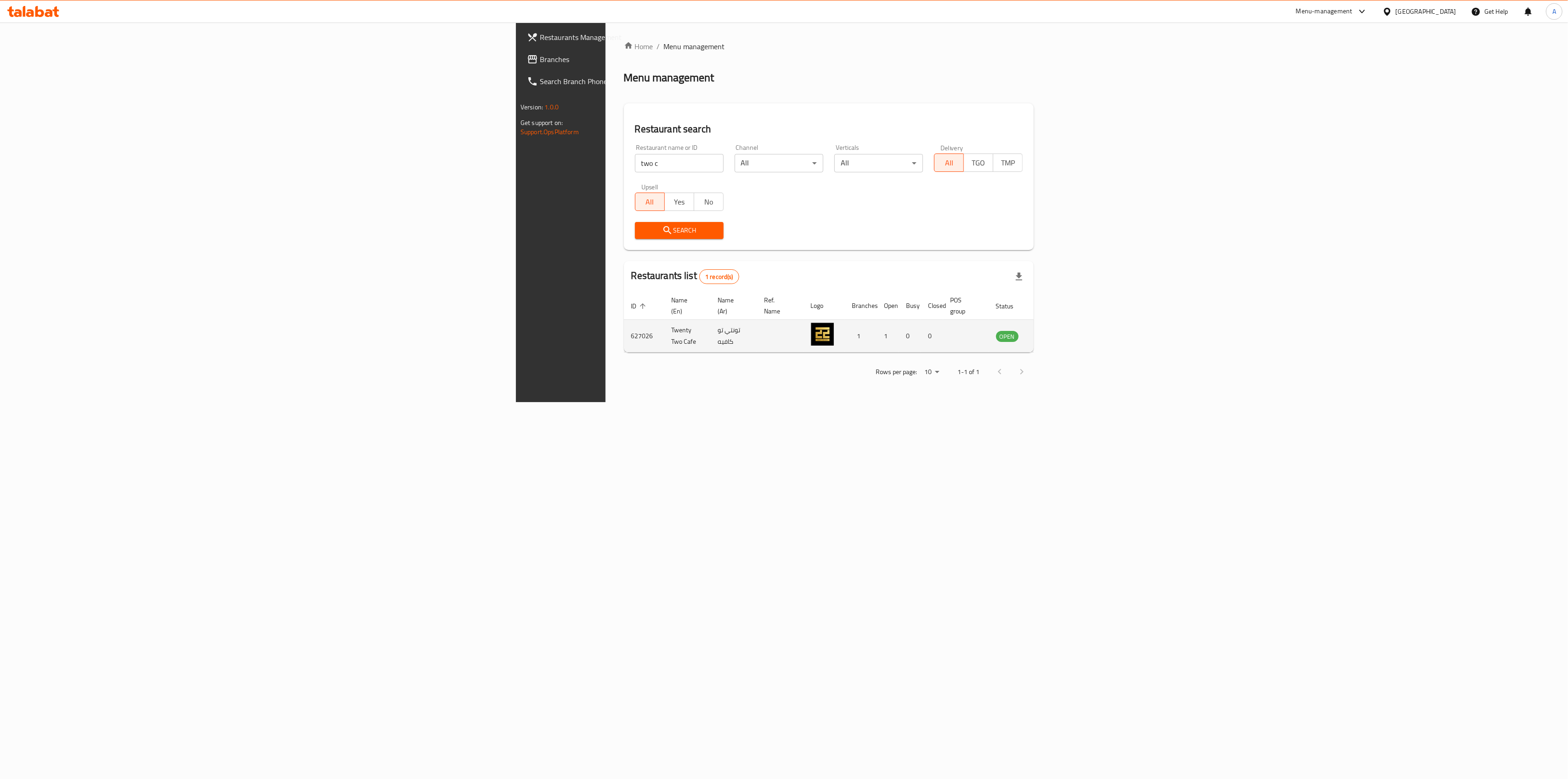
click at [665, 325] on td "Twenty Two Cafe" at bounding box center [688, 336] width 47 height 32
click at [624, 369] on div "Rows per page: 10 1-1 of 1" at bounding box center [828, 372] width 409 height 24
click at [665, 322] on td "Twenty Two Cafe" at bounding box center [688, 336] width 47 height 32
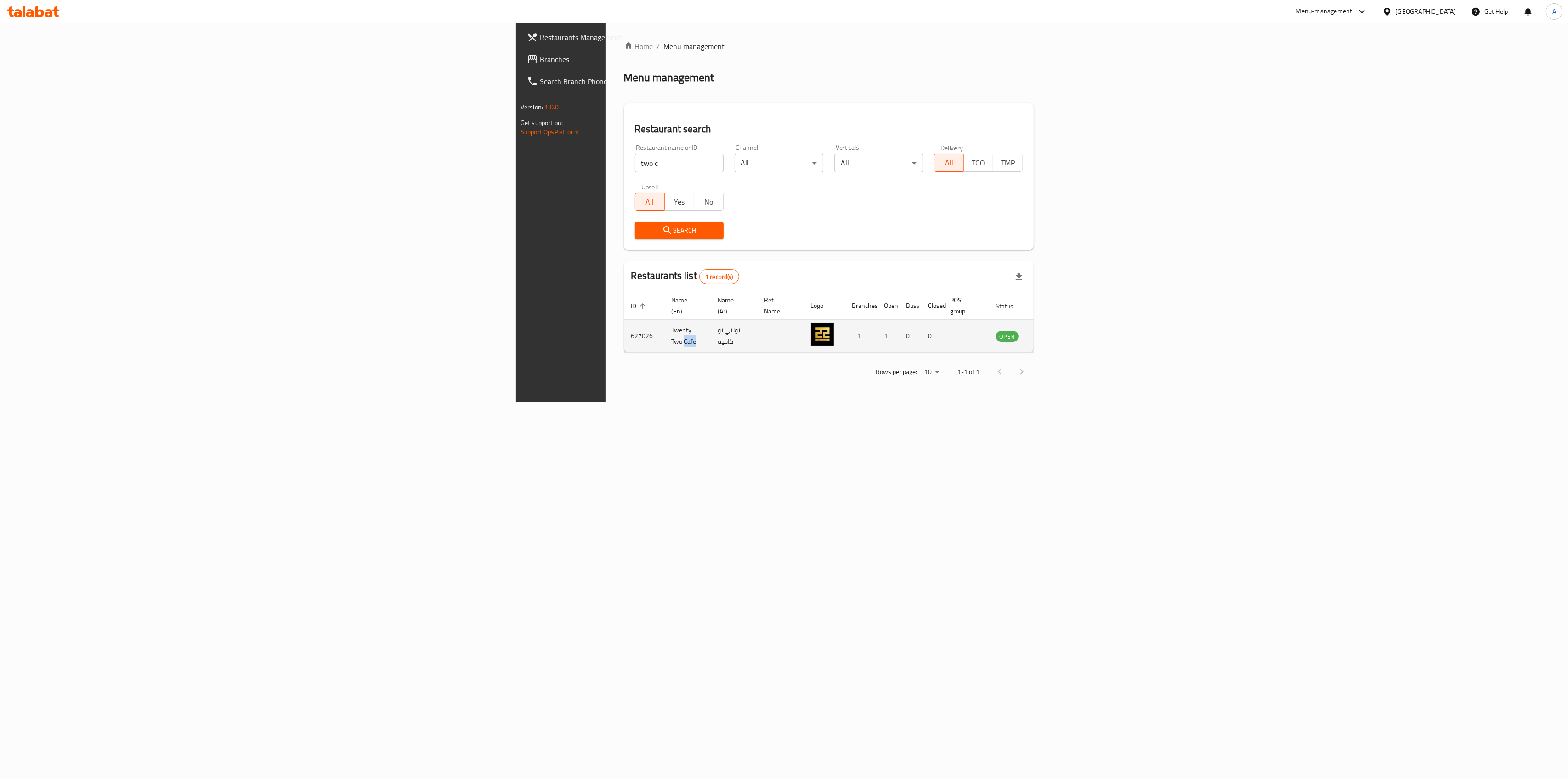
click at [665, 322] on td "Twenty Two Cafe" at bounding box center [688, 336] width 47 height 32
click at [624, 362] on div "Rows per page: 10 1-1 of 1" at bounding box center [828, 372] width 409 height 24
click at [665, 335] on td "Twenty Two Cafe" at bounding box center [688, 336] width 47 height 32
click at [665, 325] on td "Twenty Two Cafe" at bounding box center [688, 336] width 47 height 32
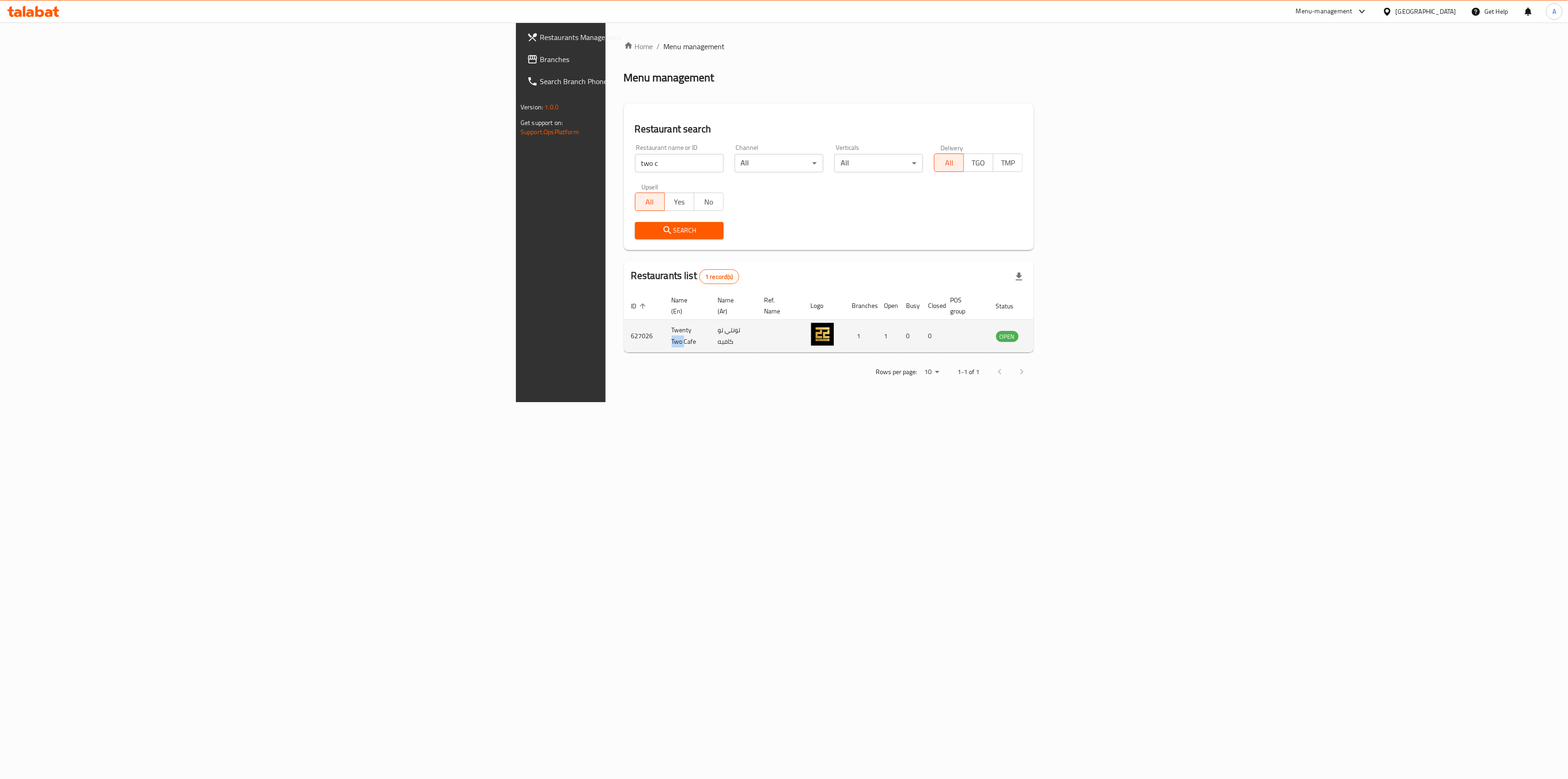
click at [665, 325] on td "Twenty Two Cafe" at bounding box center [688, 336] width 47 height 32
click at [624, 366] on div "Rows per page: 10 1-1 of 1" at bounding box center [828, 372] width 409 height 24
click at [665, 326] on td "Twenty Two Cafe" at bounding box center [688, 336] width 47 height 32
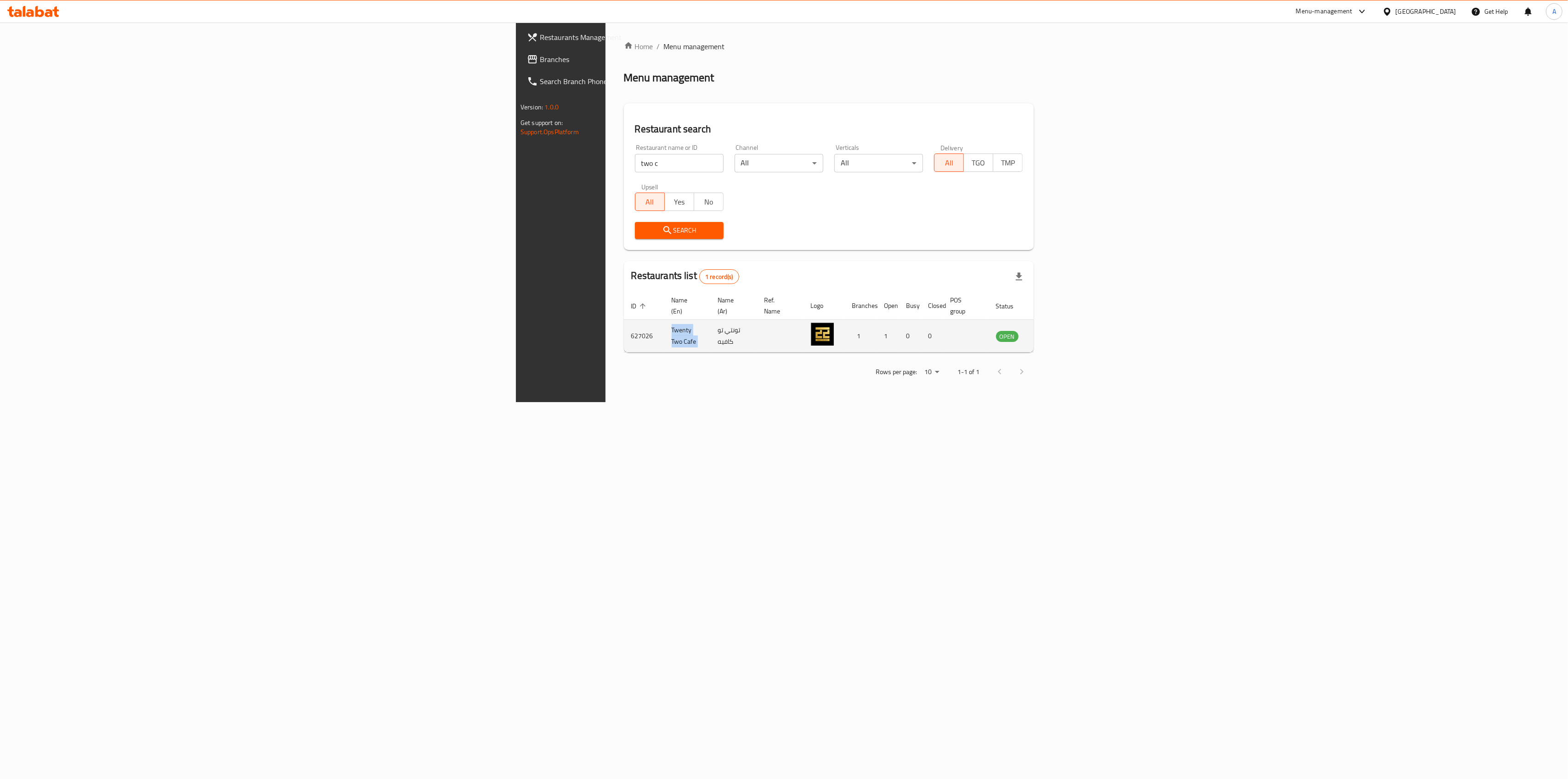
click at [665, 326] on td "Twenty Two Cafe" at bounding box center [688, 336] width 47 height 32
click at [624, 360] on div "Rows per page: 10 1-1 of 1" at bounding box center [828, 372] width 409 height 24
drag, startPoint x: 326, startPoint y: 169, endPoint x: 261, endPoint y: 176, distance: 65.4
click at [516, 176] on div "Restaurants Management Branches Search Branch Phone Version: 1.0.0 Get support …" at bounding box center [784, 212] width 536 height 380
type input "i"
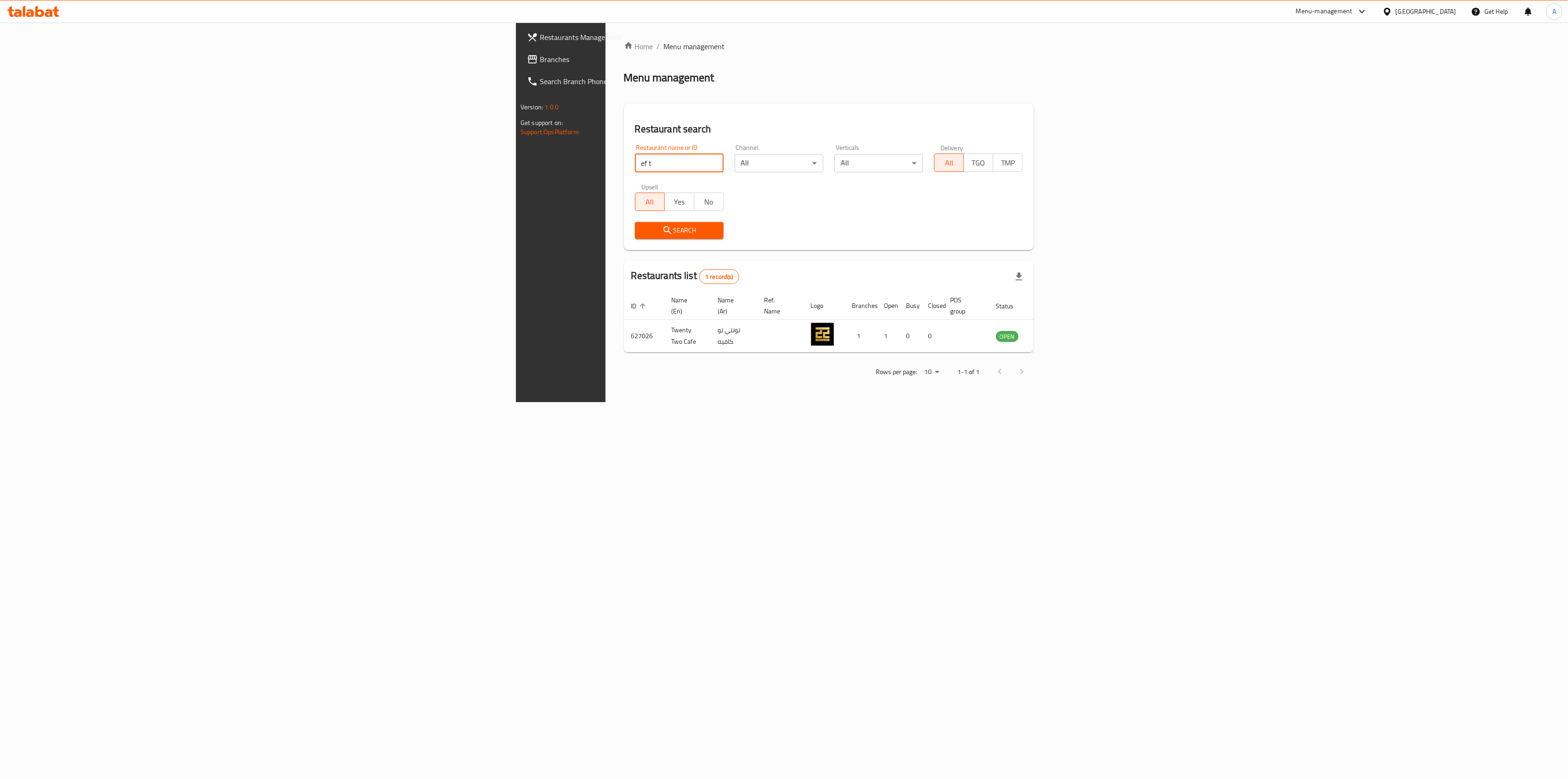
click button "Search" at bounding box center [679, 230] width 89 height 17
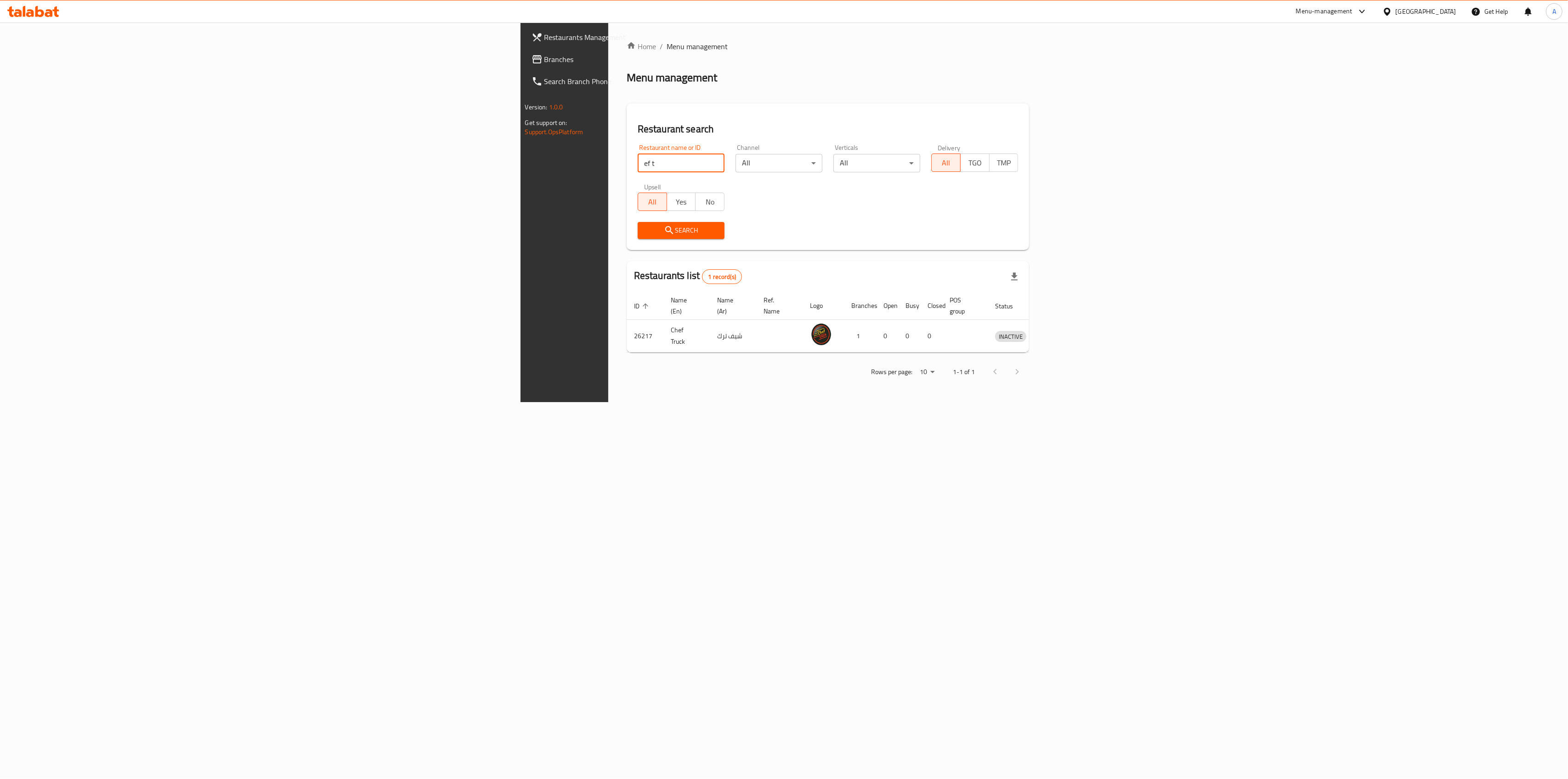
click at [638, 157] on input "ef t" at bounding box center [681, 163] width 87 height 19
drag, startPoint x: 341, startPoint y: 159, endPoint x: 220, endPoint y: 158, distance: 121.0
click at [521, 158] on div "Restaurants Management Branches Search Branch Phone Version: 1.0.0 Get support …" at bounding box center [784, 212] width 528 height 380
type input "f q c"
click button "Search" at bounding box center [681, 230] width 87 height 17
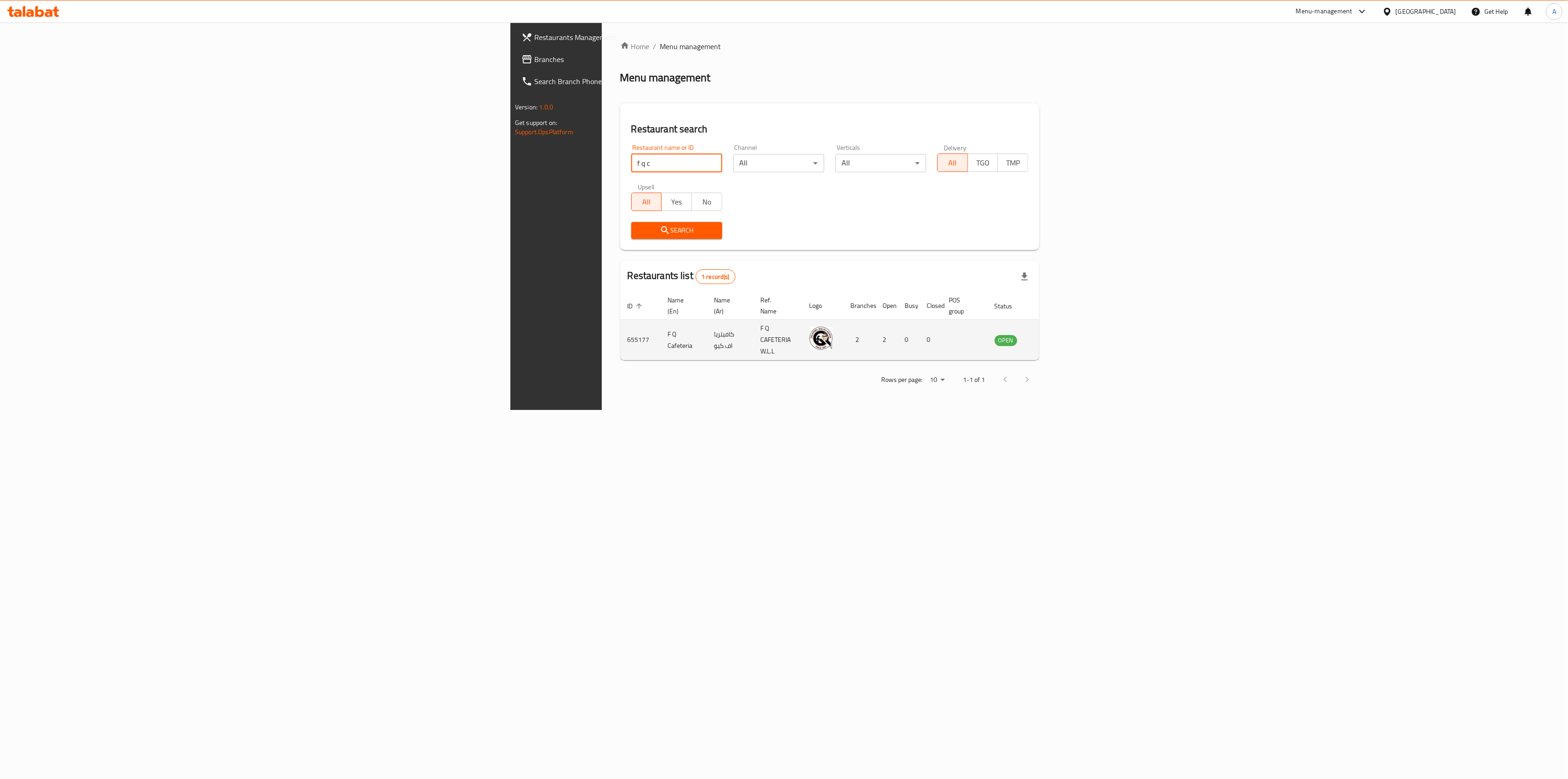
click at [1054, 336] on icon "enhanced table" at bounding box center [1048, 340] width 10 height 8
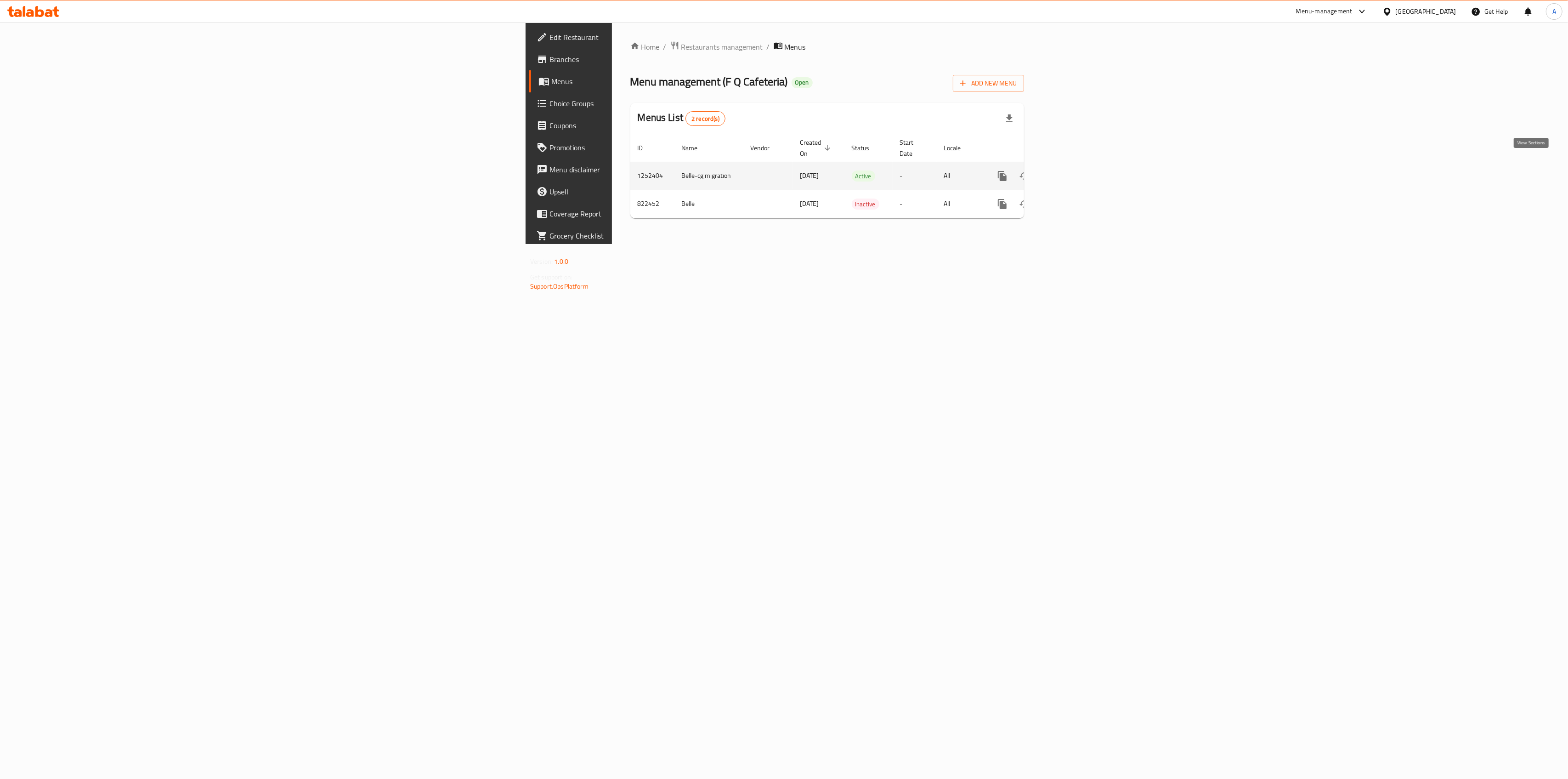
click at [1073, 172] on icon "enhanced table" at bounding box center [1068, 176] width 8 height 8
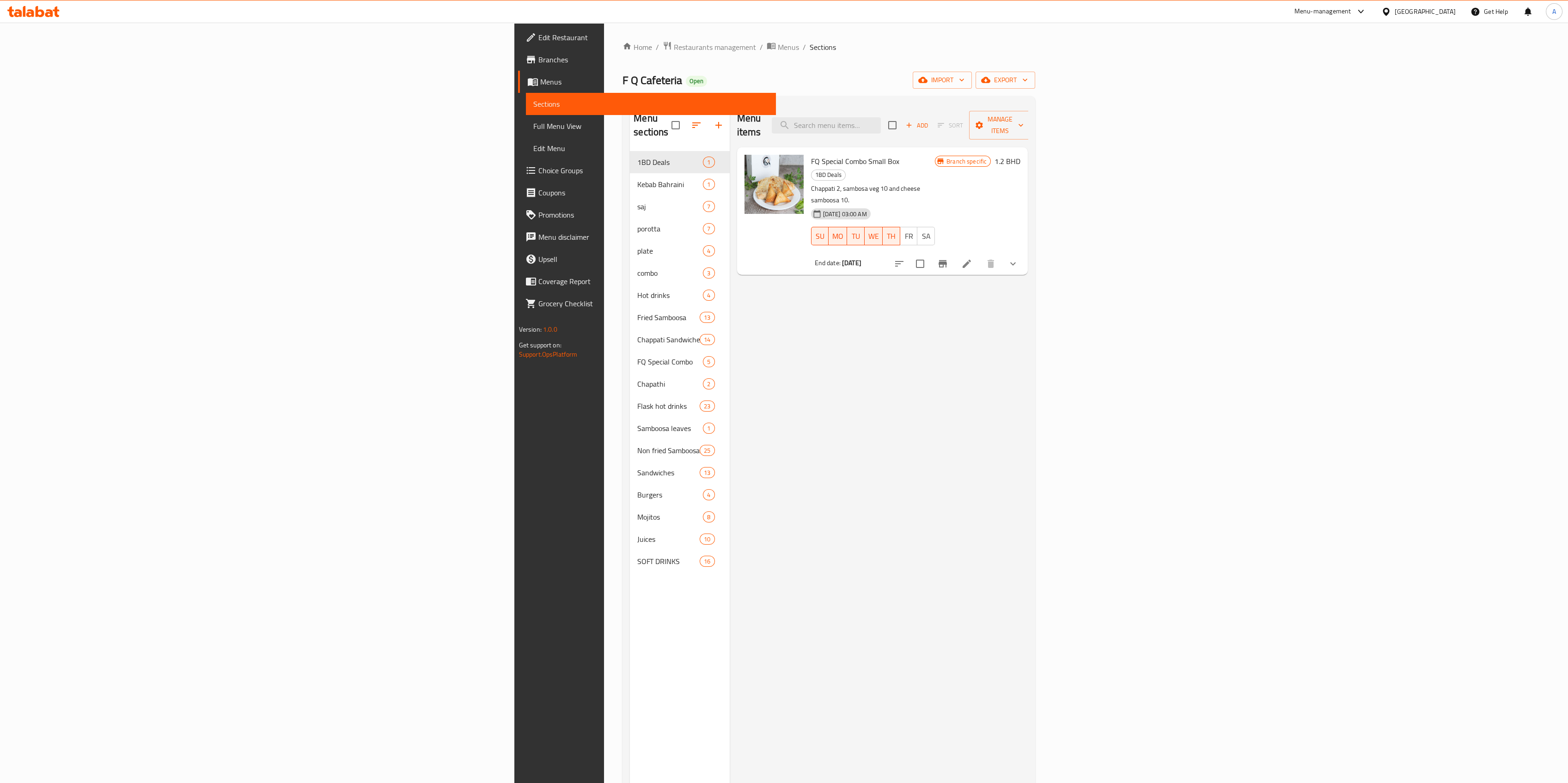
click at [1014, 130] on div "Menu items Add Sort Manage items" at bounding box center [882, 125] width 291 height 44
click at [880, 118] on input "search" at bounding box center [825, 125] width 109 height 16
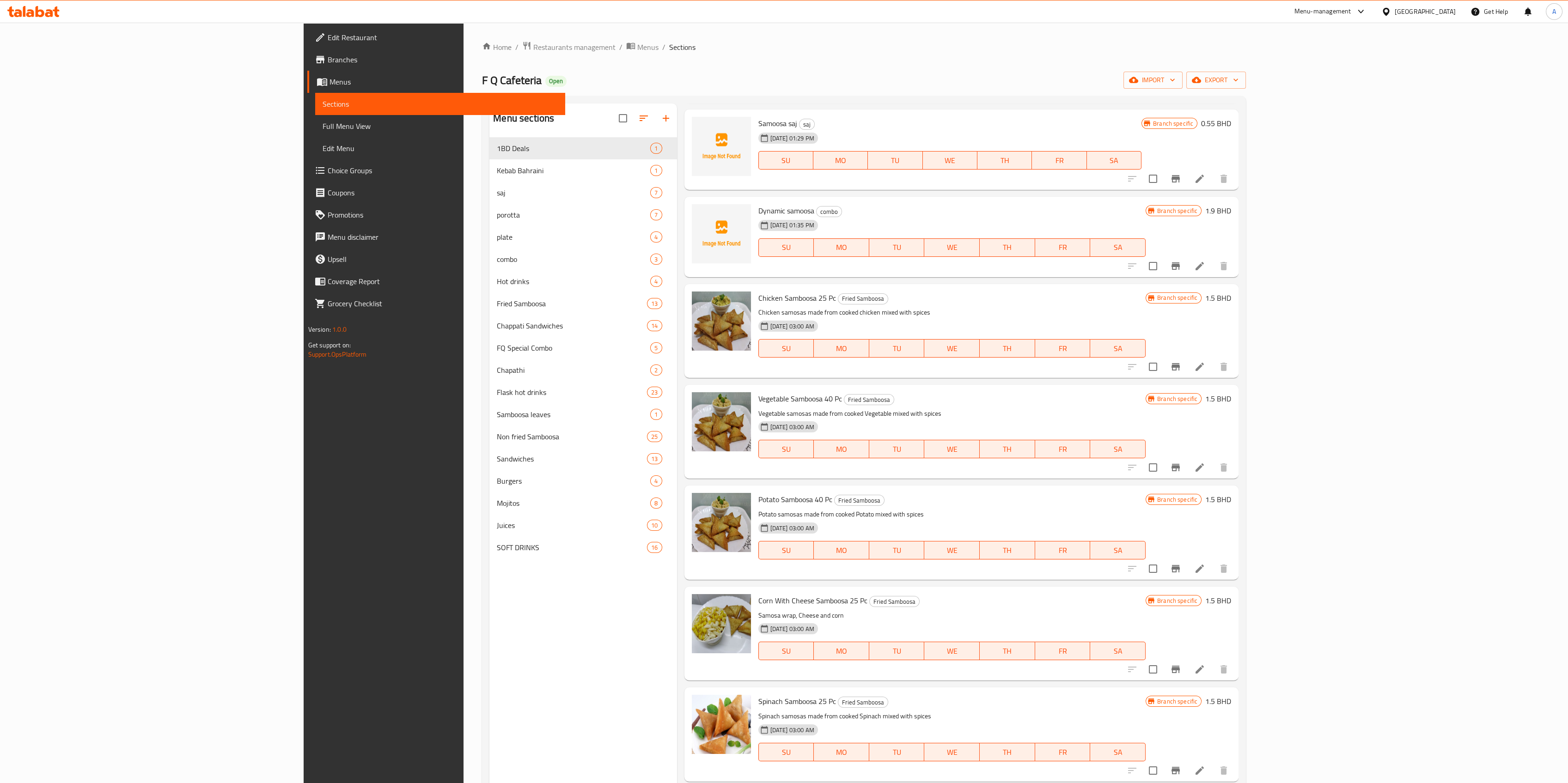
scroll to position [148, 0]
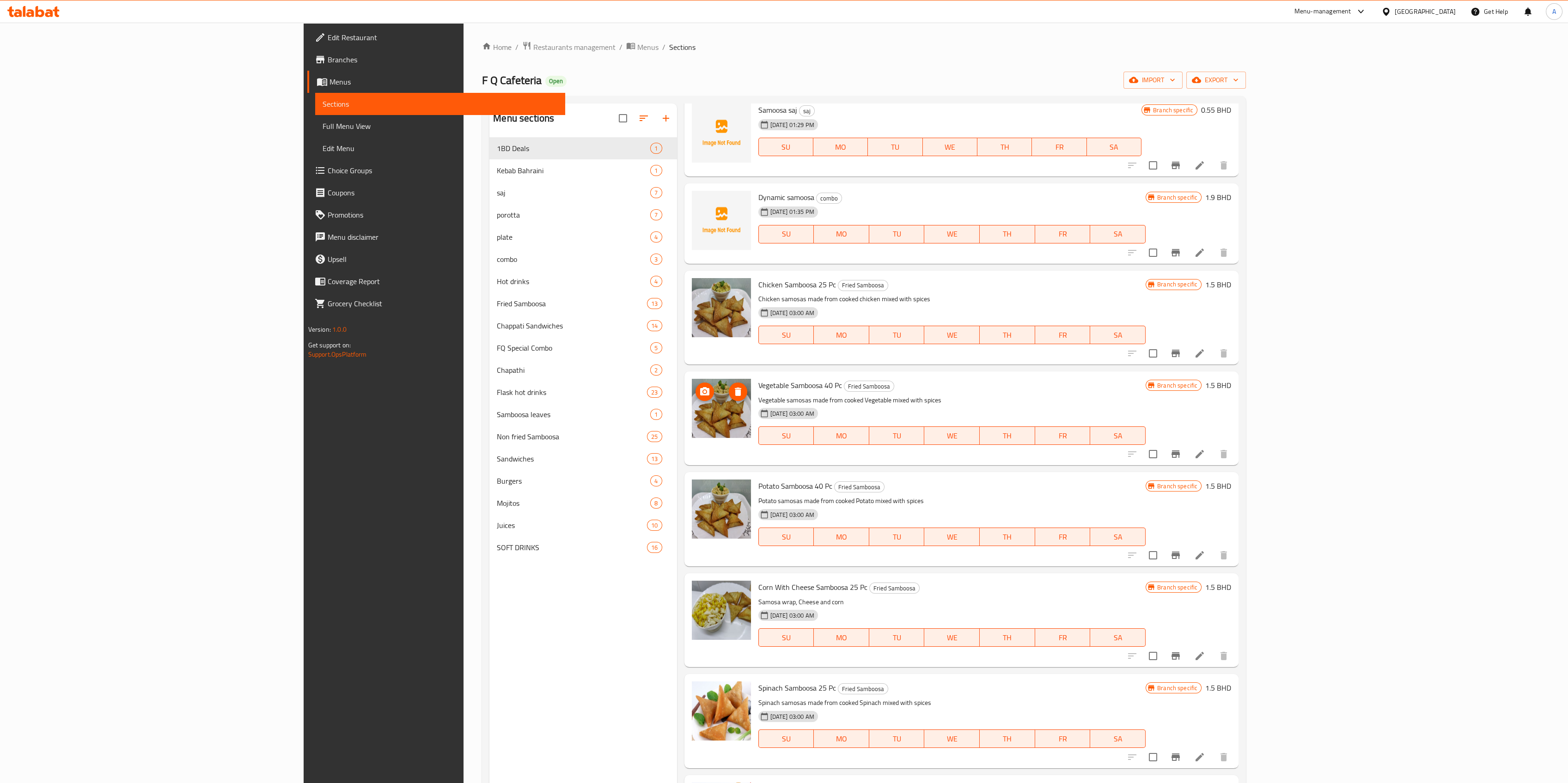
type input "[PERSON_NAME]"
click at [1181, 457] on icon "Branch-specific-item" at bounding box center [1175, 454] width 11 height 11
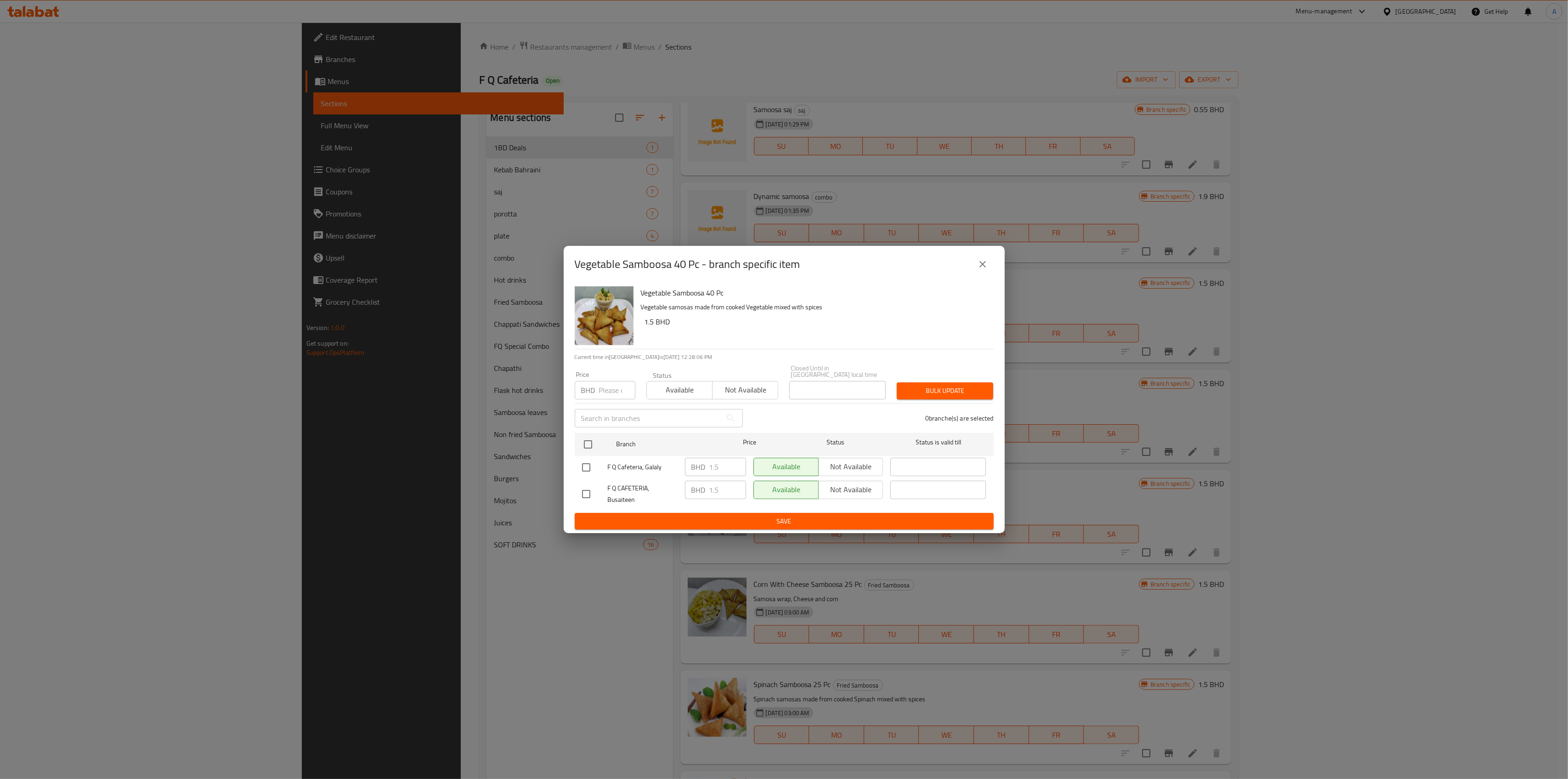
click at [995, 262] on div "Vegetable Samboosa 40 Pc - branch specific item" at bounding box center [784, 264] width 441 height 37
click at [989, 264] on button "close" at bounding box center [983, 264] width 22 height 22
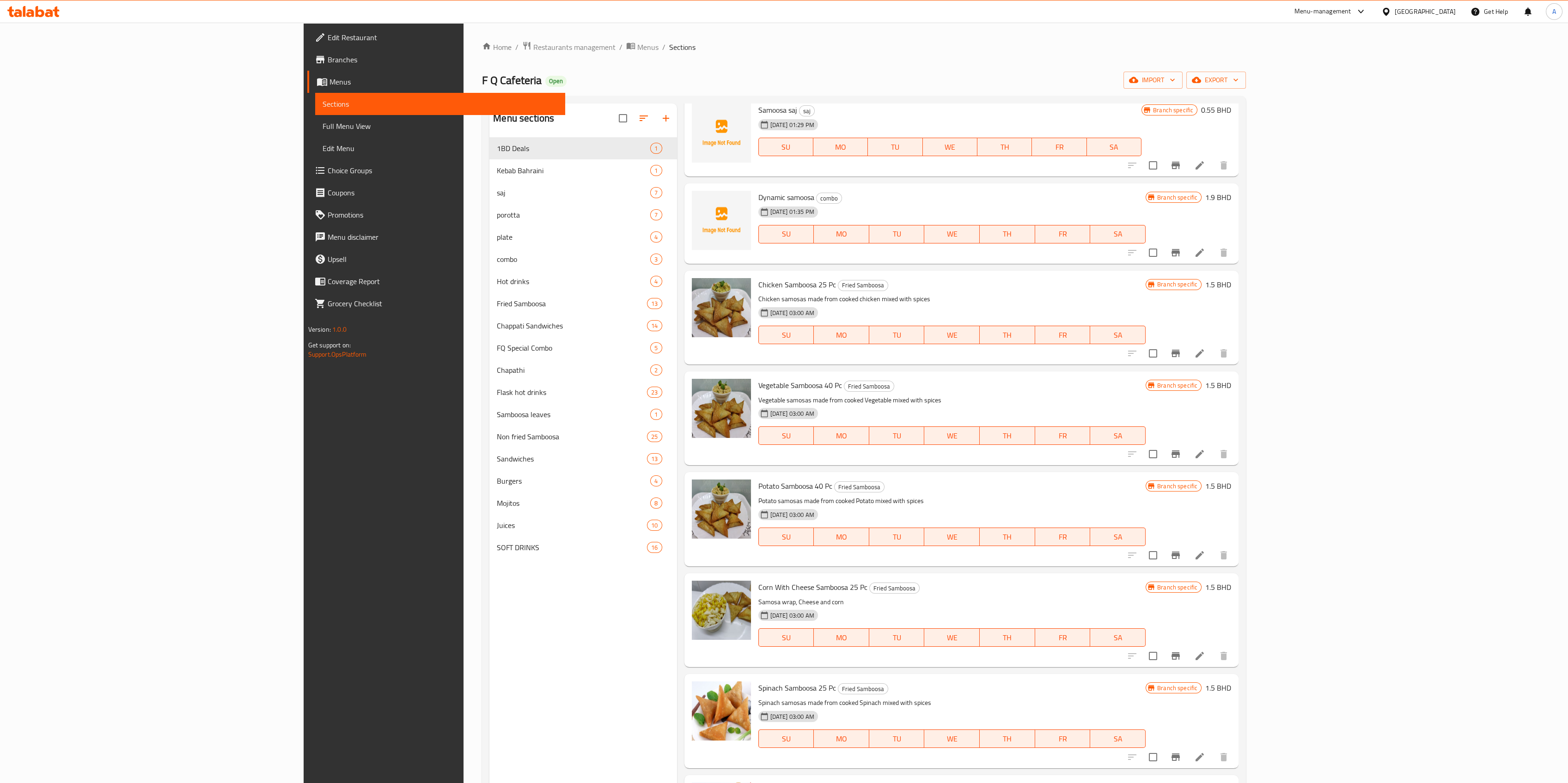
drag, startPoint x: 830, startPoint y: 0, endPoint x: 652, endPoint y: 39, distance: 182.2
click at [652, 39] on div "Home / Restaurants management / Menus / Sections F Q Cafeteria Open import expo…" at bounding box center [863, 468] width 801 height 890
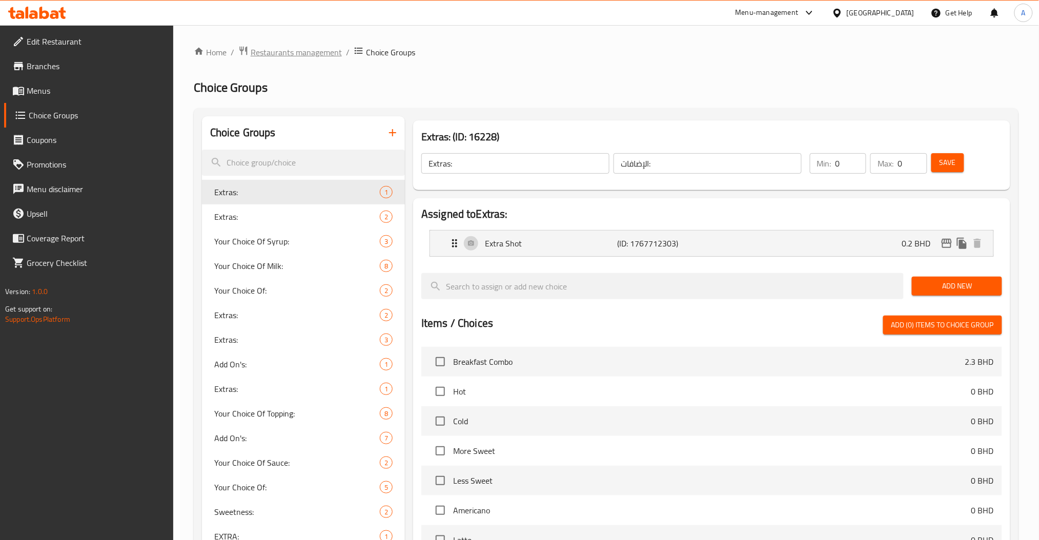
click at [259, 52] on span "Restaurants management" at bounding box center [296, 52] width 91 height 12
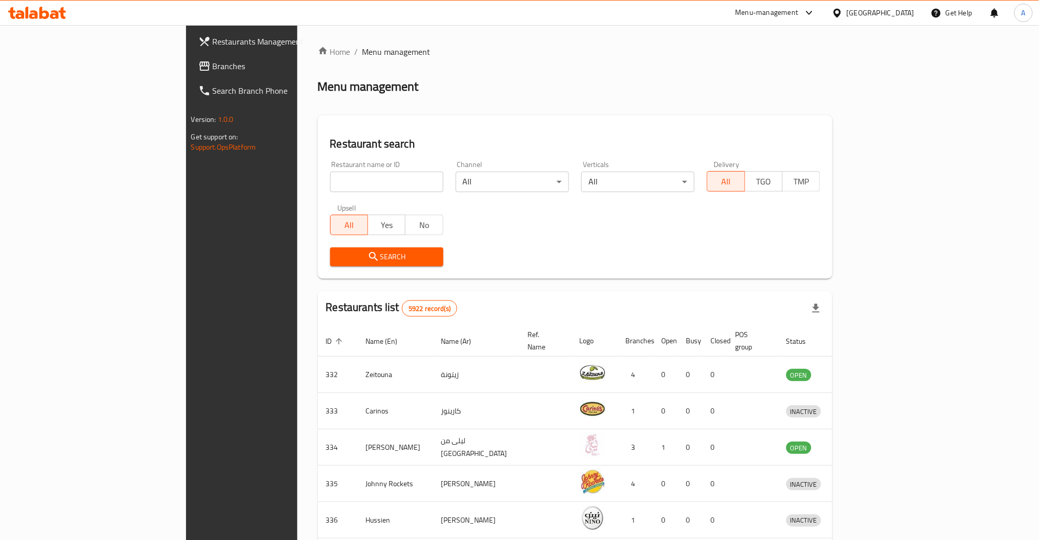
click at [268, 176] on div at bounding box center [519, 270] width 1039 height 540
click at [330, 176] on input "search" at bounding box center [386, 182] width 113 height 21
click button "Search" at bounding box center [386, 257] width 113 height 19
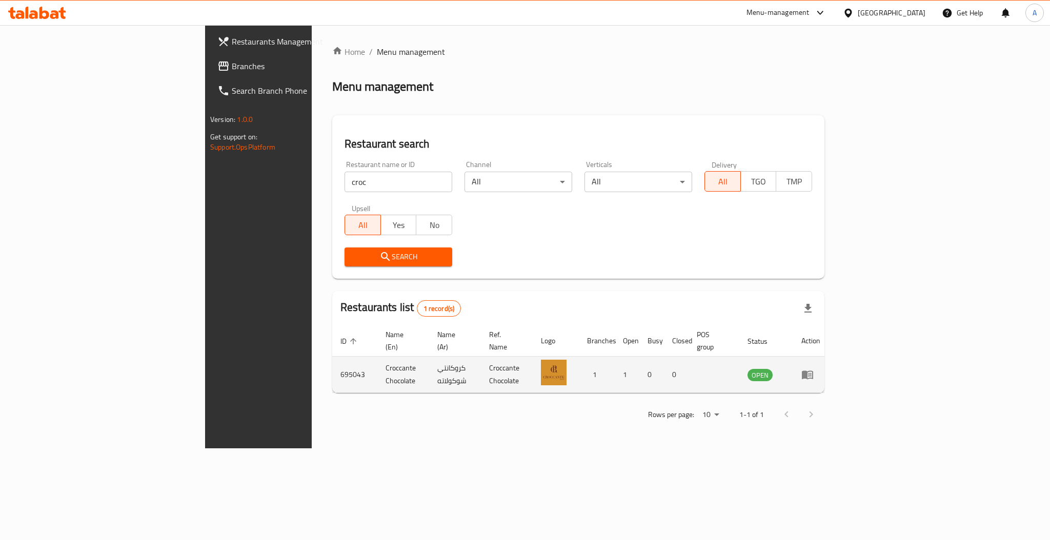
click at [377, 366] on td "Croccante Chocolate" at bounding box center [403, 375] width 52 height 36
copy td "Croccante Chocolate"
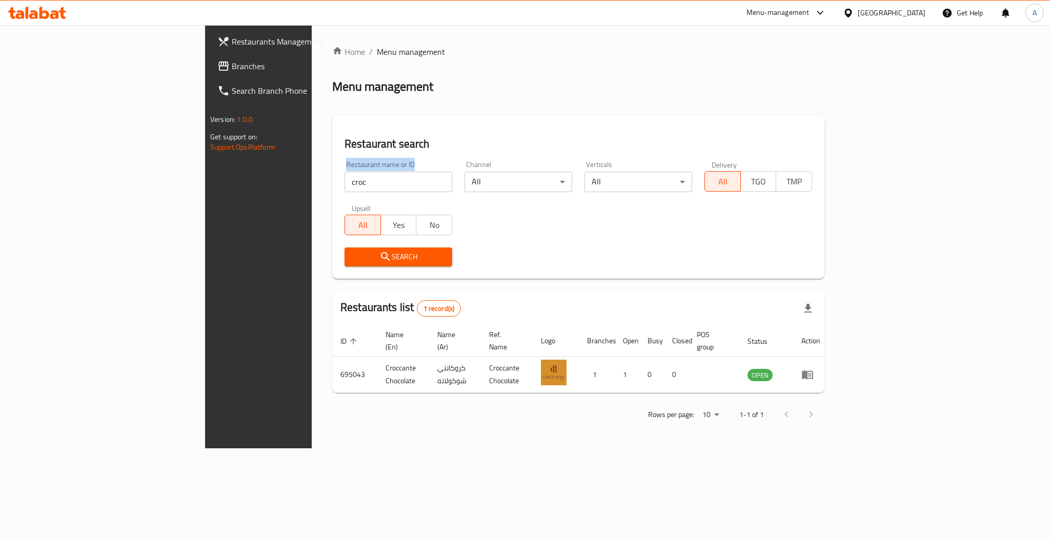
drag, startPoint x: 258, startPoint y: 193, endPoint x: 195, endPoint y: 185, distance: 64.1
click at [332, 185] on div "Restaurant search Restaurant name or ID croc Restaurant name or ID Channel All …" at bounding box center [578, 197] width 492 height 164
click at [345, 169] on div "Restaurant name or ID croc Restaurant name or ID" at bounding box center [399, 176] width 108 height 31
click at [345, 183] on input "croc" at bounding box center [399, 182] width 108 height 21
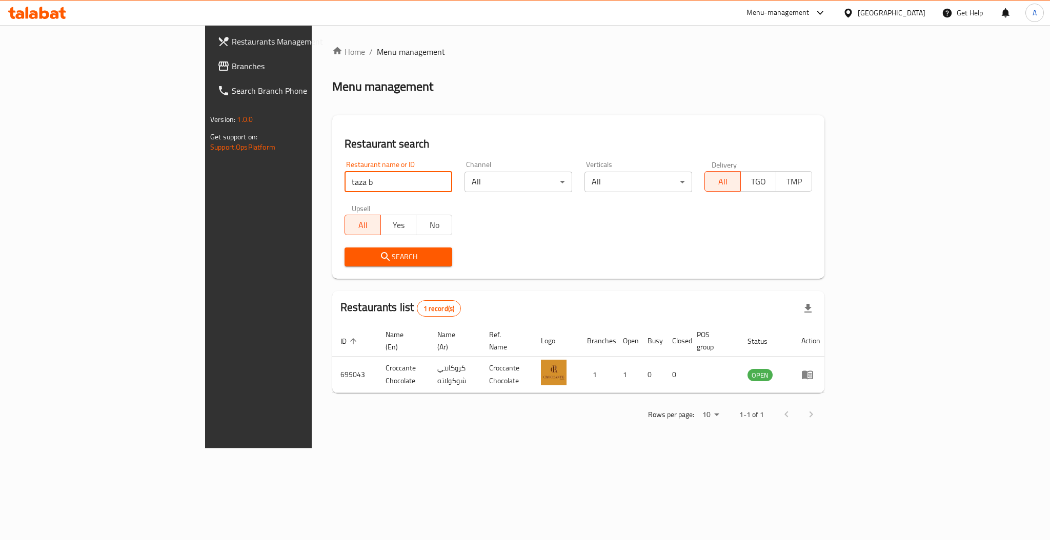
type input "taza b"
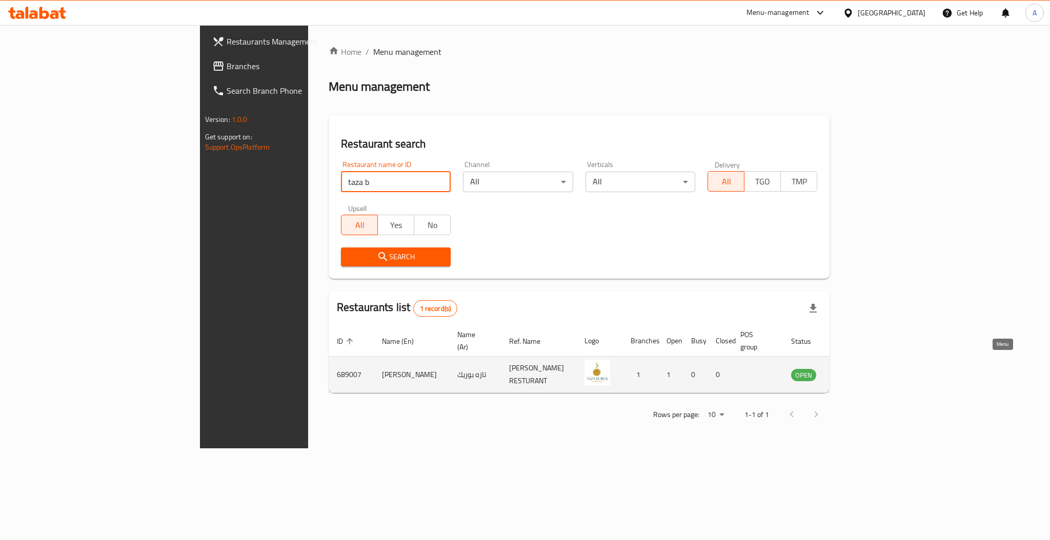
click at [857, 369] on icon "enhanced table" at bounding box center [851, 375] width 12 height 12
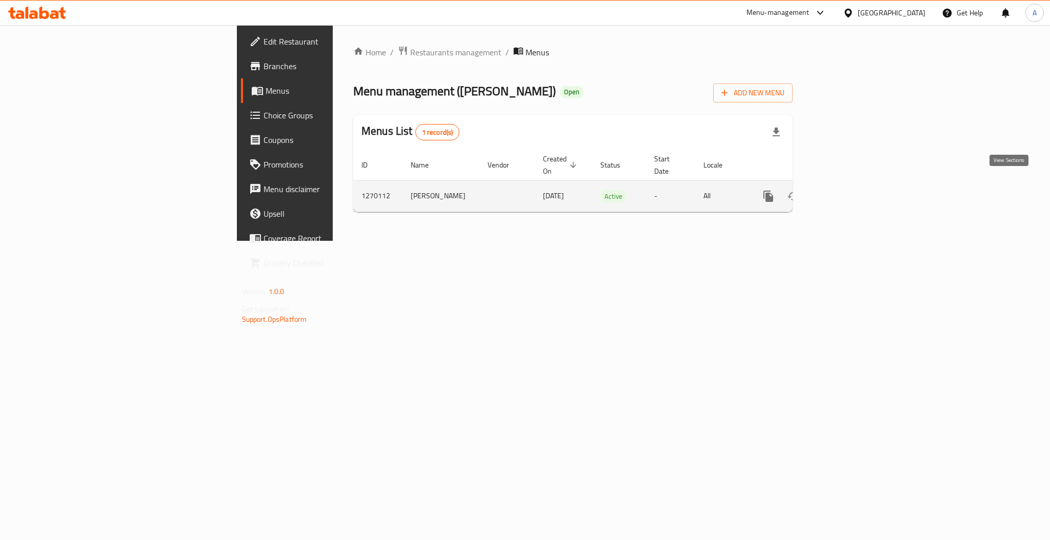
click at [849, 190] on icon "enhanced table" at bounding box center [842, 196] width 12 height 12
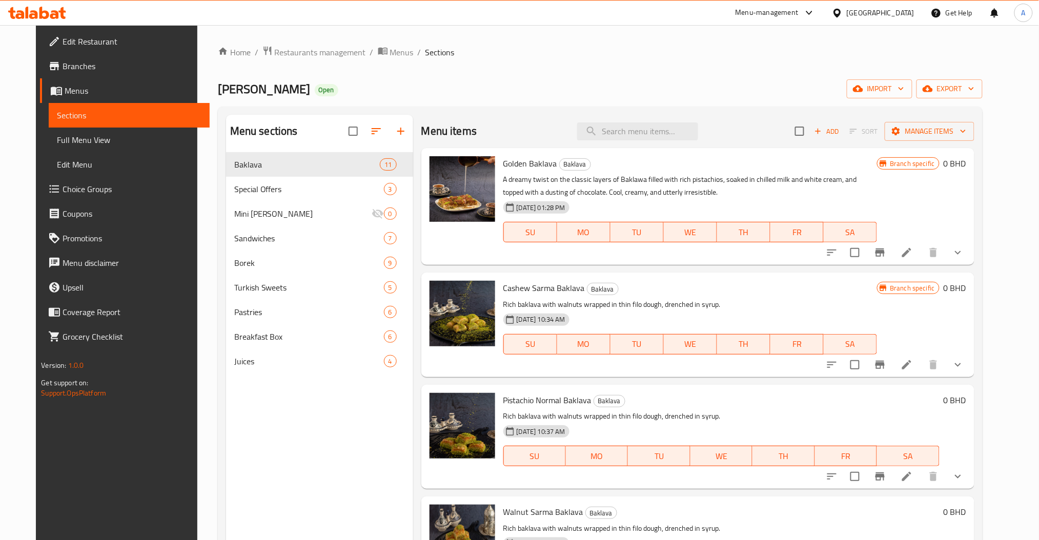
click at [654, 121] on div "Menu items Add Sort Manage items" at bounding box center [698, 131] width 553 height 33
click at [651, 127] on input "search" at bounding box center [637, 132] width 121 height 18
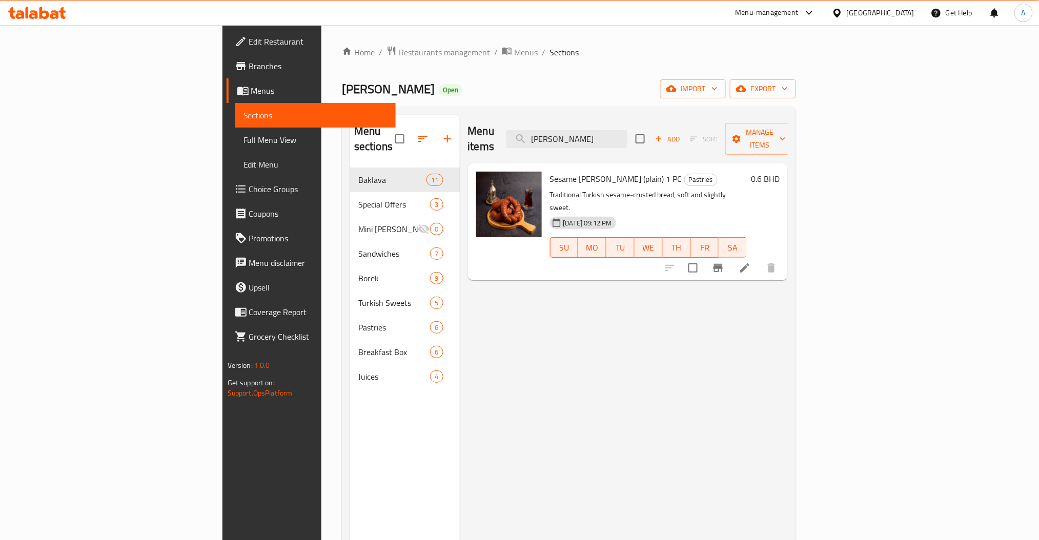
type input "[PERSON_NAME]"
click at [780, 172] on h6 "0.6 BHD" at bounding box center [765, 179] width 29 height 14
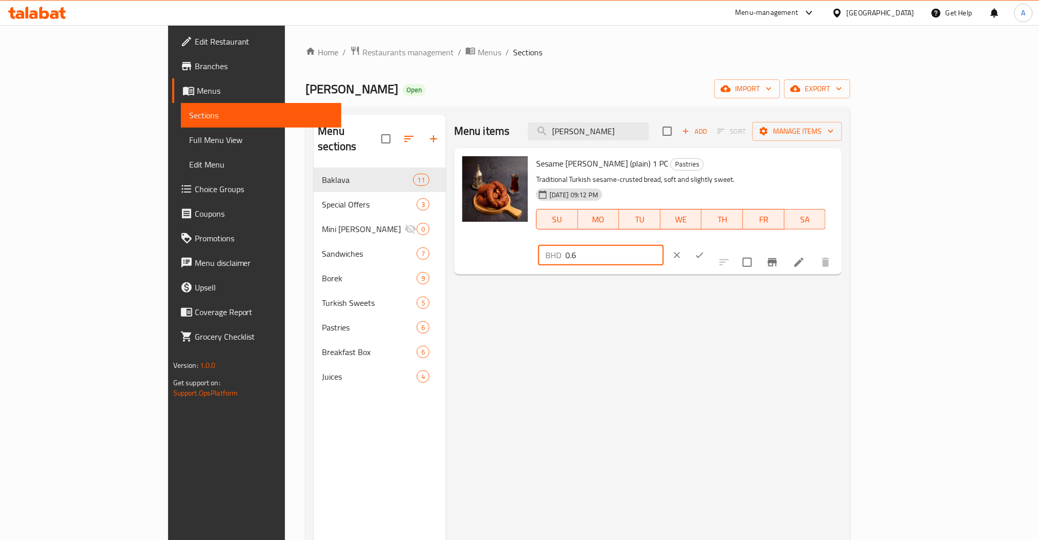
click at [664, 245] on input "0.6" at bounding box center [615, 255] width 98 height 21
type input "0.8"
click at [705, 250] on icon "ok" at bounding box center [700, 255] width 10 height 10
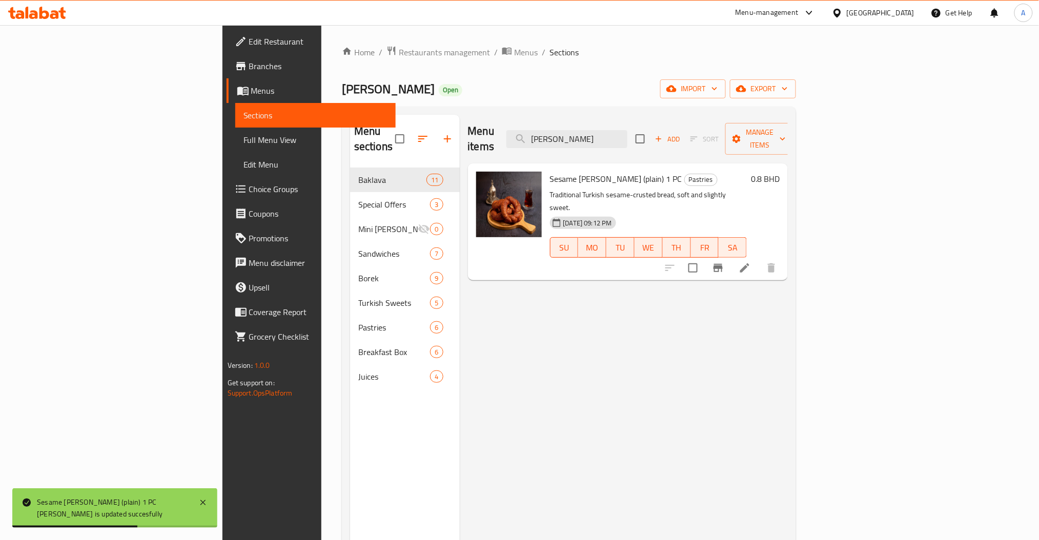
click at [657, 286] on div "Menu items [PERSON_NAME] Add Sort Manage items Sesame Simit [PERSON_NAME] (plai…" at bounding box center [624, 385] width 329 height 540
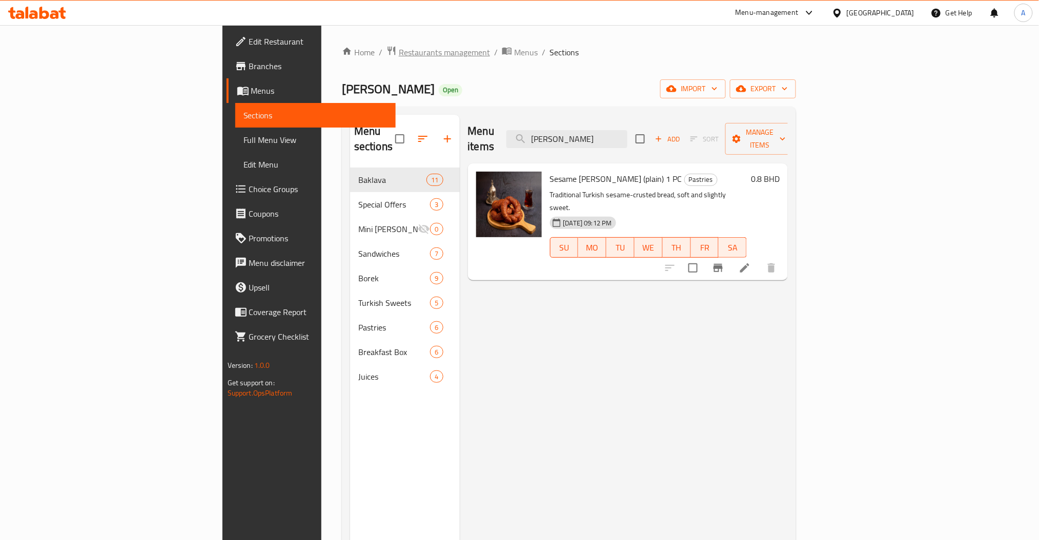
click at [399, 49] on span "Restaurants management" at bounding box center [444, 52] width 91 height 12
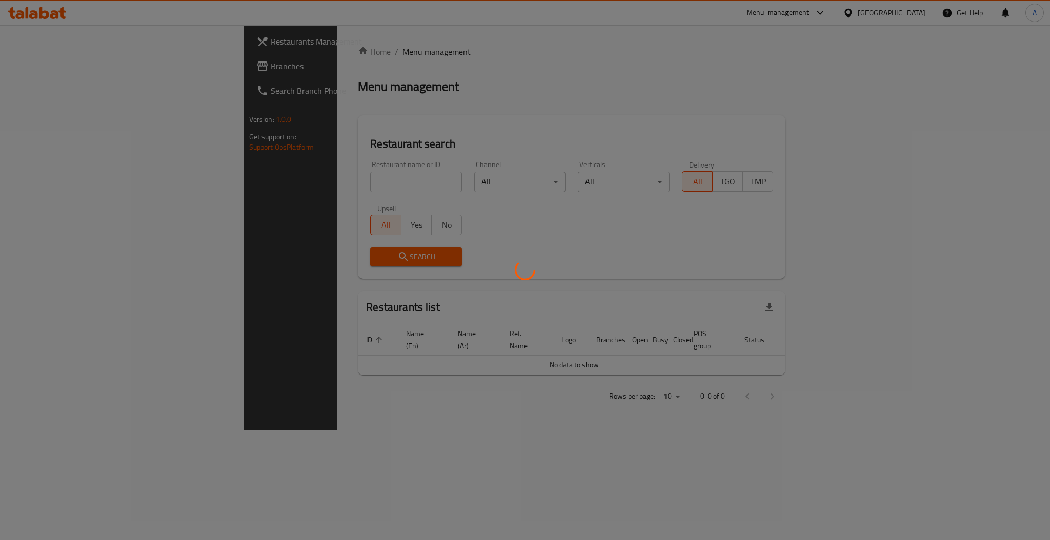
click at [269, 188] on div at bounding box center [525, 270] width 1050 height 540
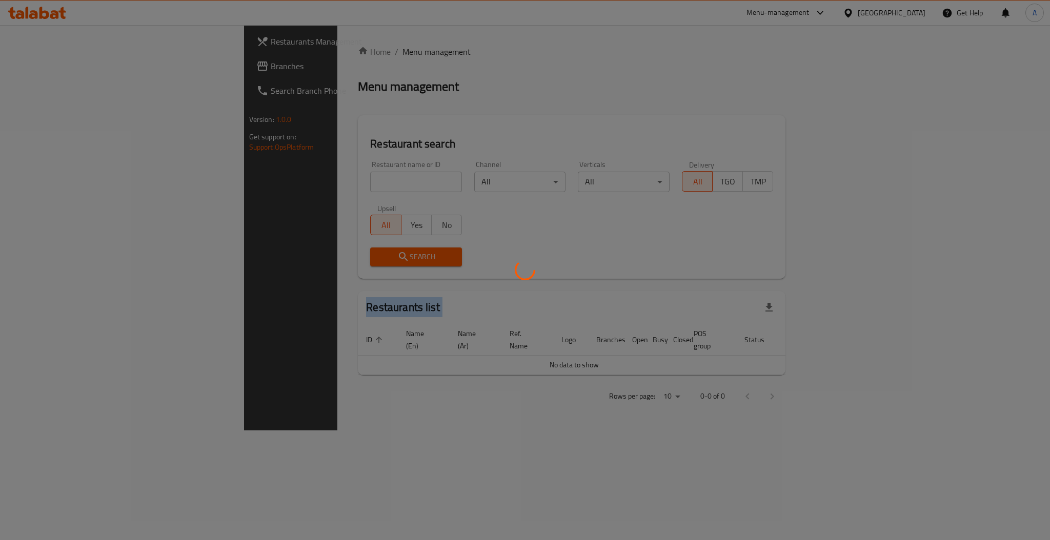
click at [269, 188] on div at bounding box center [525, 270] width 1050 height 540
click at [274, 186] on div at bounding box center [525, 270] width 1050 height 540
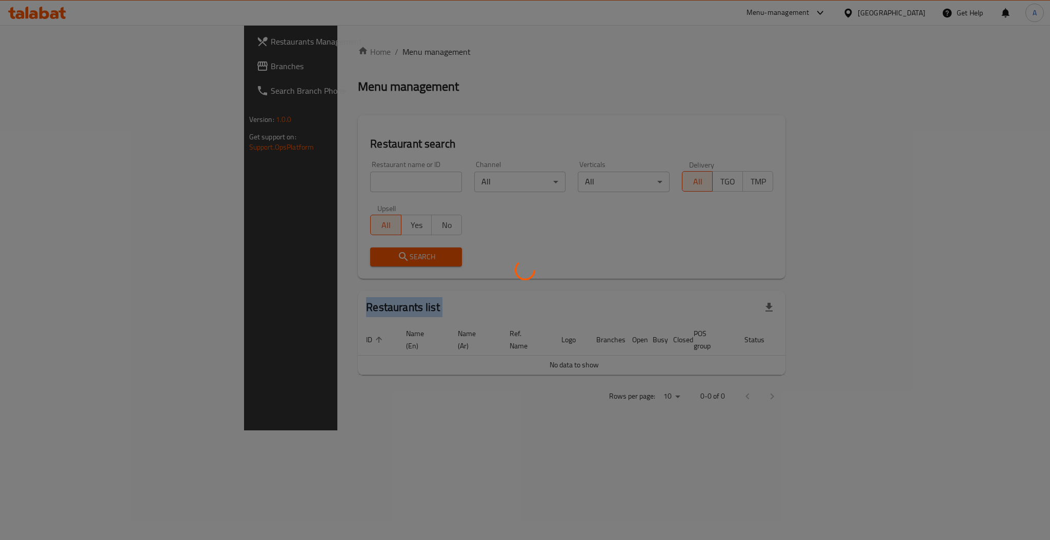
click at [274, 186] on div at bounding box center [525, 270] width 1050 height 540
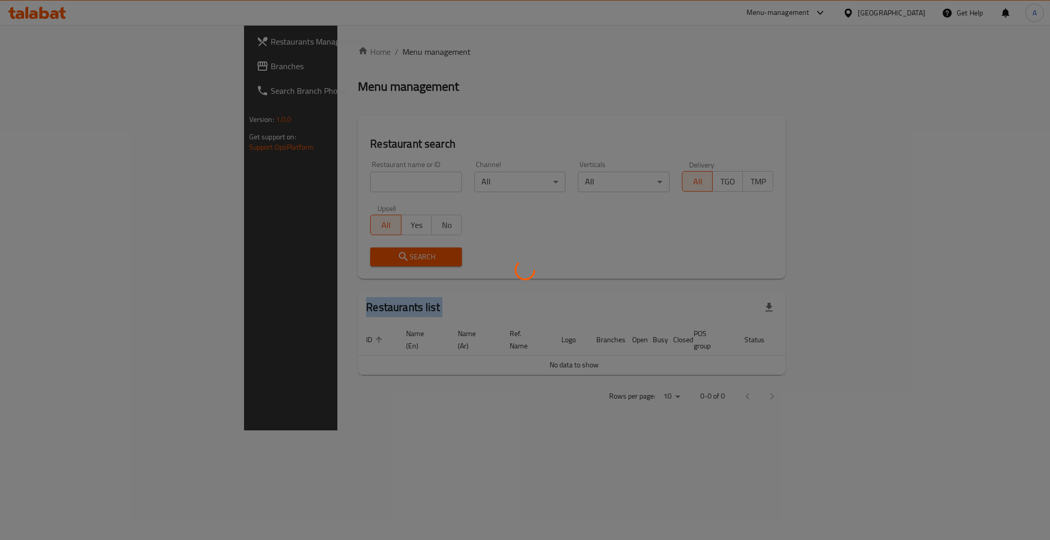
click at [274, 186] on div at bounding box center [525, 270] width 1050 height 540
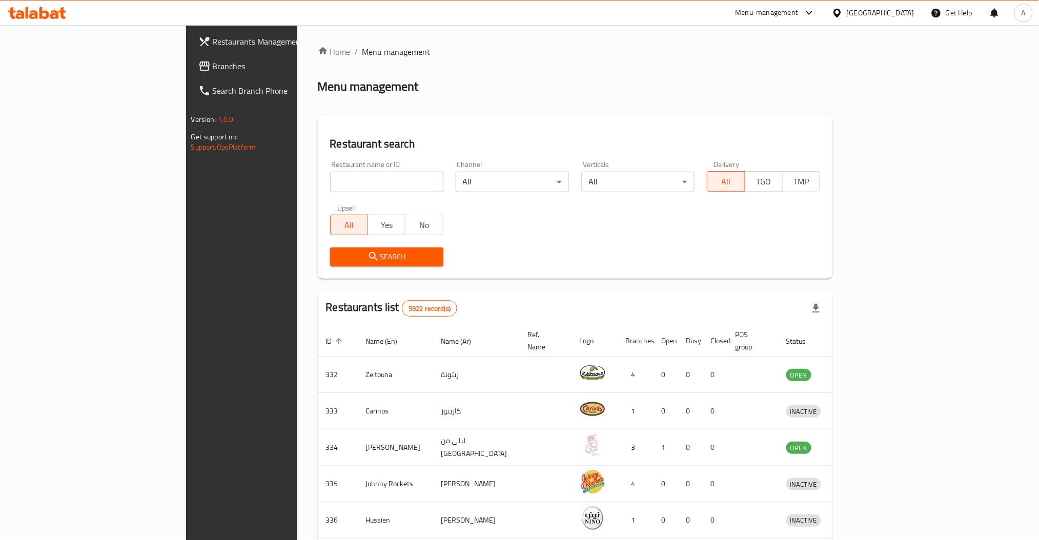
click at [318, 185] on div "Home / Menu management Menu management Restaurant search Restaurant name or ID …" at bounding box center [575, 401] width 515 height 710
click at [330, 185] on input "search" at bounding box center [386, 182] width 113 height 21
type input "alexand"
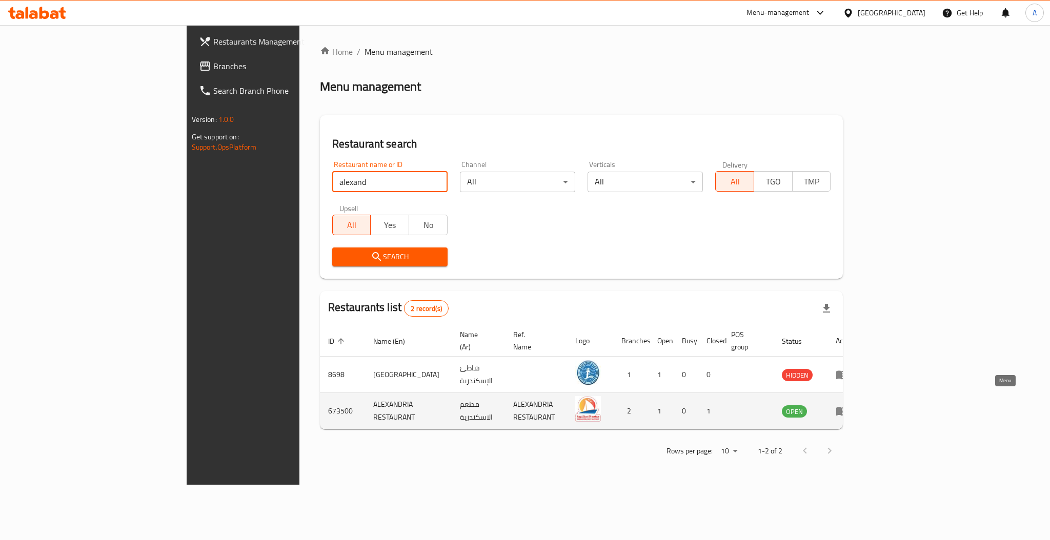
click at [846, 410] on icon "enhanced table" at bounding box center [845, 412] width 4 height 4
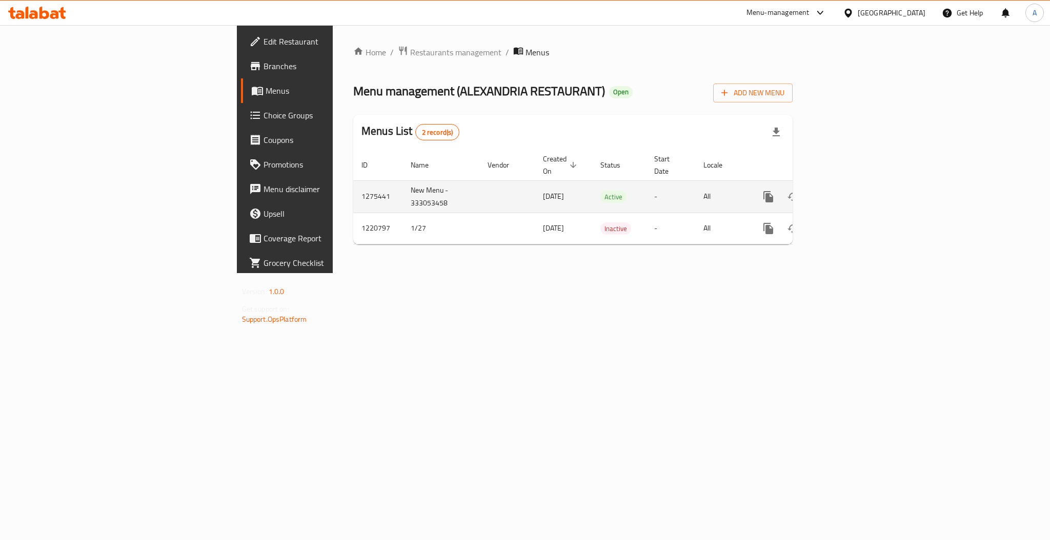
click at [855, 191] on link "enhanced table" at bounding box center [842, 197] width 25 height 25
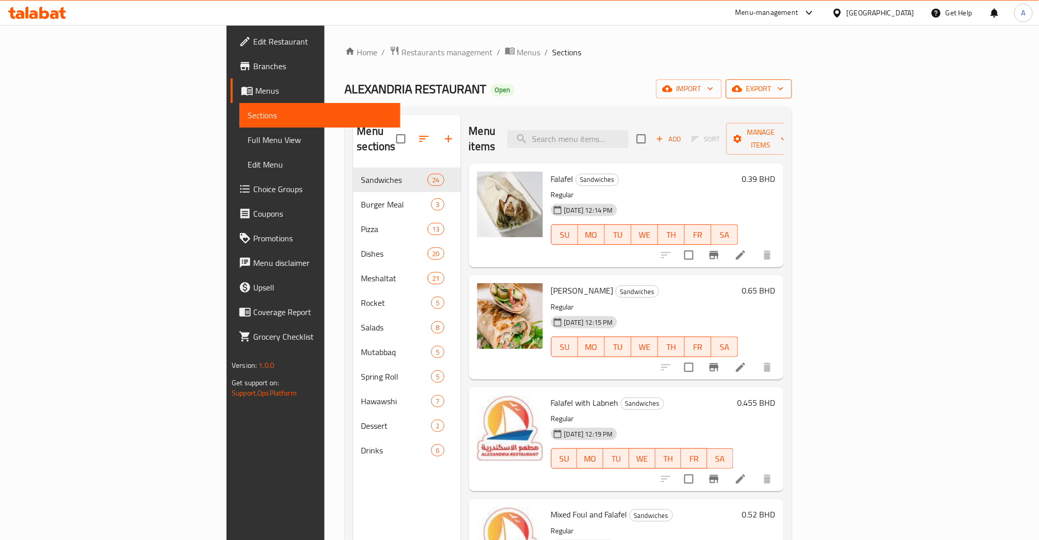
click at [784, 92] on span "export" at bounding box center [759, 89] width 50 height 13
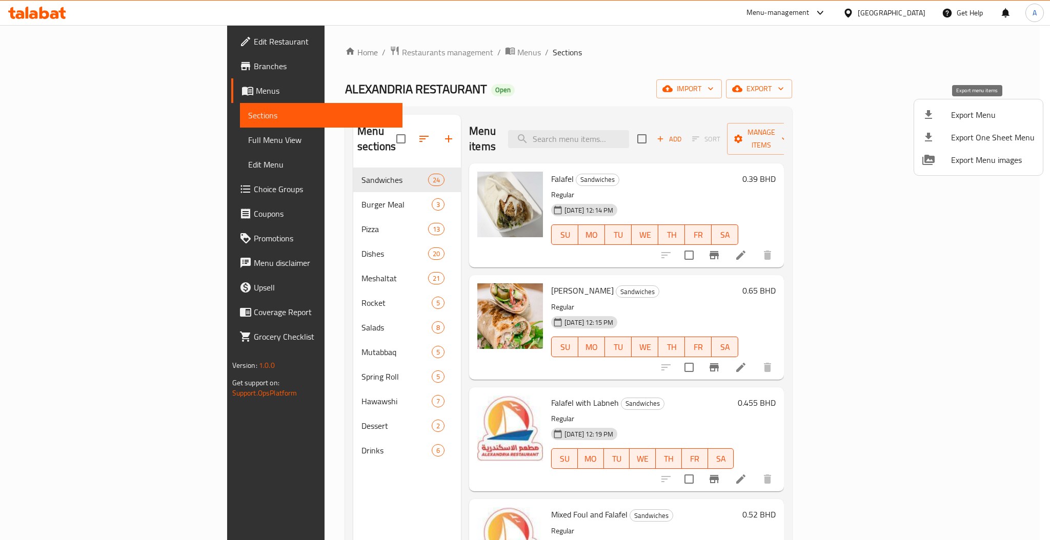
click at [960, 119] on span "Export Menu" at bounding box center [993, 115] width 84 height 12
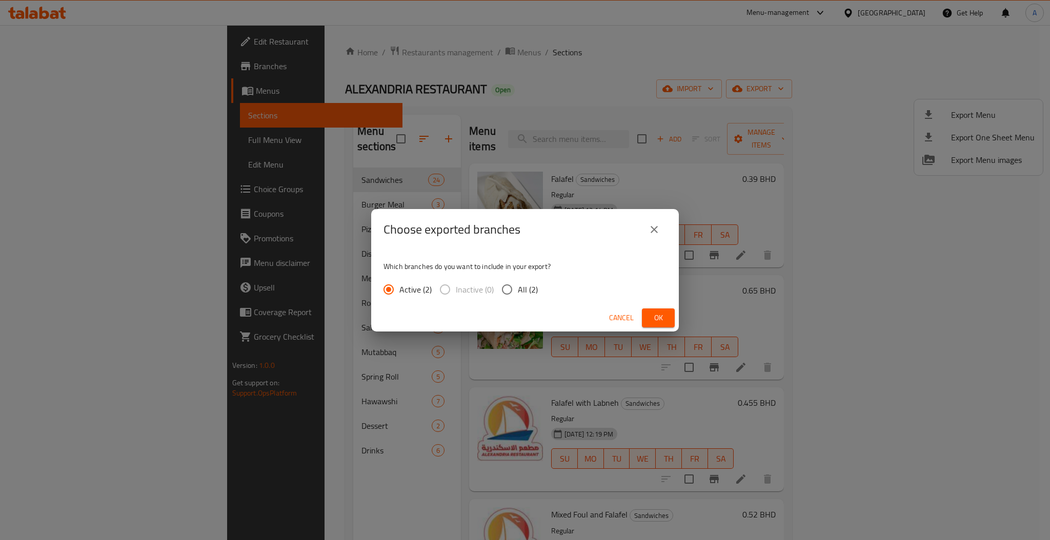
click at [654, 312] on span "Ok" at bounding box center [658, 318] width 16 height 13
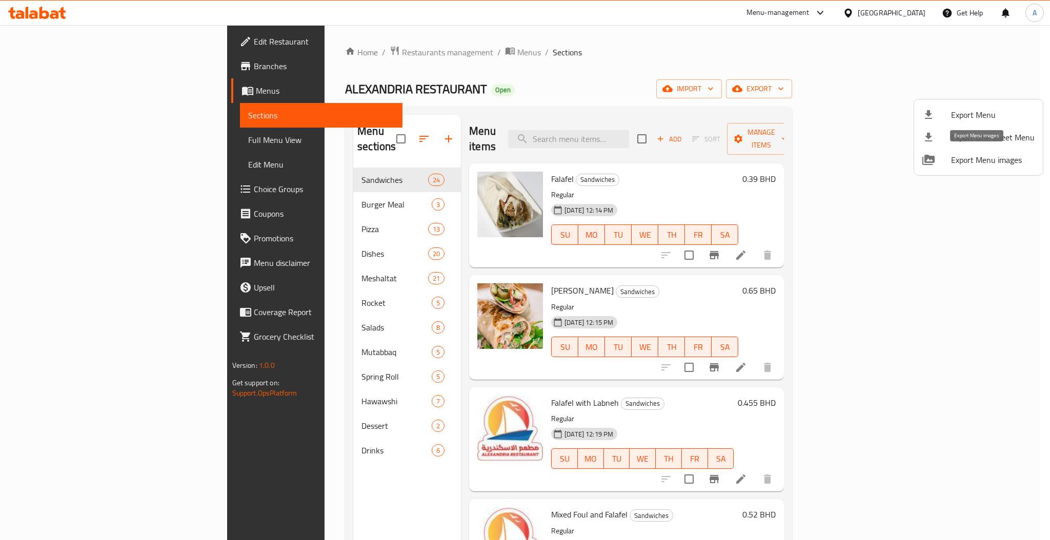
click at [1000, 161] on span "Export Menu images" at bounding box center [993, 160] width 84 height 12
click at [748, 86] on div at bounding box center [525, 270] width 1050 height 540
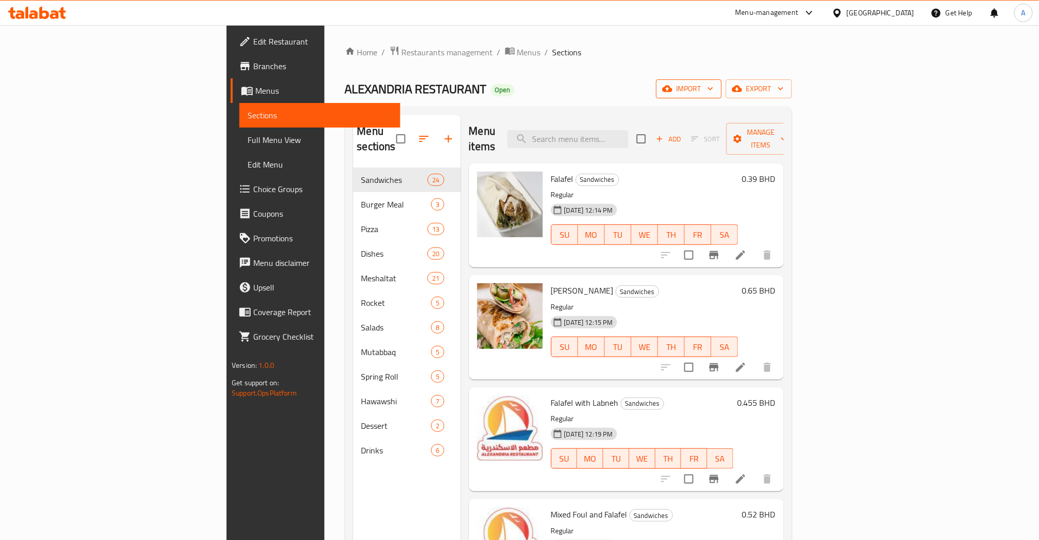
click at [714, 89] on span "import" at bounding box center [689, 89] width 49 height 13
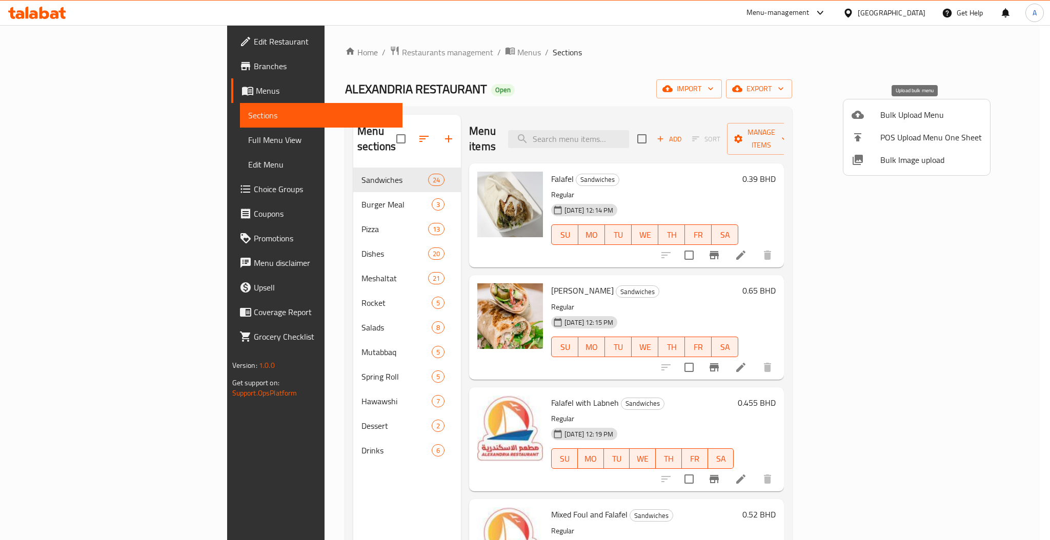
click at [908, 111] on span "Bulk Upload Menu" at bounding box center [931, 115] width 102 height 12
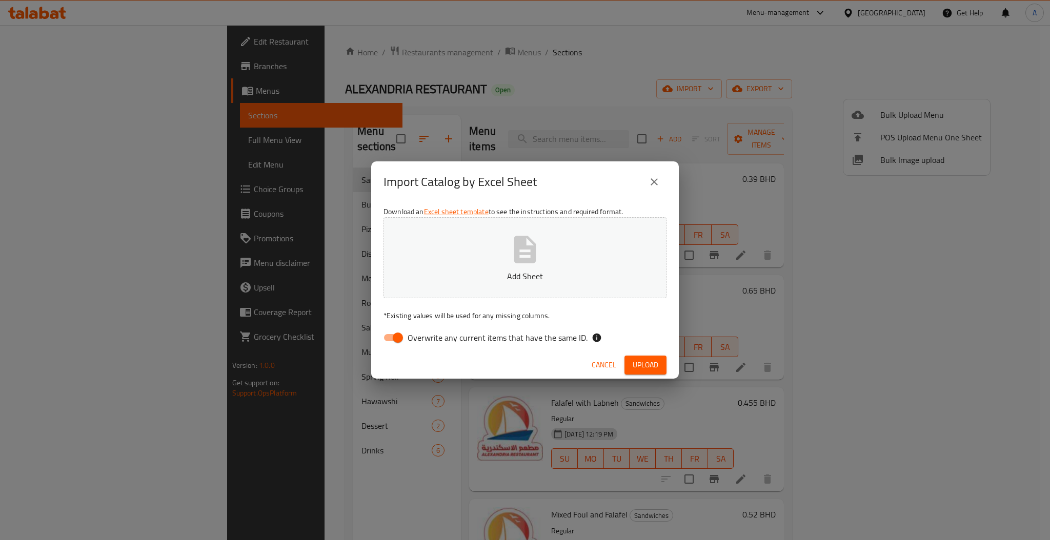
click at [514, 260] on icon "button" at bounding box center [525, 249] width 22 height 27
click at [641, 364] on span "Upload" at bounding box center [646, 365] width 26 height 13
click at [650, 193] on button "close" at bounding box center [654, 182] width 25 height 25
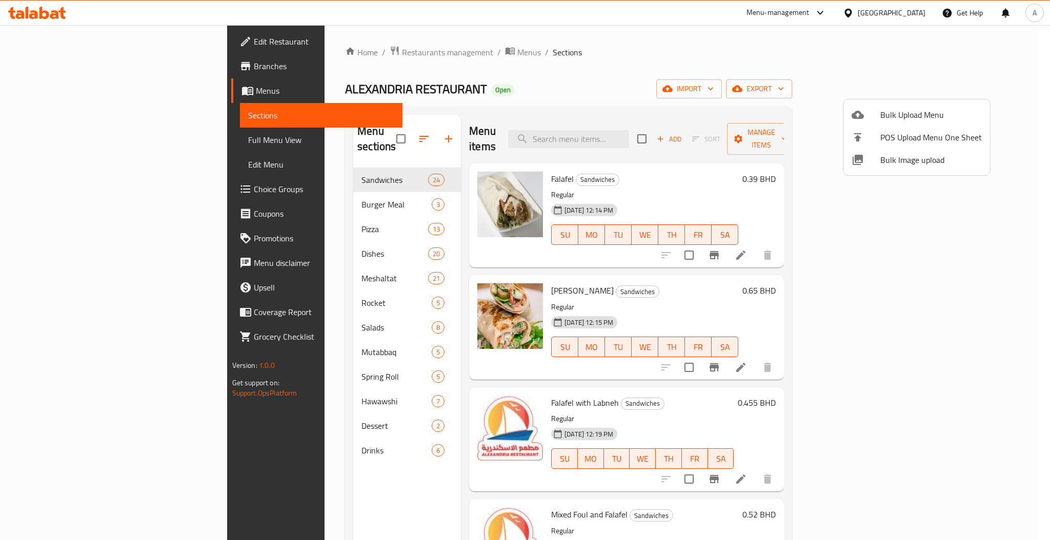
click at [941, 113] on span "Bulk Upload Menu" at bounding box center [931, 115] width 102 height 12
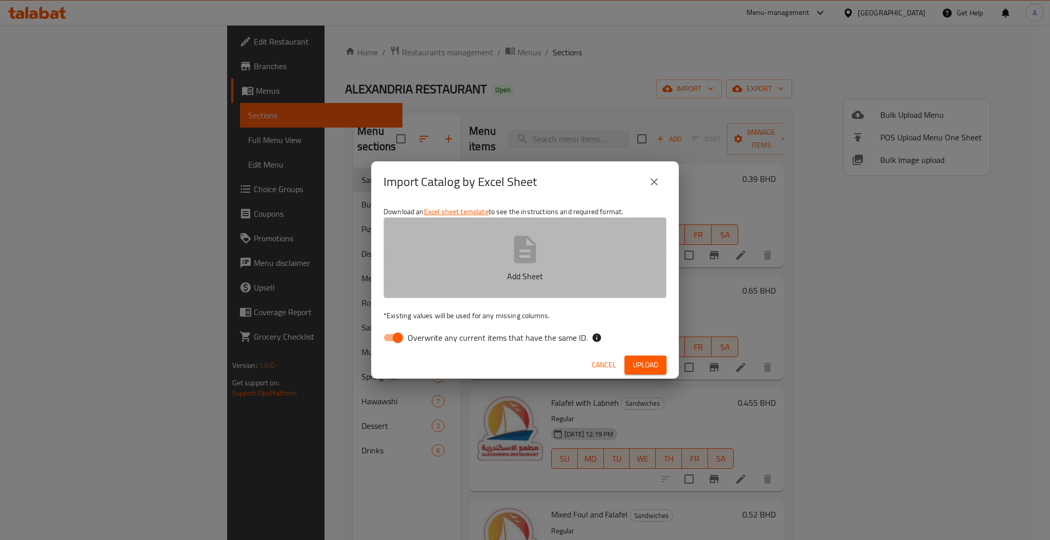
click at [507, 260] on button "Add Sheet" at bounding box center [525, 257] width 283 height 81
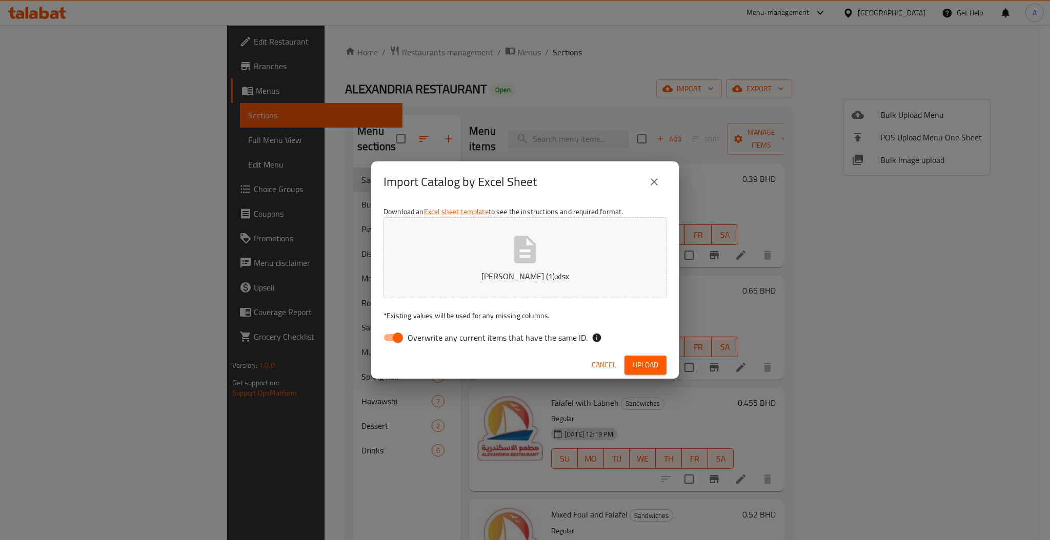
click at [642, 361] on span "Upload" at bounding box center [646, 365] width 26 height 13
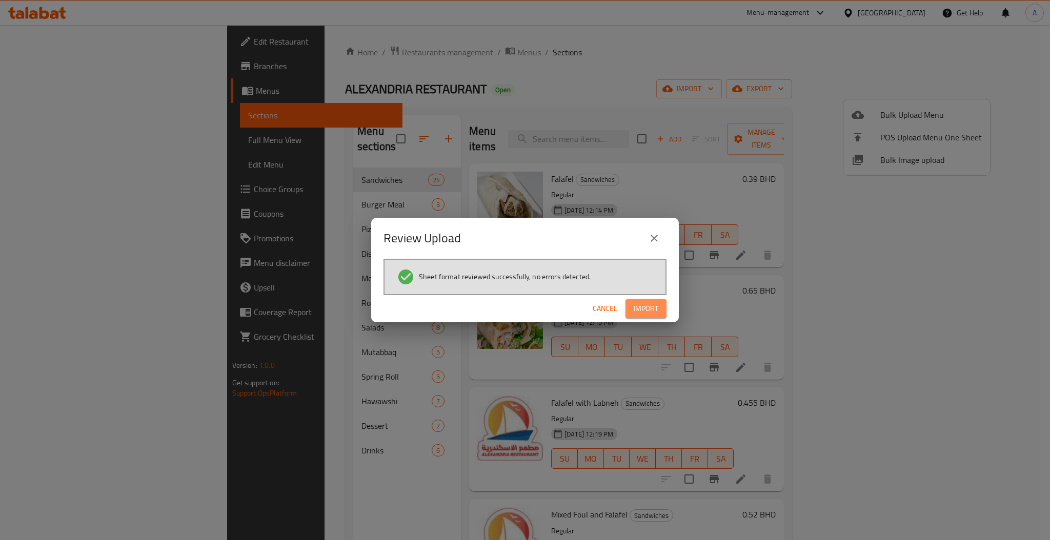
click at [645, 317] on button "Import" at bounding box center [646, 308] width 41 height 19
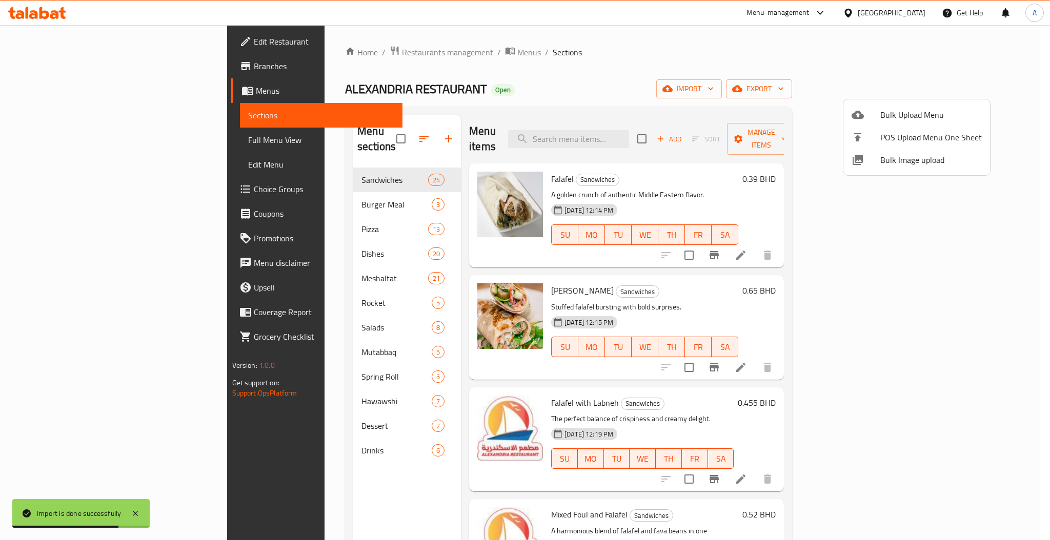
click at [510, 66] on div at bounding box center [525, 270] width 1050 height 540
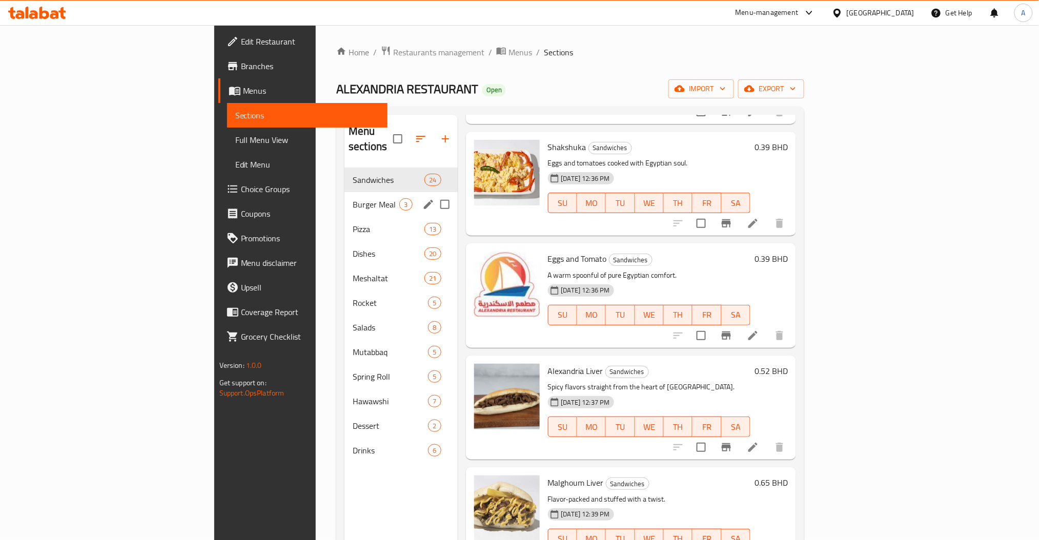
click at [353, 198] on span "Burger Meal" at bounding box center [376, 204] width 47 height 12
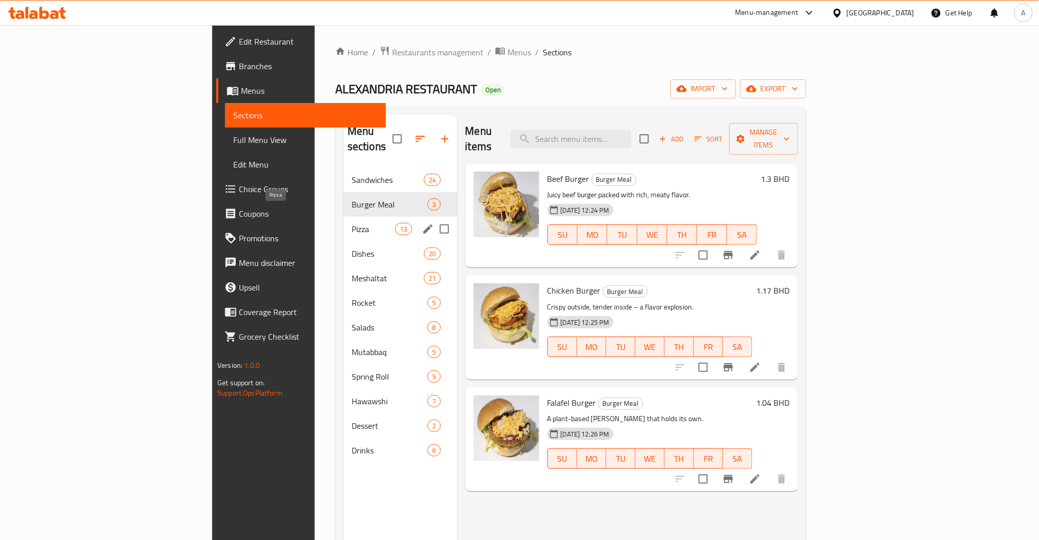
click at [344, 217] on div "Pizza 13" at bounding box center [401, 229] width 114 height 25
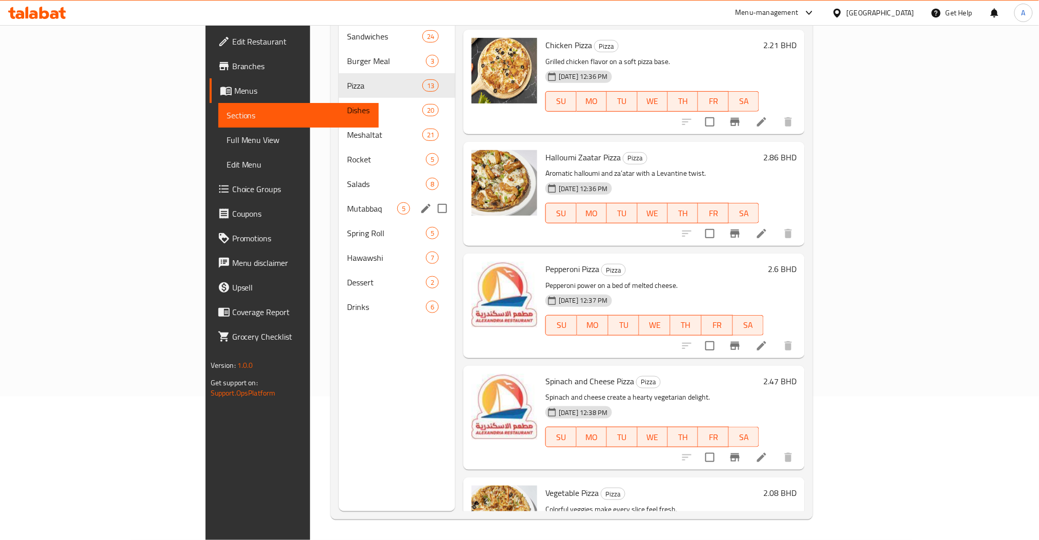
scroll to position [565, 0]
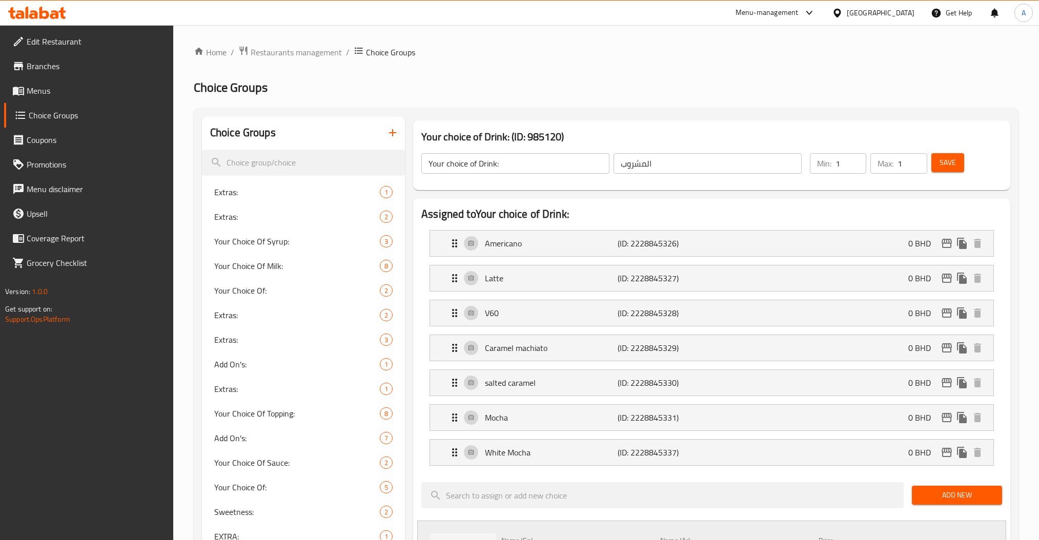
scroll to position [111, 0]
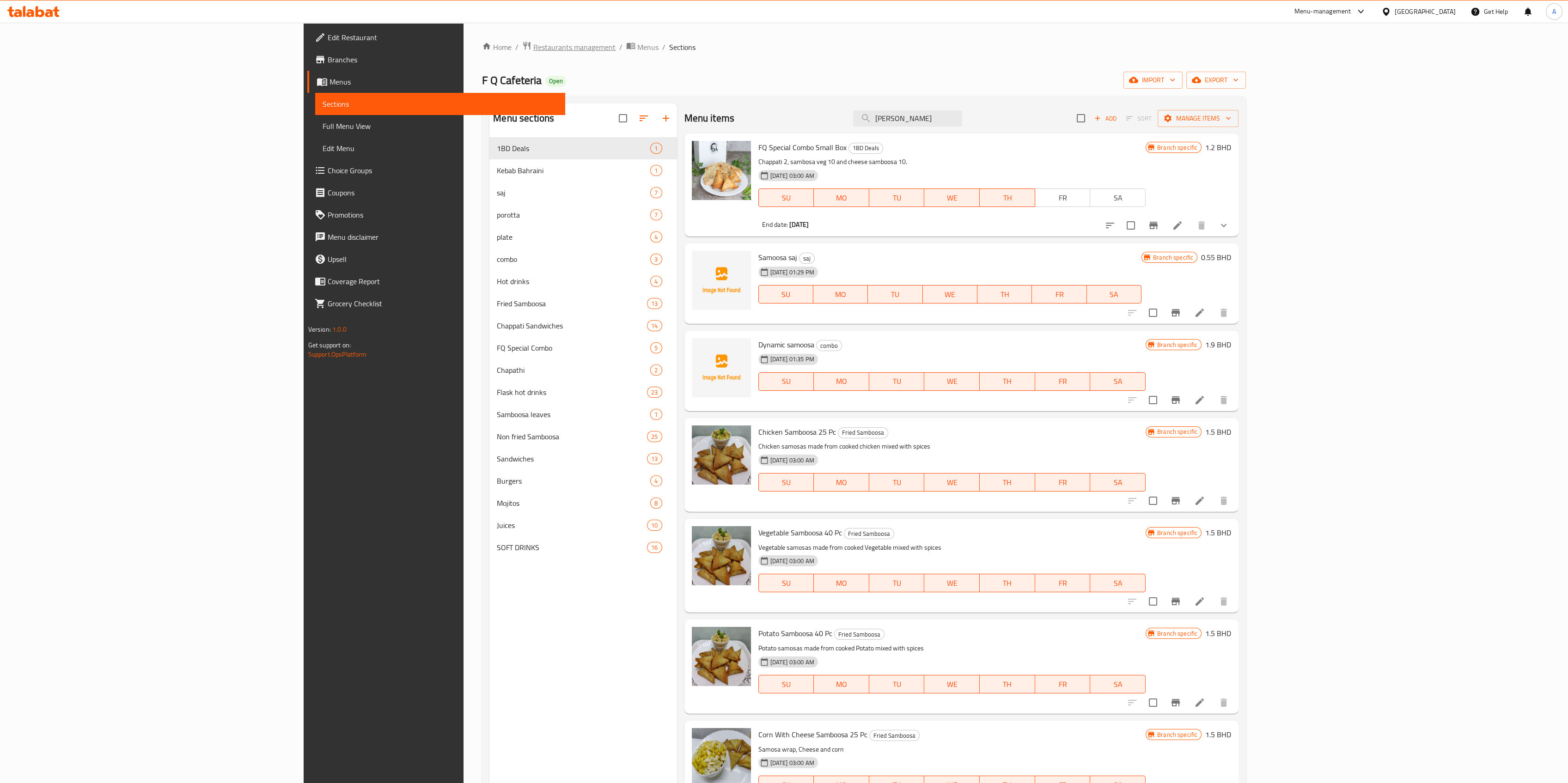
click at [533, 43] on span "Restaurants management" at bounding box center [574, 47] width 82 height 11
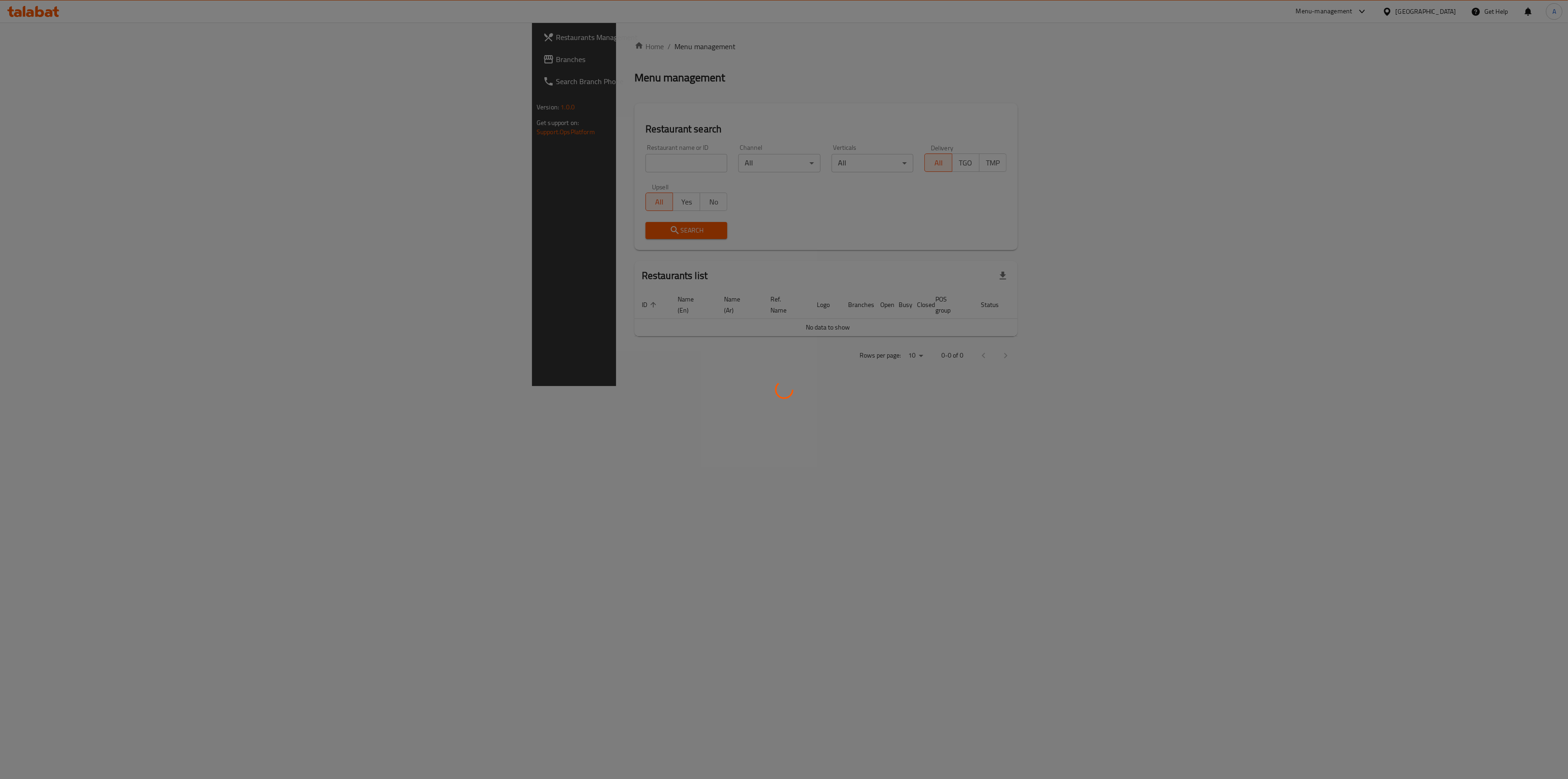
click at [342, 160] on div at bounding box center [784, 389] width 1568 height 779
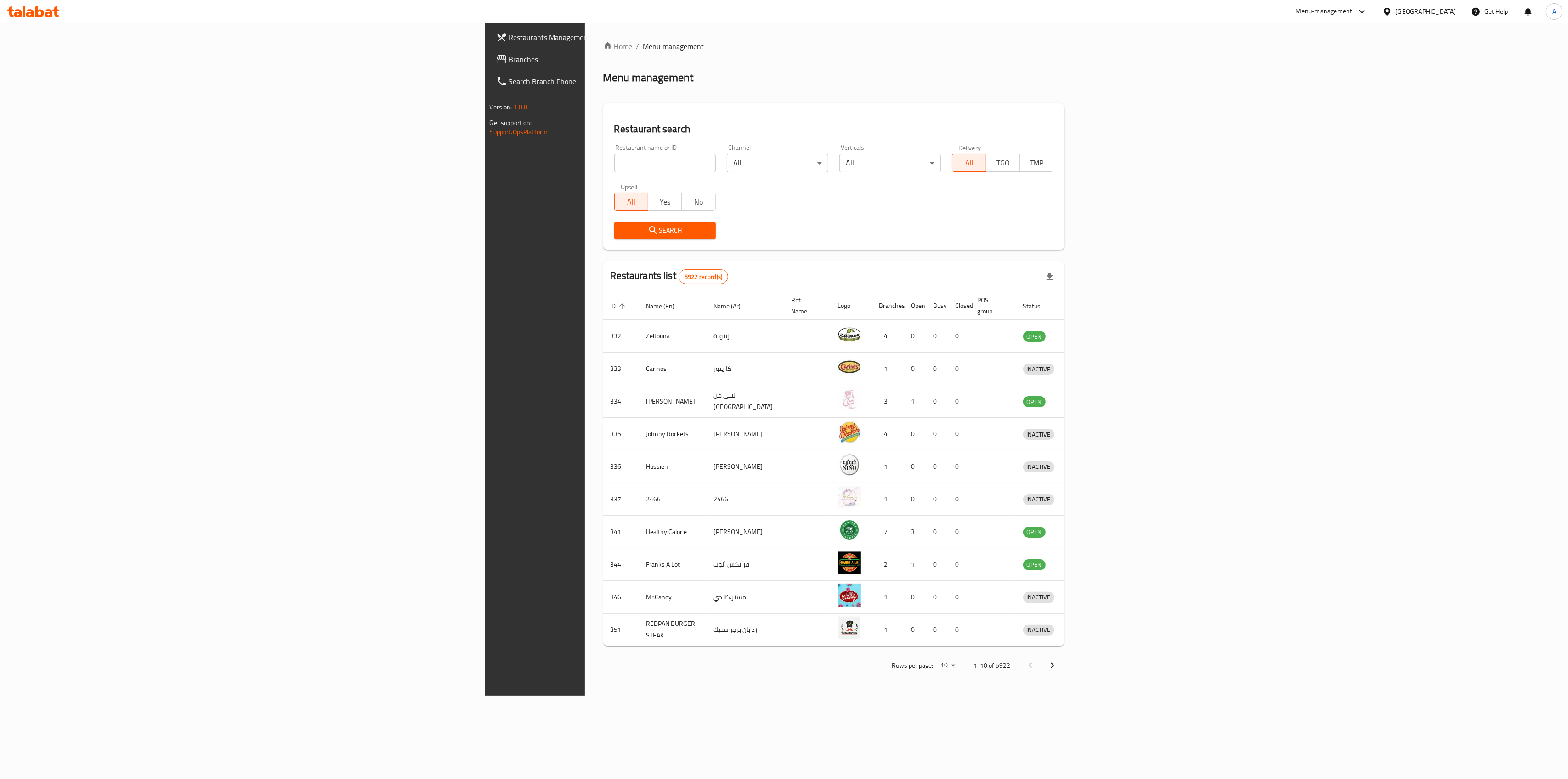
click at [342, 160] on div at bounding box center [784, 389] width 1568 height 779
click at [615, 160] on input "search" at bounding box center [665, 163] width 101 height 19
type input "[PERSON_NAME] cafe"
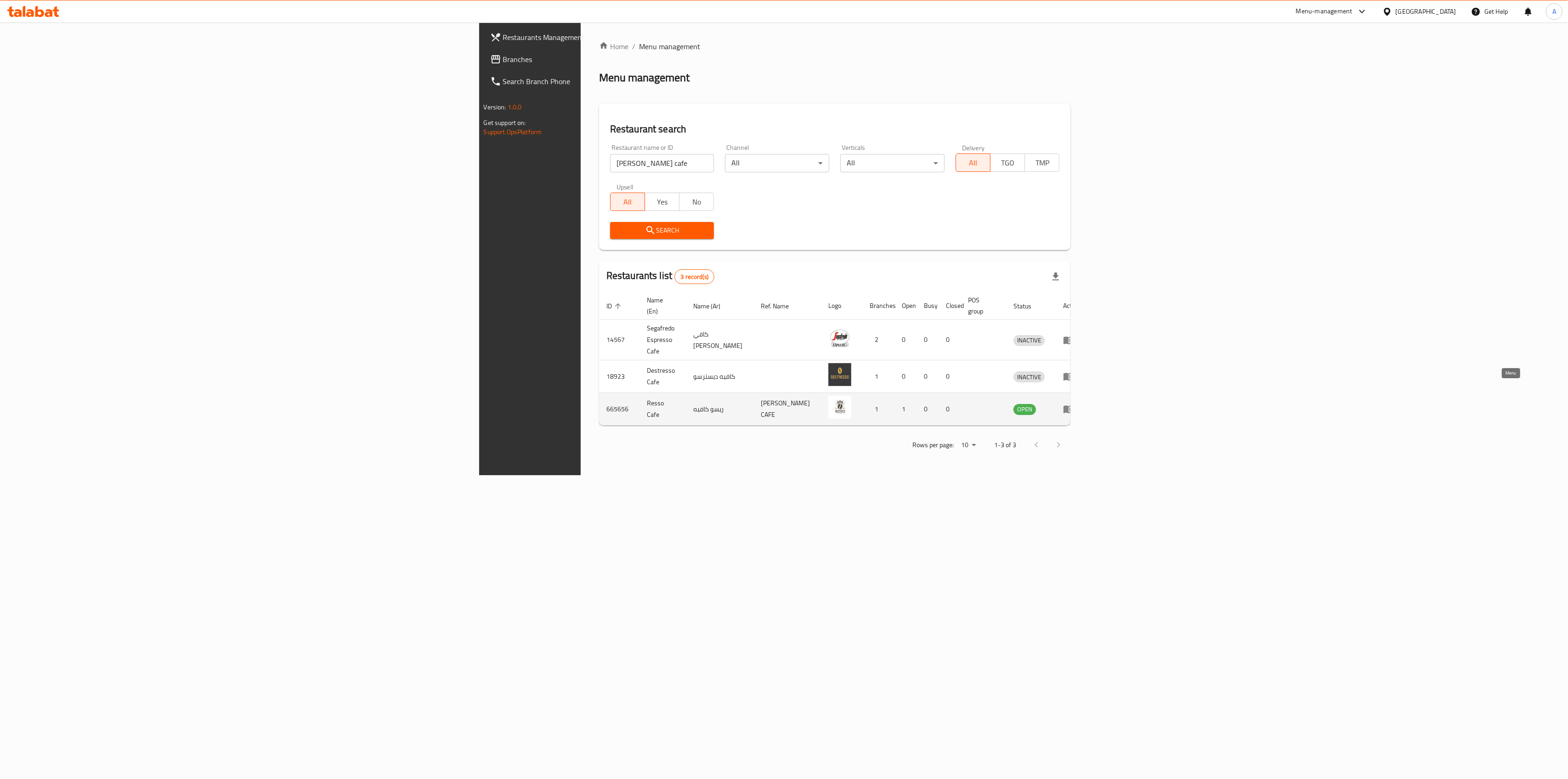
click at [1081, 403] on link "enhanced table" at bounding box center [1072, 409] width 17 height 11
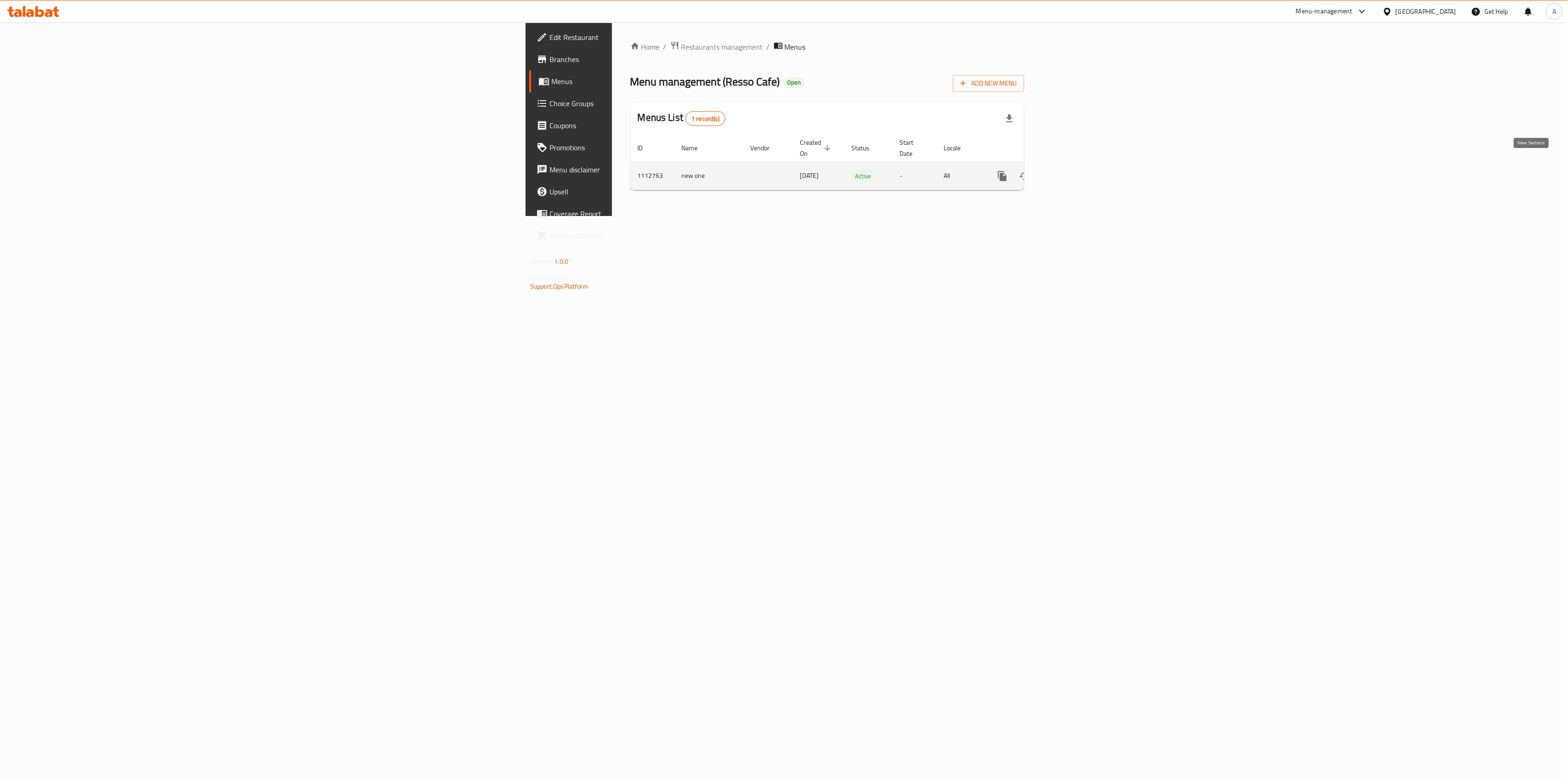
click at [1074, 170] on icon "enhanced table" at bounding box center [1069, 176] width 11 height 11
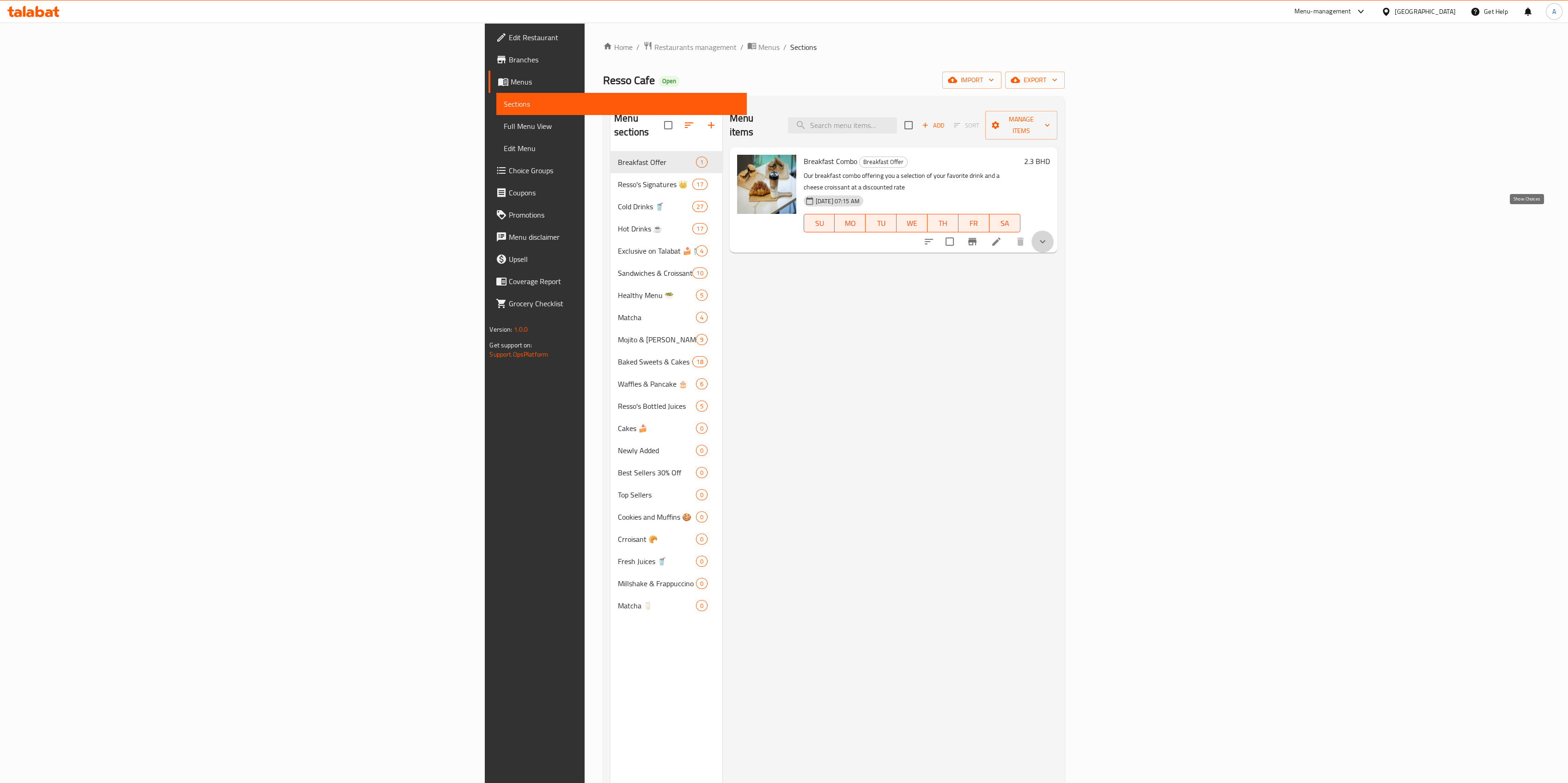
click at [1048, 236] on icon "show more" at bounding box center [1043, 241] width 11 height 11
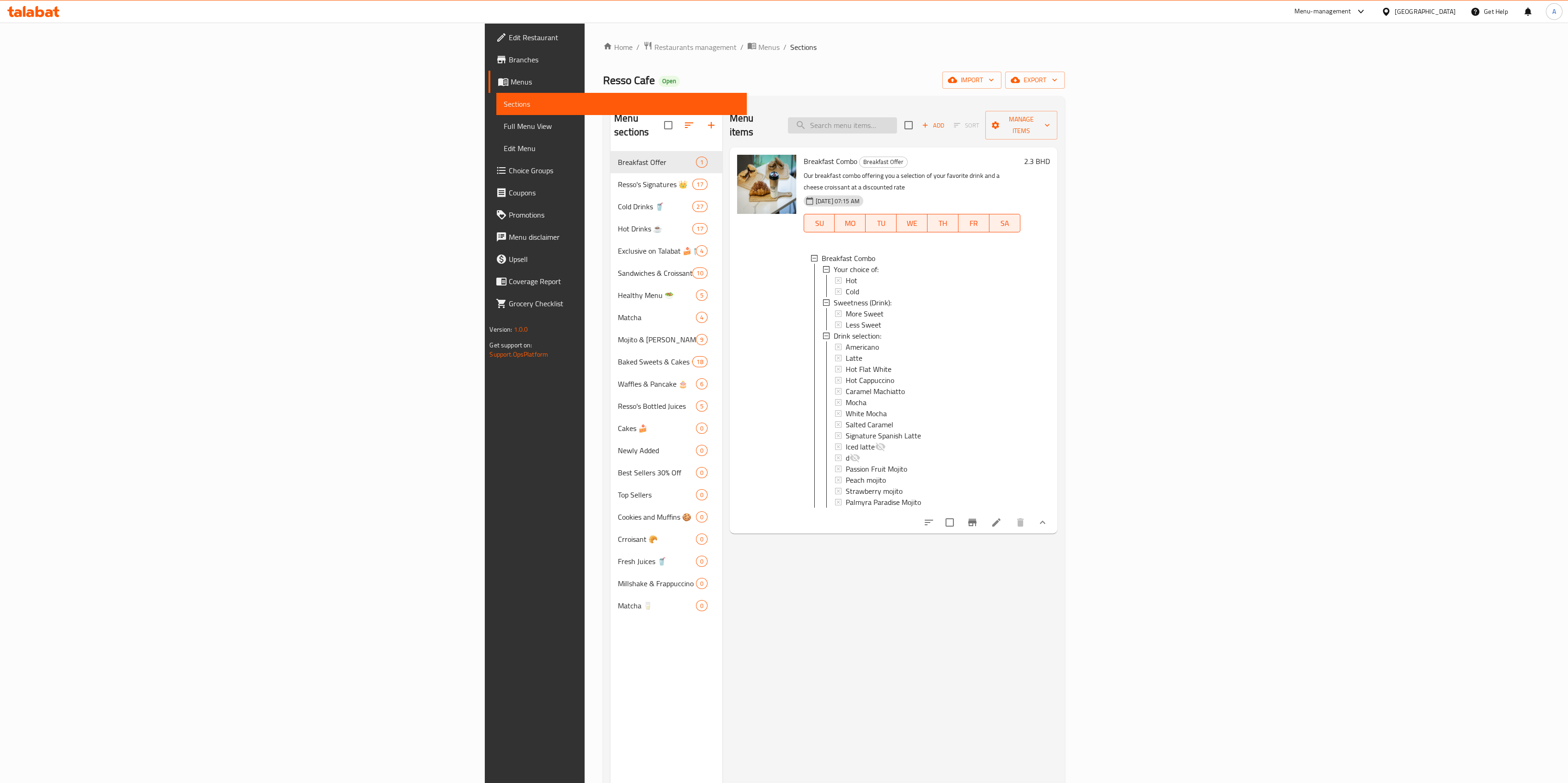
click at [897, 117] on input "search" at bounding box center [842, 125] width 109 height 16
click at [1024, 73] on div "[PERSON_NAME] Cafe Open import export" at bounding box center [834, 79] width 461 height 17
click at [897, 120] on input "search" at bounding box center [842, 125] width 109 height 16
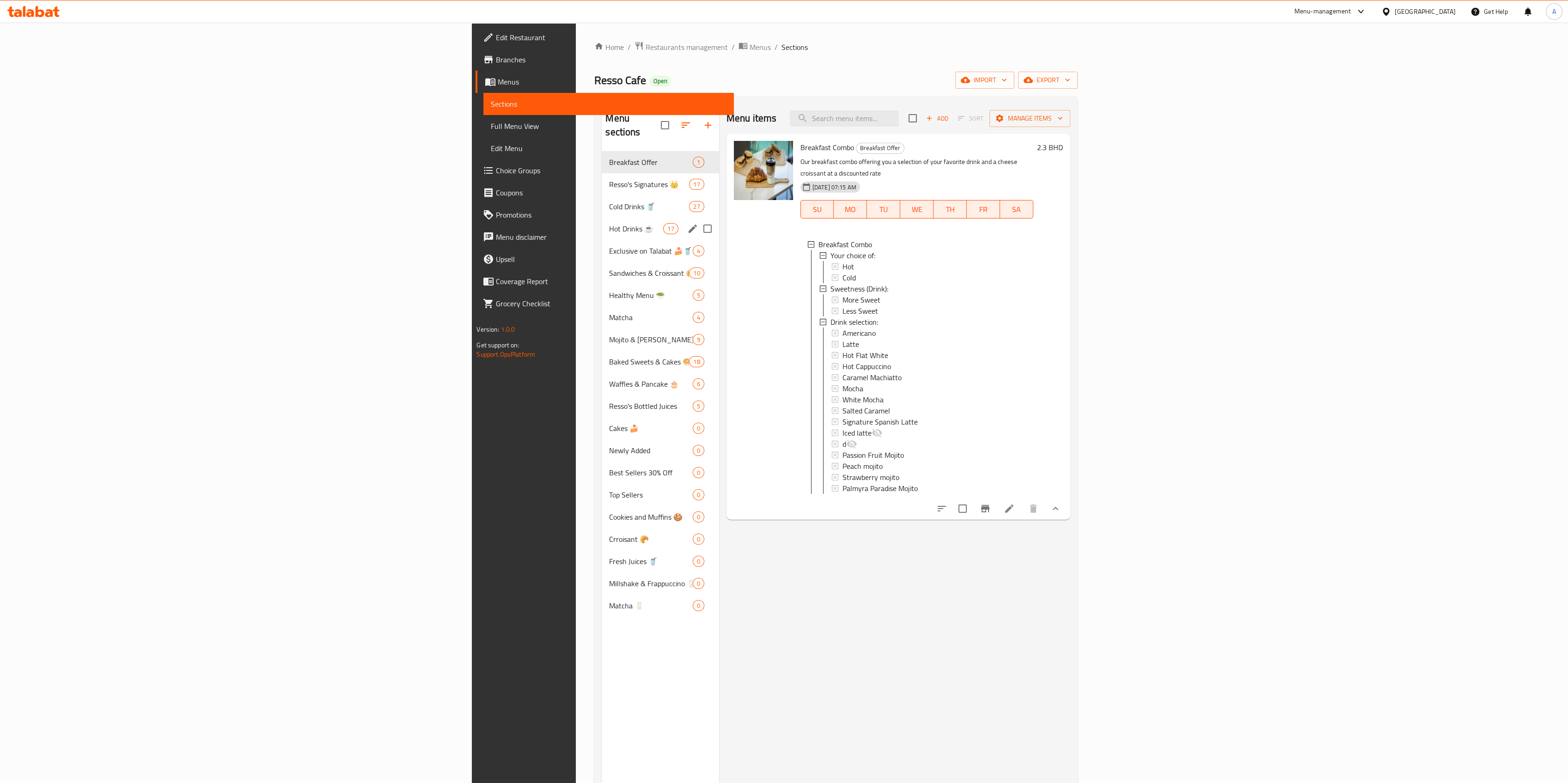
click at [609, 223] on span "Hot Drinks ☕" at bounding box center [636, 229] width 54 height 11
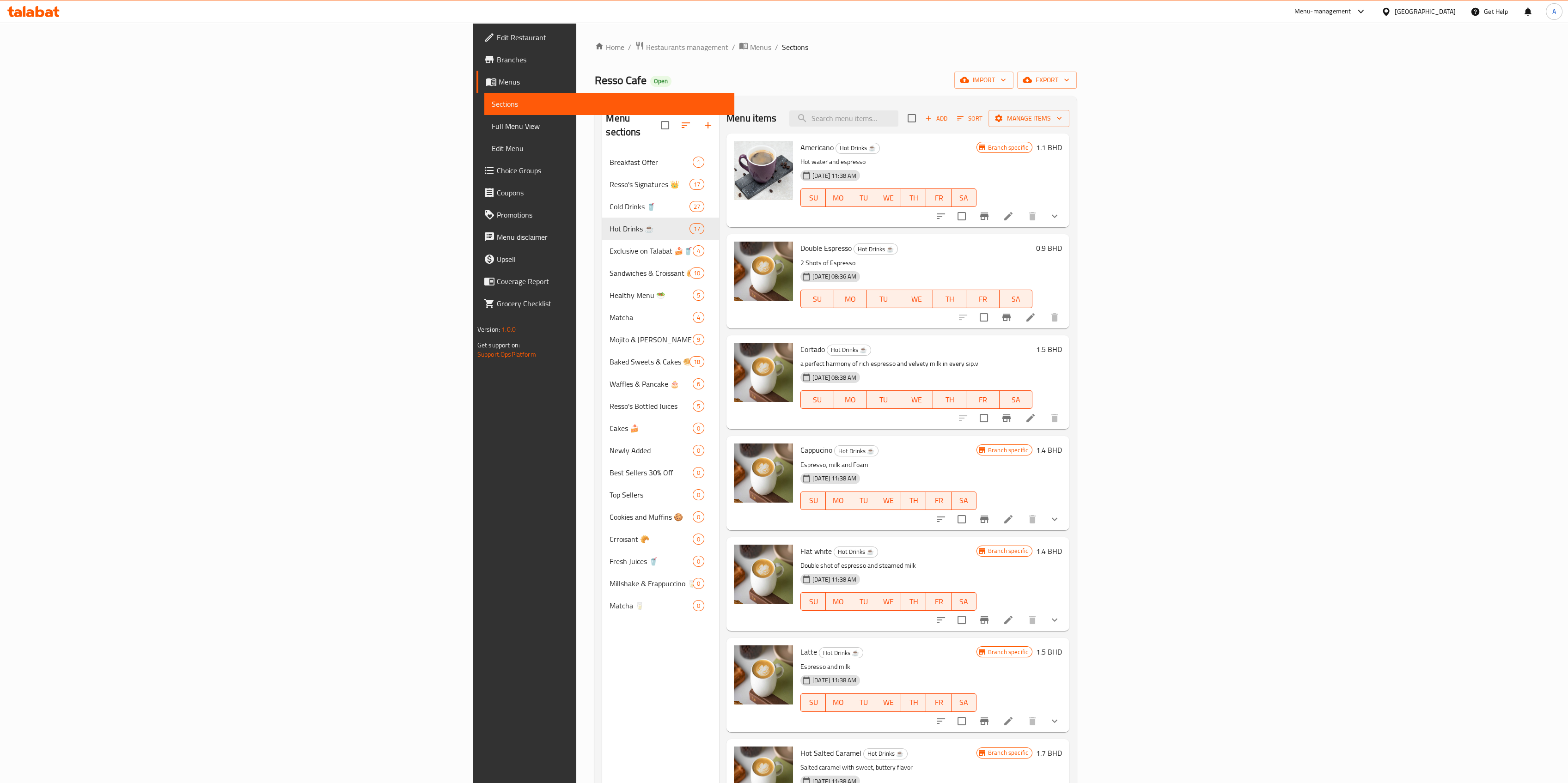
click at [800, 245] on span "Double Espresso" at bounding box center [825, 248] width 51 height 14
click at [800, 246] on span "Double Espresso" at bounding box center [825, 248] width 51 height 14
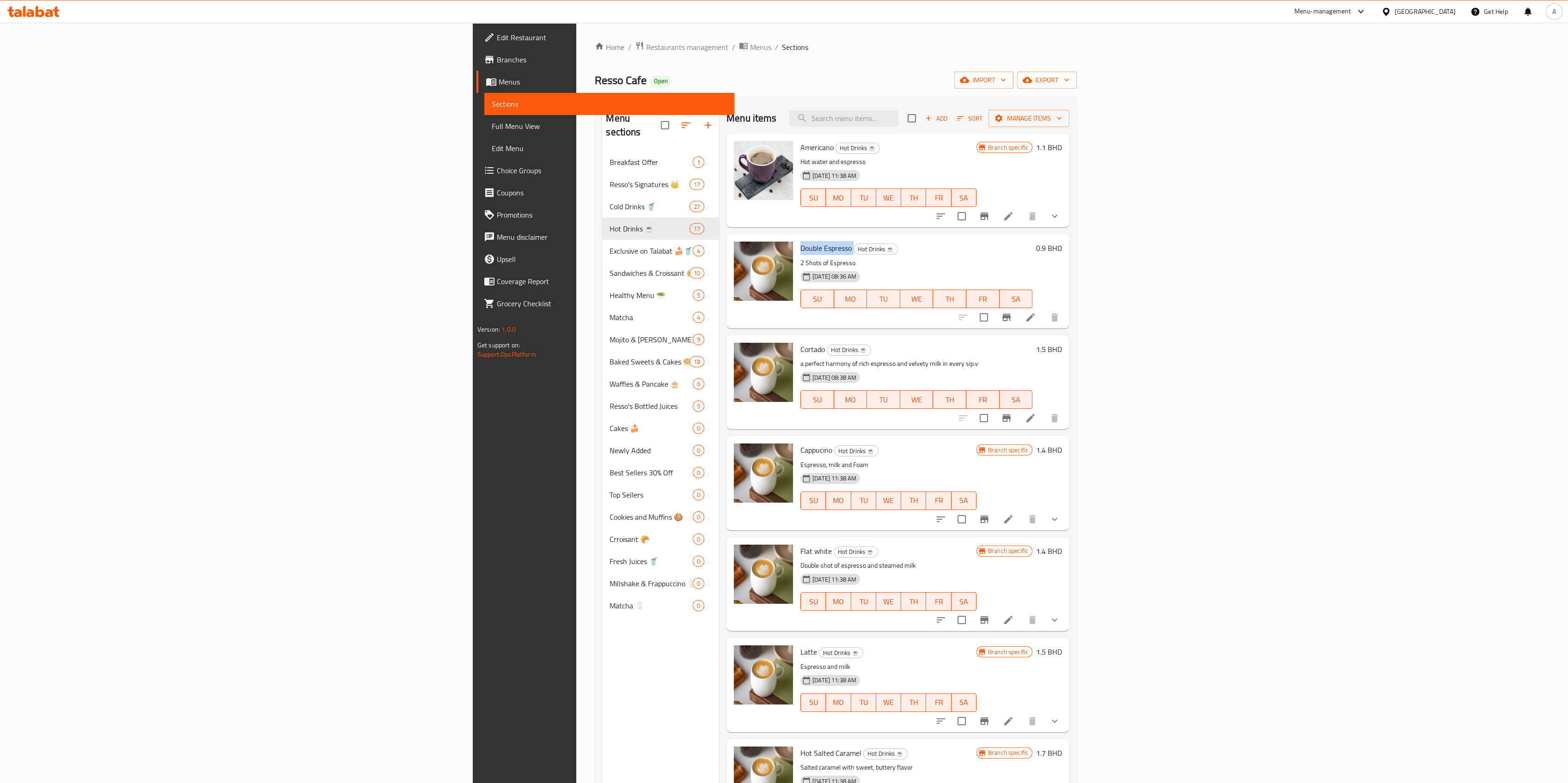
click at [800, 246] on span "Double Espresso" at bounding box center [825, 248] width 51 height 14
copy h6 "Double Espresso"
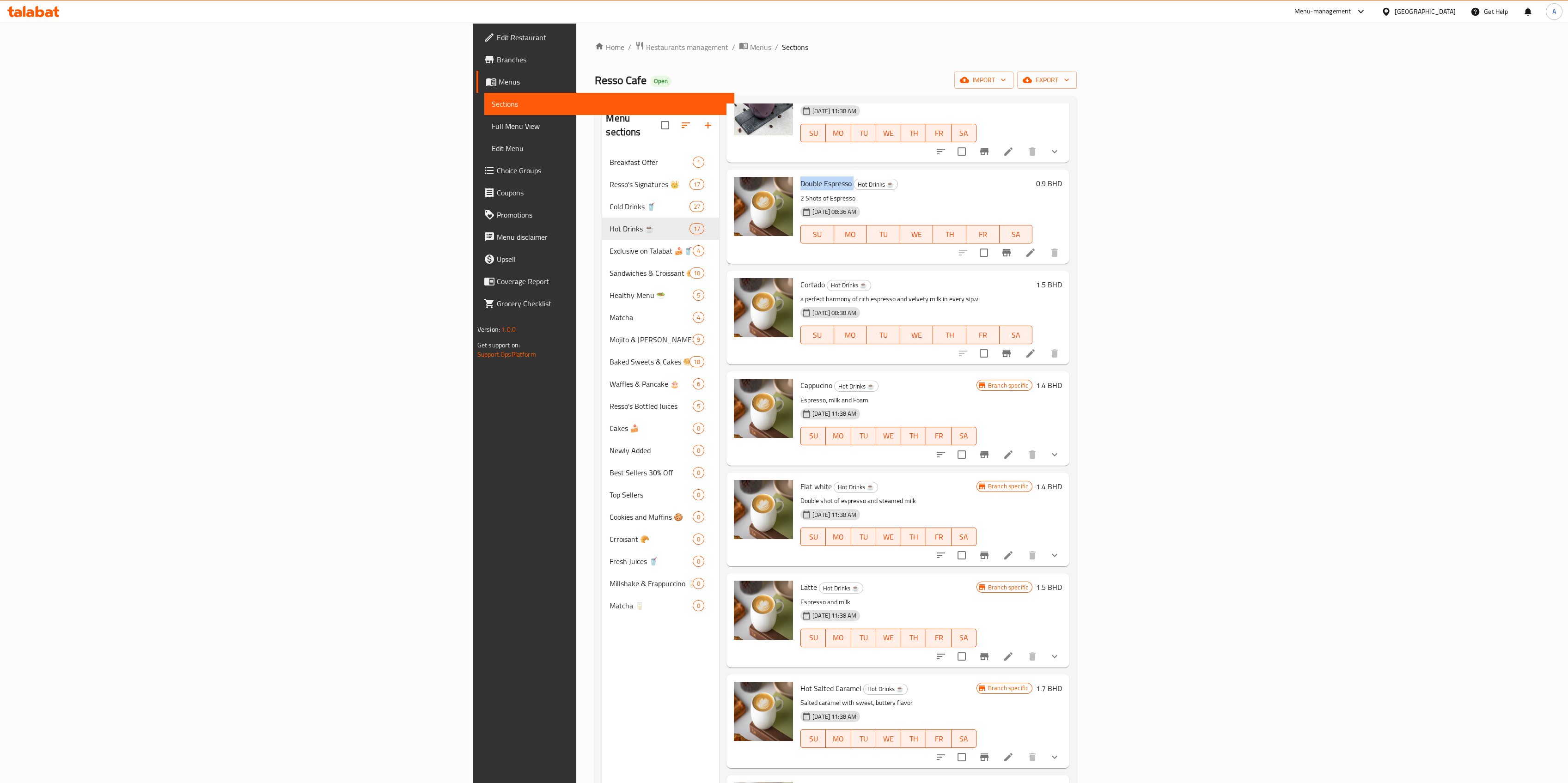
scroll to position [68, 0]
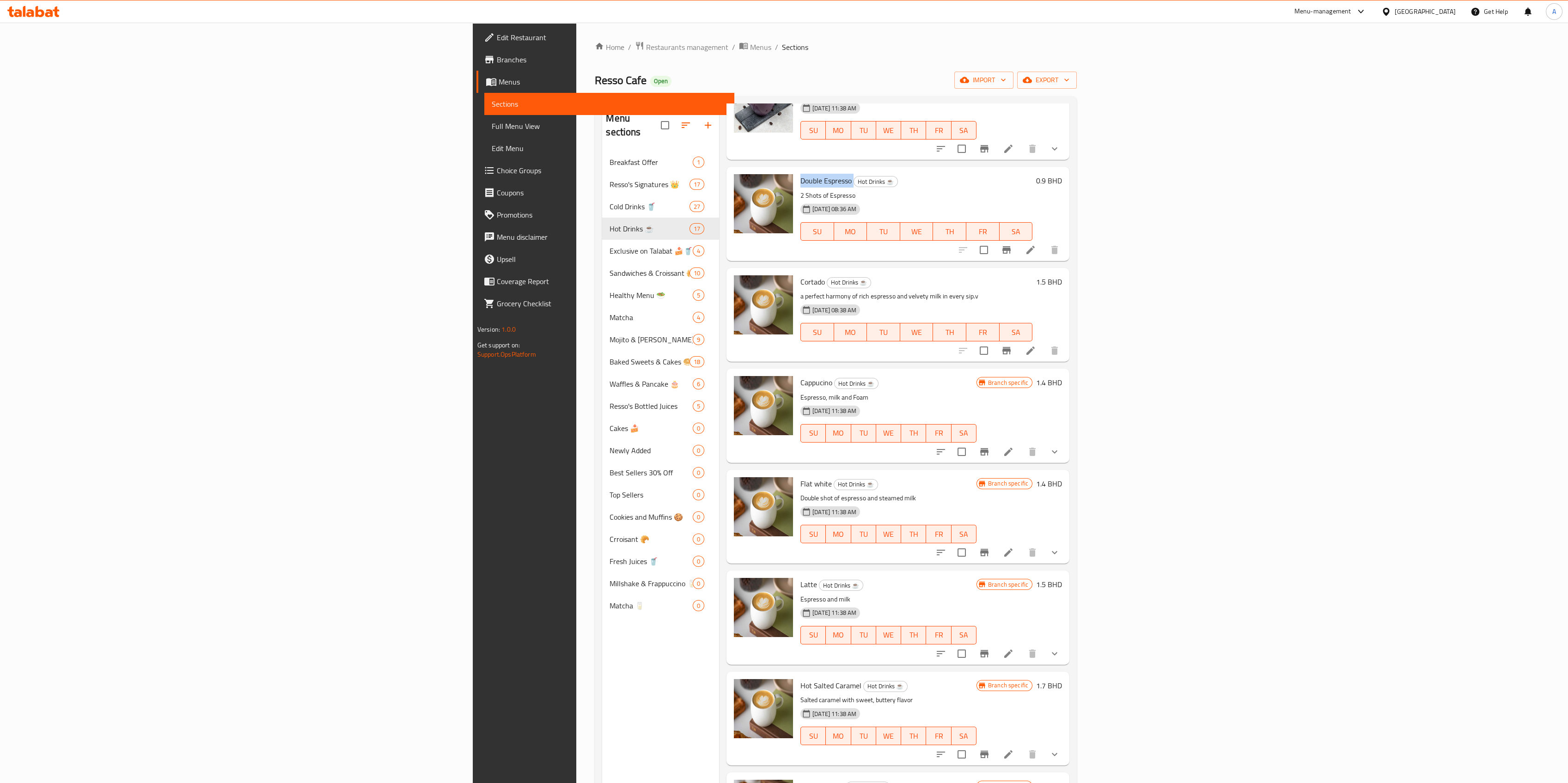
click at [800, 278] on span "Cortado" at bounding box center [812, 281] width 24 height 14
copy span "Cortado"
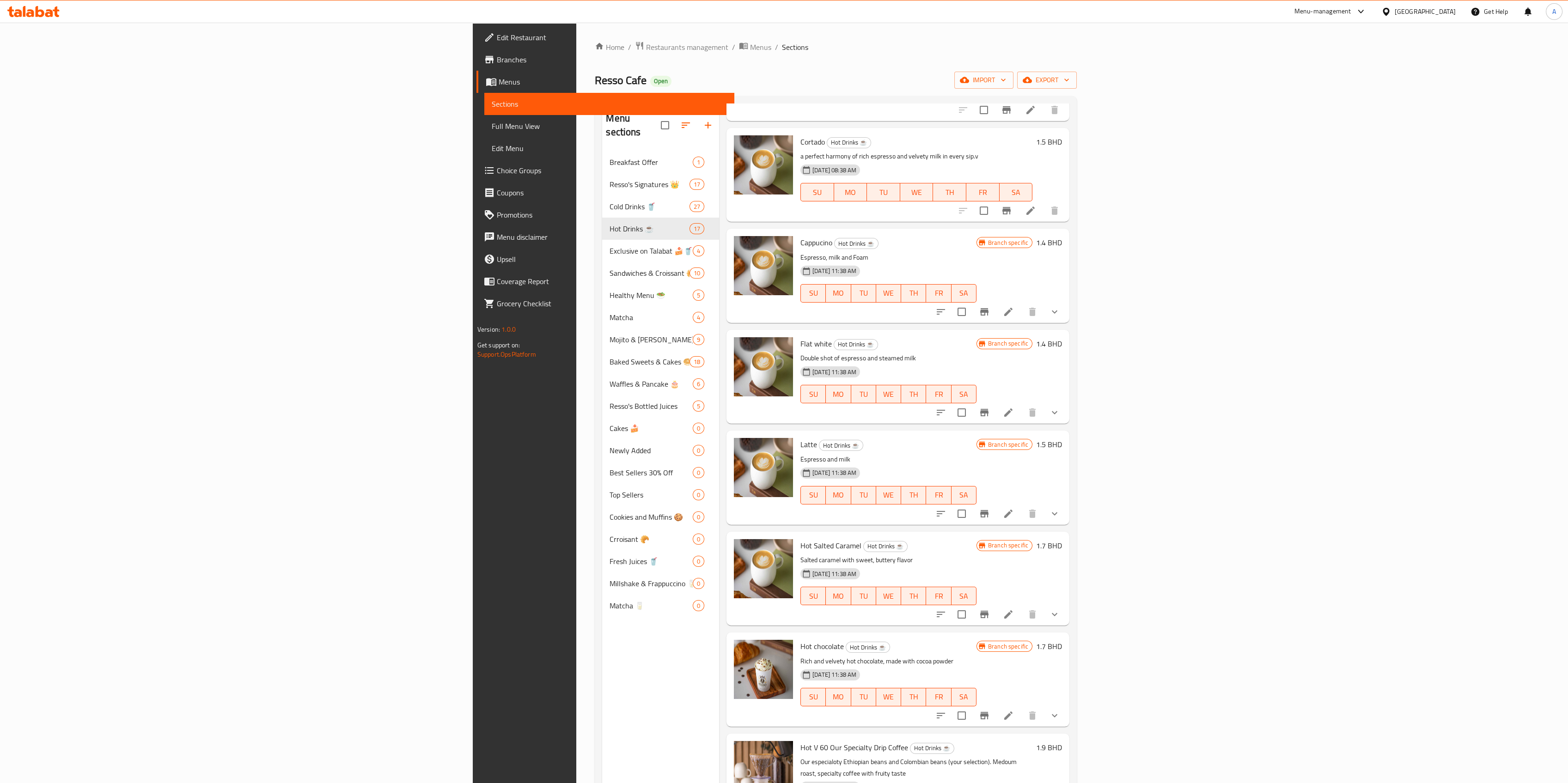
scroll to position [209, 0]
click at [800, 237] on span "Cappucino" at bounding box center [816, 241] width 32 height 14
copy h6 "Cappucino"
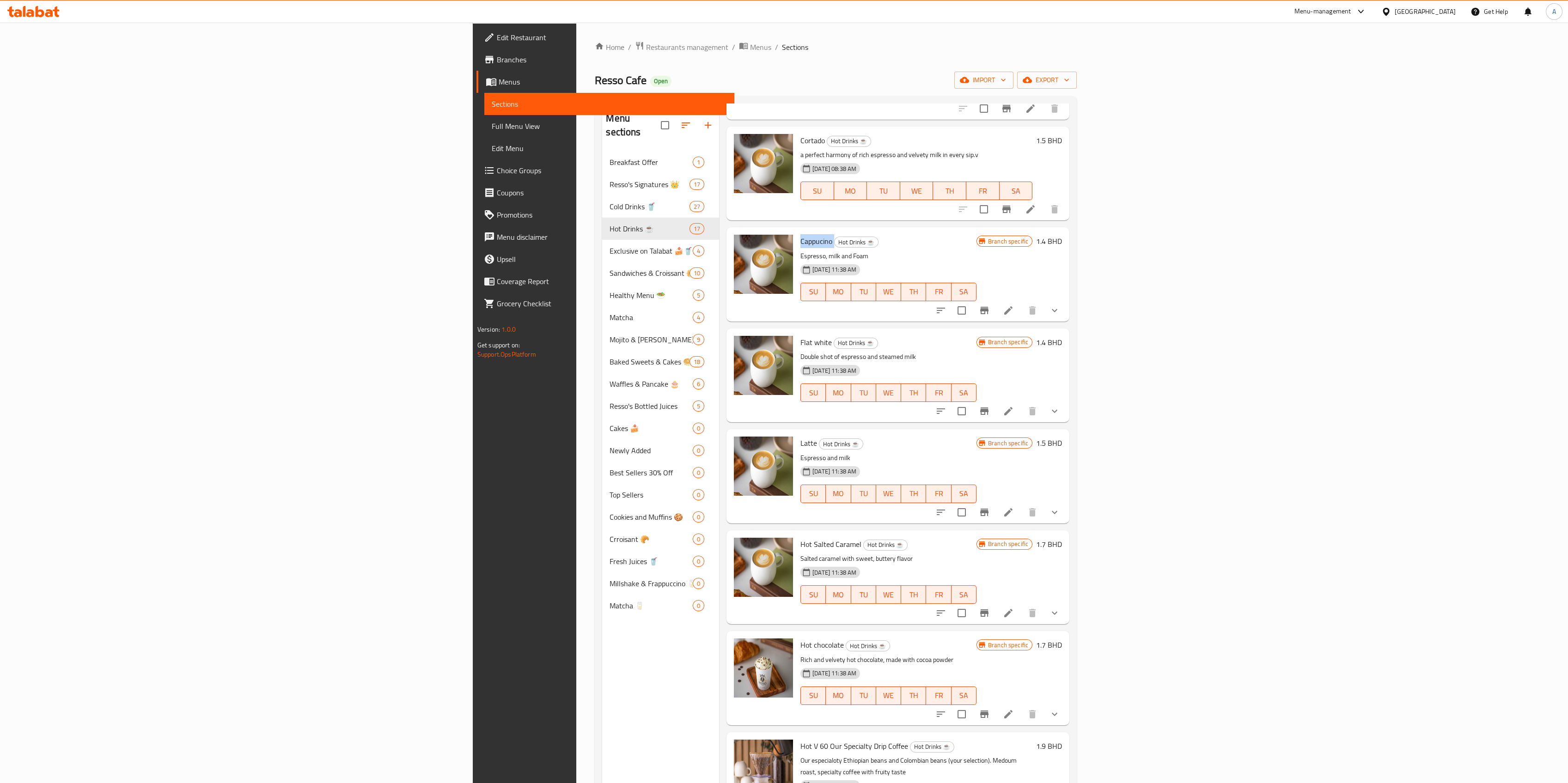
click at [797, 333] on div "Flat white Hot Drinks ☕ Double shot of espresso and steamed milk [DATE] 11:38 A…" at bounding box center [889, 376] width 184 height 86
copy h6 "Flat white"
click at [800, 441] on span "Latte" at bounding box center [808, 442] width 16 height 14
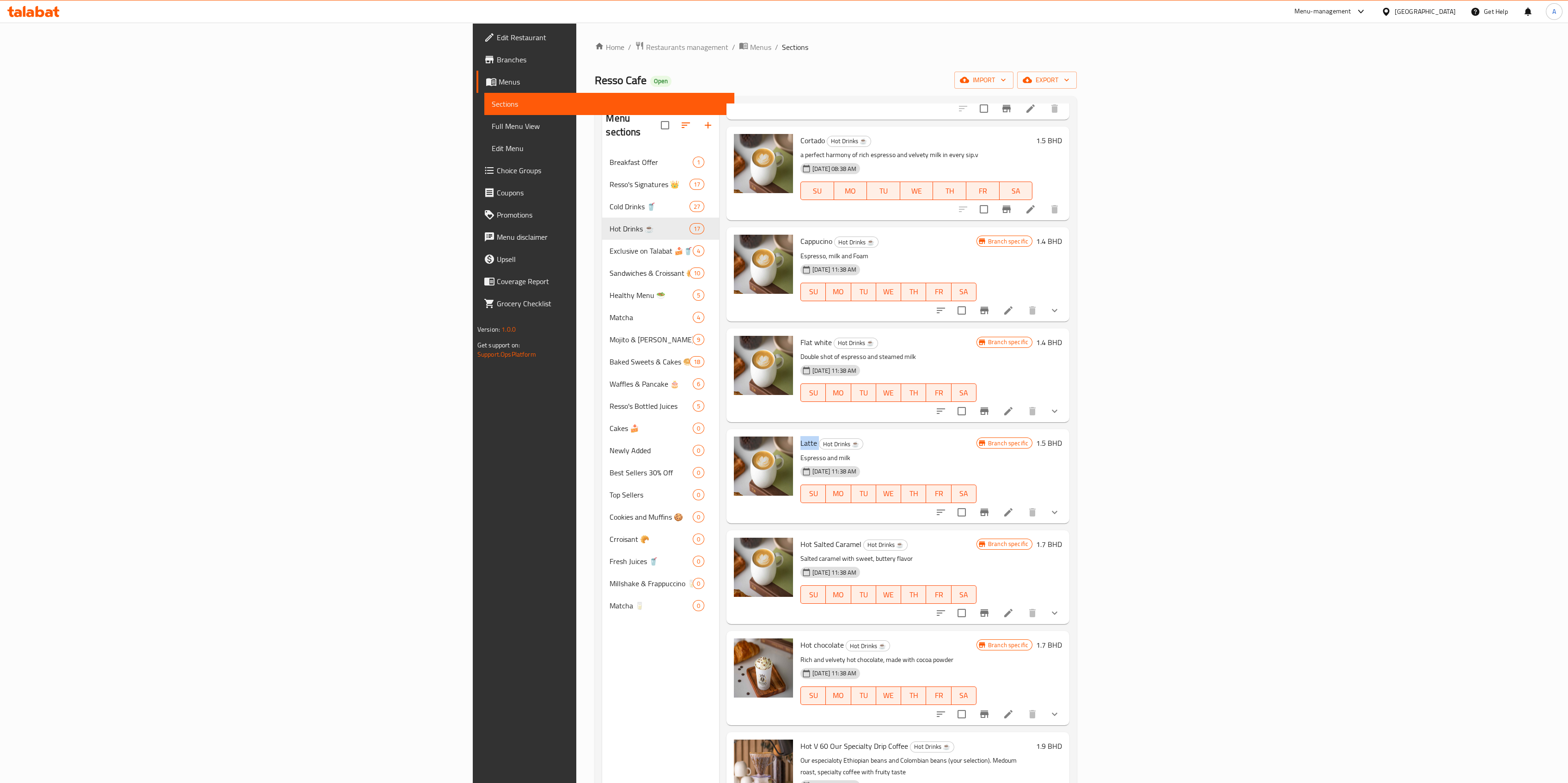
click at [800, 441] on span "Latte" at bounding box center [808, 442] width 16 height 14
copy h6 "Latte"
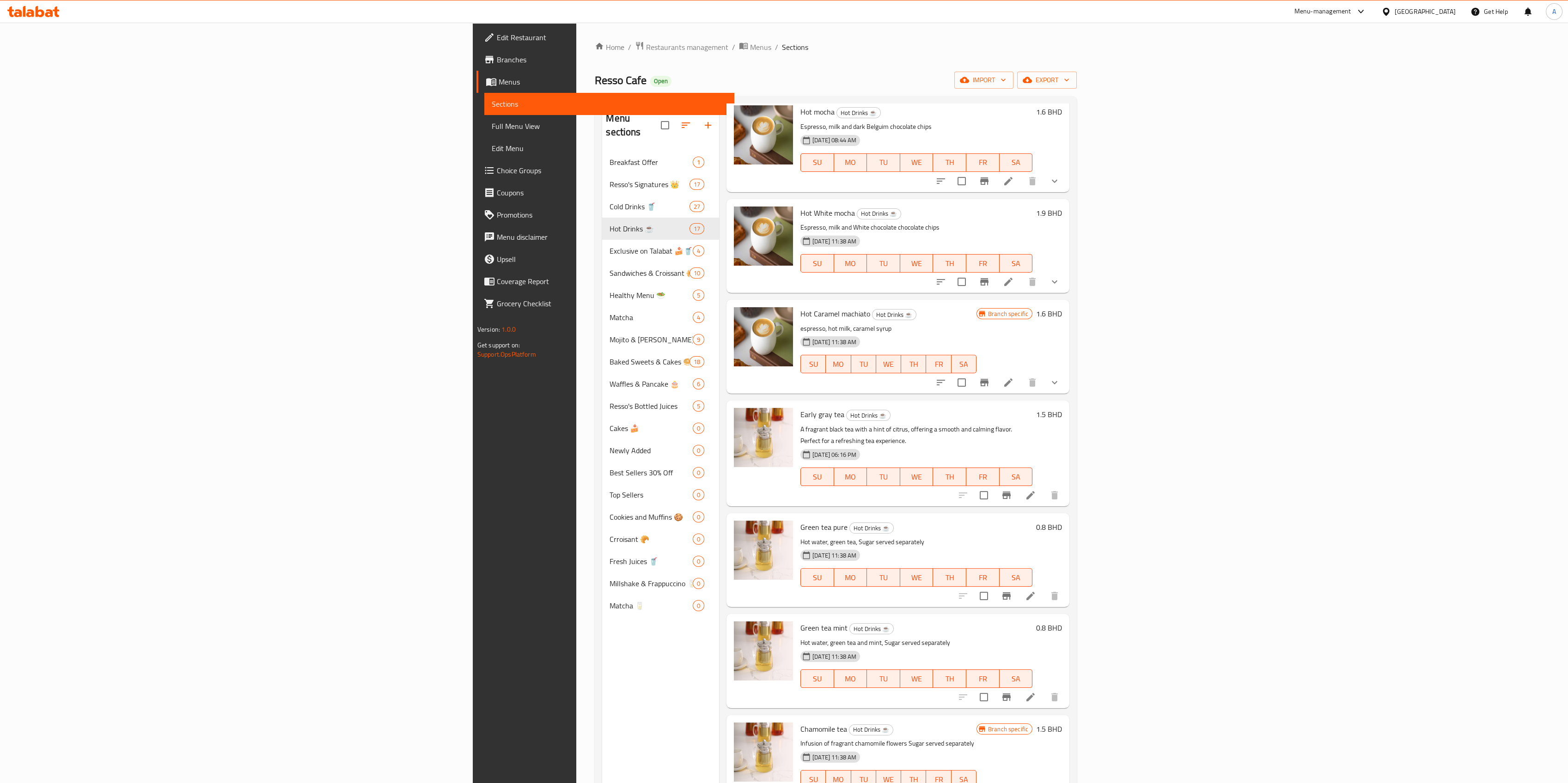
scroll to position [130, 0]
